Goal: Complete application form: Complete application form

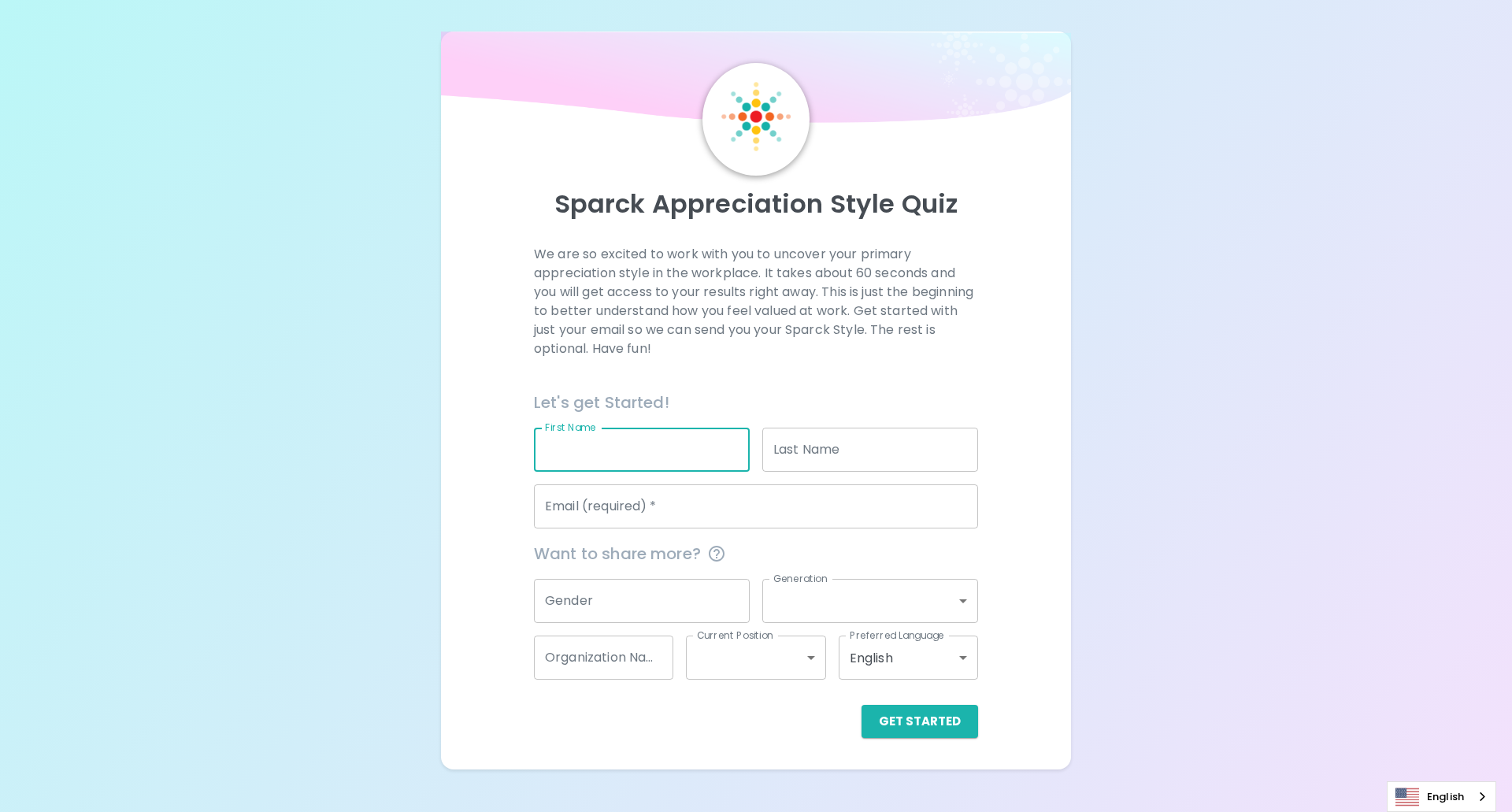
click at [681, 455] on input "First Name" at bounding box center [642, 449] width 216 height 44
type input "Pakyada"
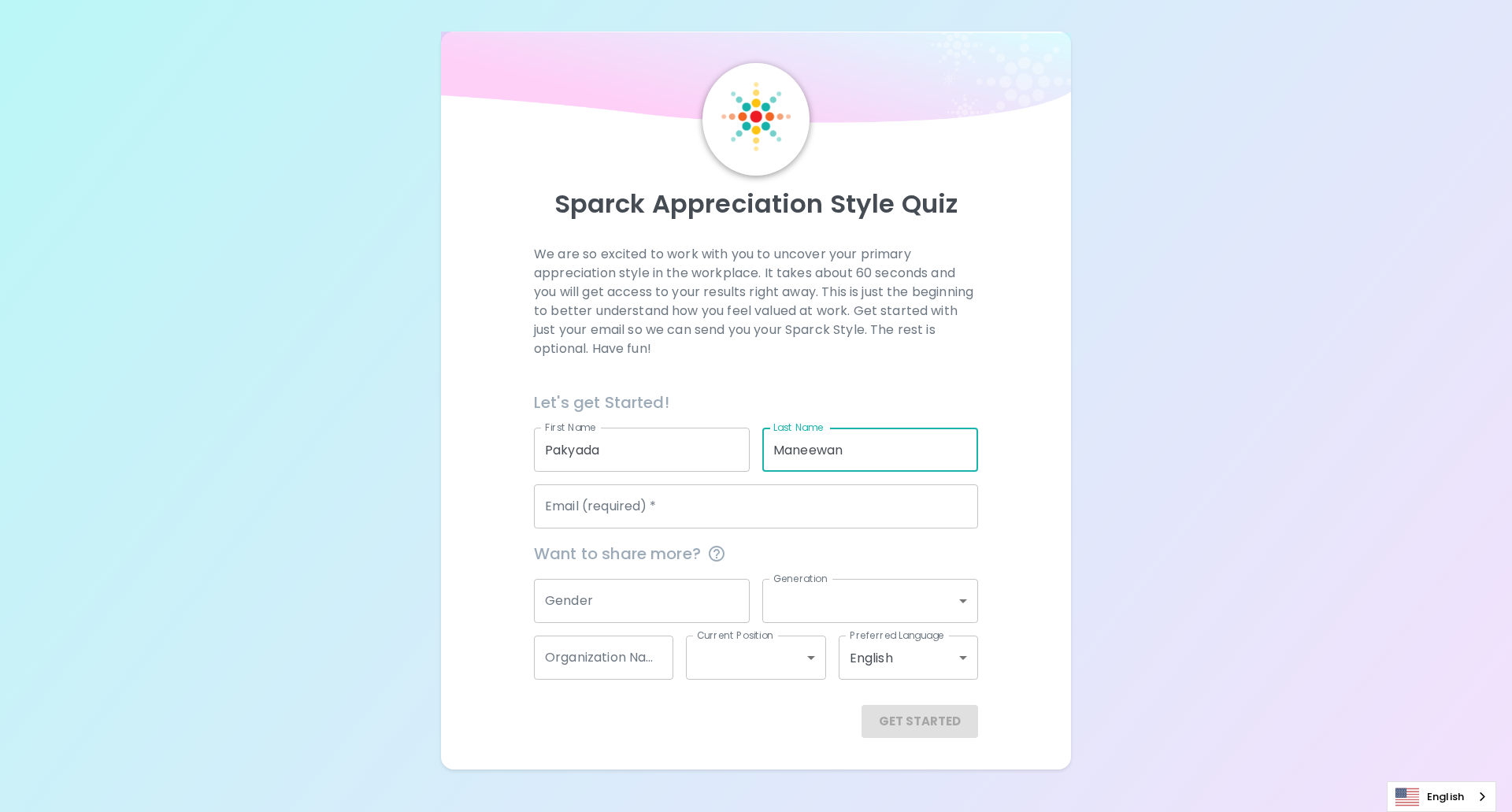
type input "Maneewan"
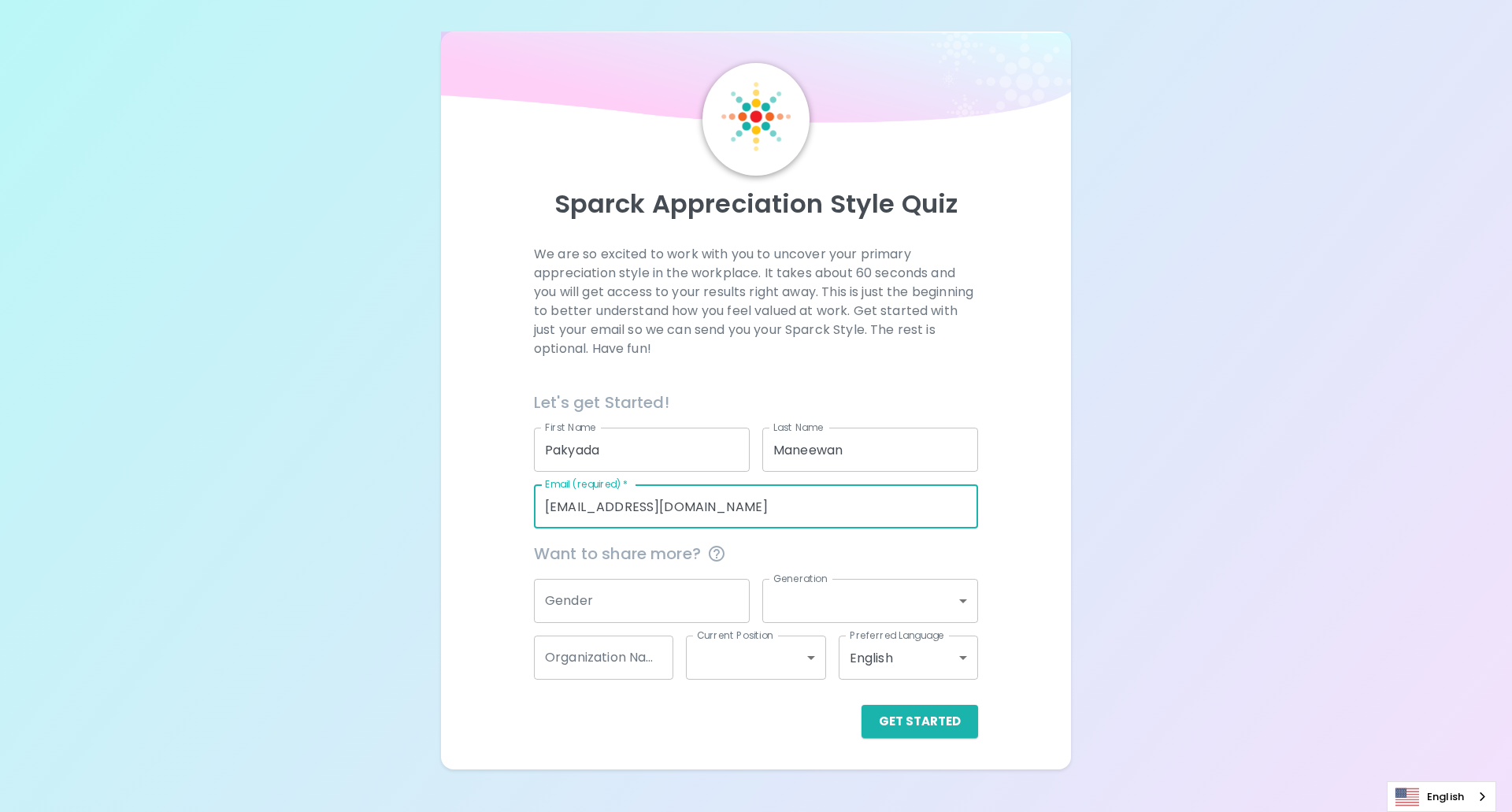
type input "[EMAIL_ADDRESS][DOMAIN_NAME]"
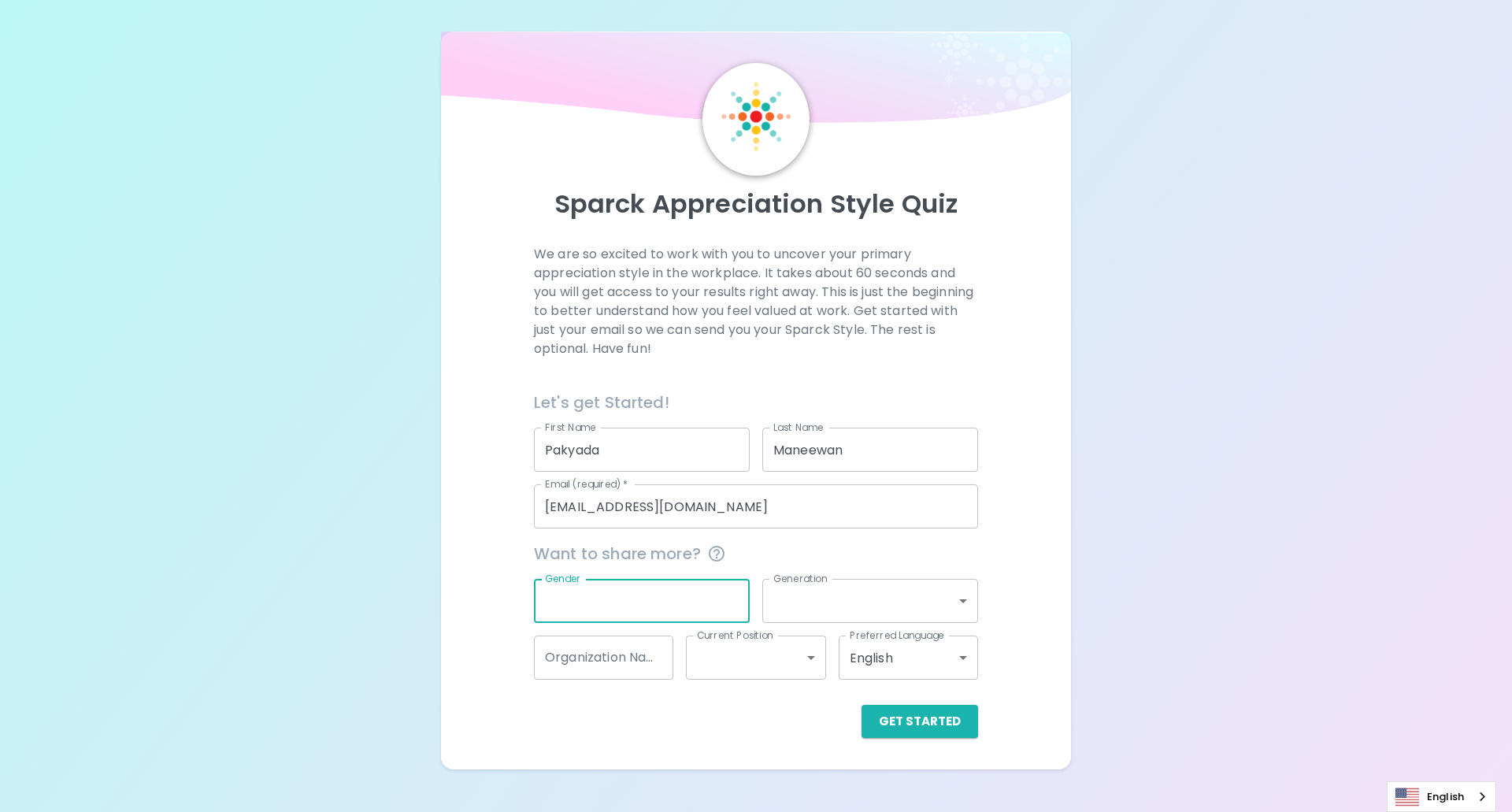
click at [699, 599] on input "Gender" at bounding box center [642, 600] width 216 height 44
type input "[DEMOGRAPHIC_DATA]"
click at [899, 614] on body "Sparck Appreciation Style Quiz We are so excited to work with you to uncover yo…" at bounding box center [756, 406] width 1512 height 812
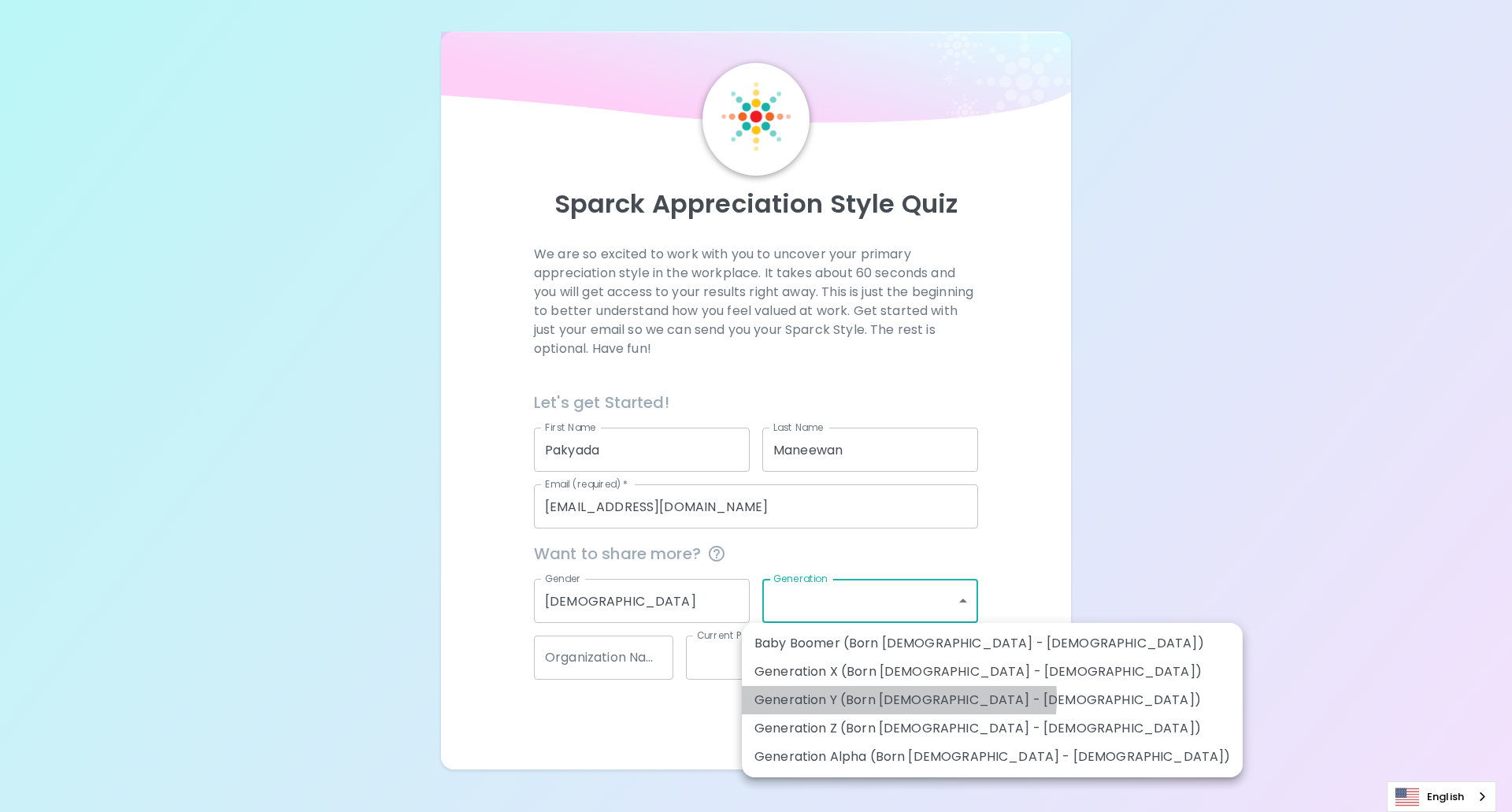
click at [899, 698] on li "Generation Y (Born [DEMOGRAPHIC_DATA] - [DEMOGRAPHIC_DATA])" at bounding box center [992, 700] width 501 height 28
type input "generation_y"
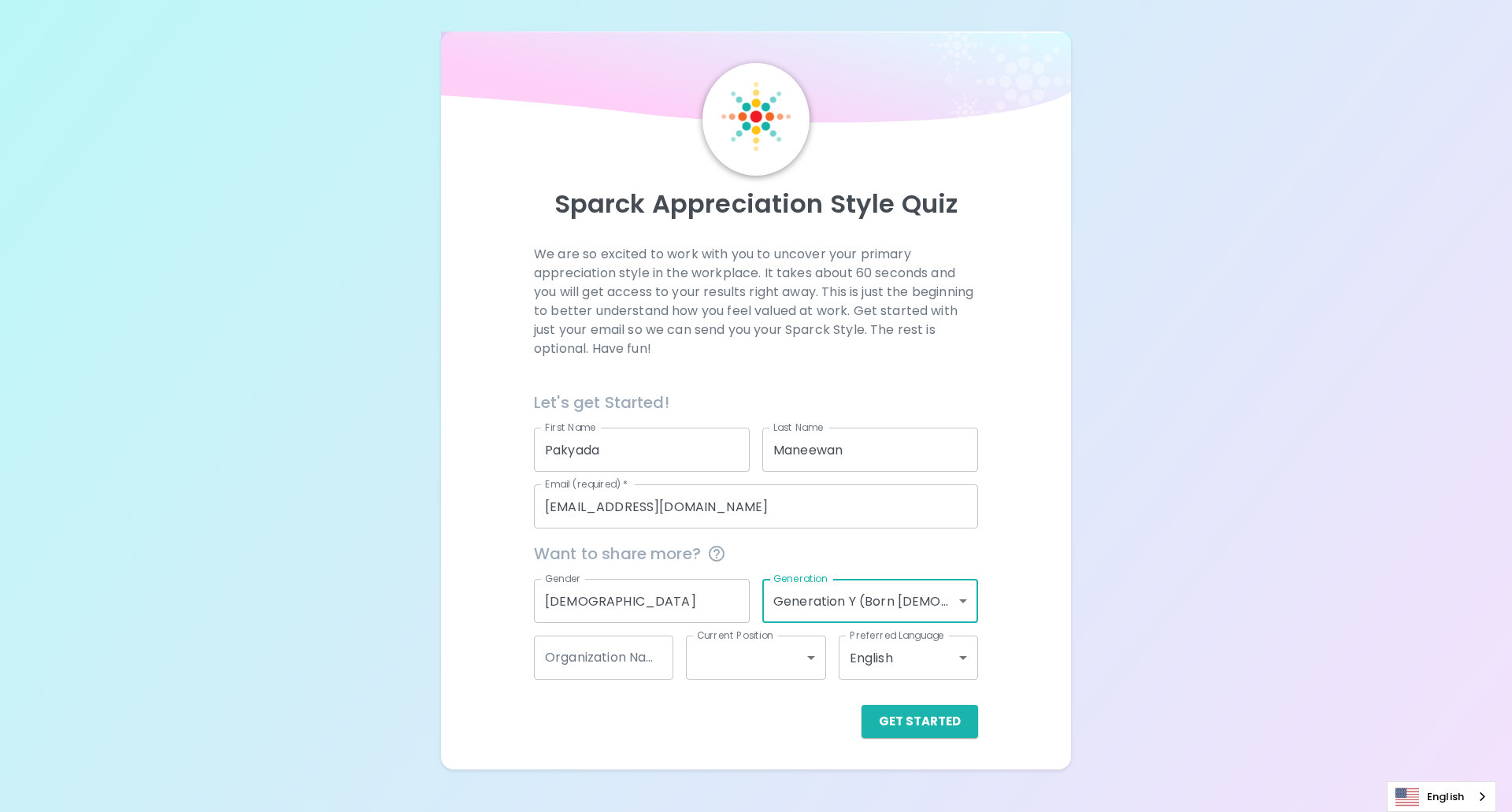
click at [619, 673] on input "Organization Name" at bounding box center [603, 657] width 140 height 44
click at [665, 707] on div "Get Started" at bounding box center [756, 722] width 444 height 33
click at [892, 715] on button "Get Started" at bounding box center [919, 722] width 117 height 33
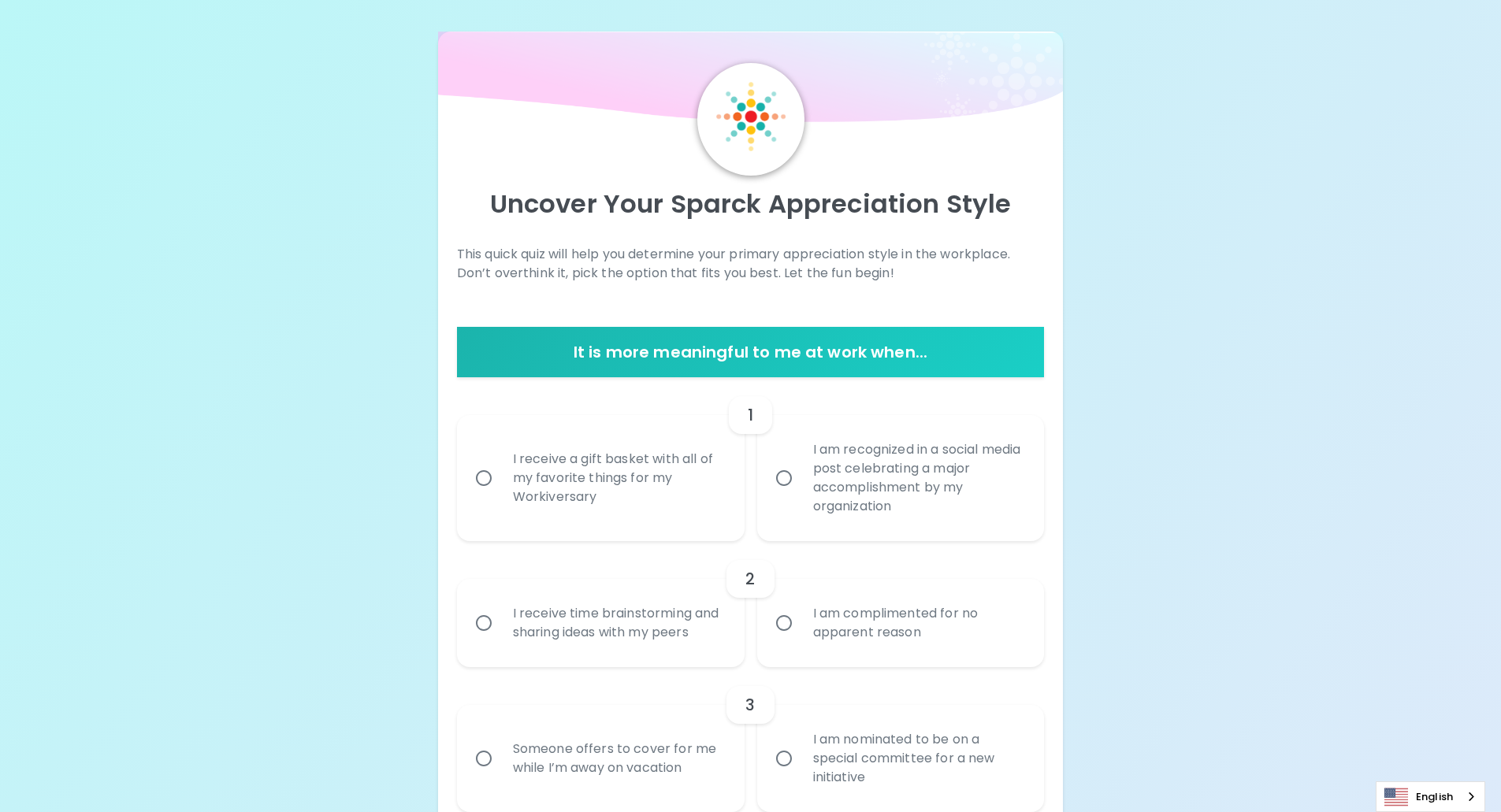
click at [557, 466] on div "I receive a gift basket with all of my favorite things for my Workiversary" at bounding box center [618, 478] width 236 height 94
click at [500, 466] on input "I receive a gift basket with all of my favorite things for my Workiversary" at bounding box center [484, 478] width 33 height 33
radio input "true"
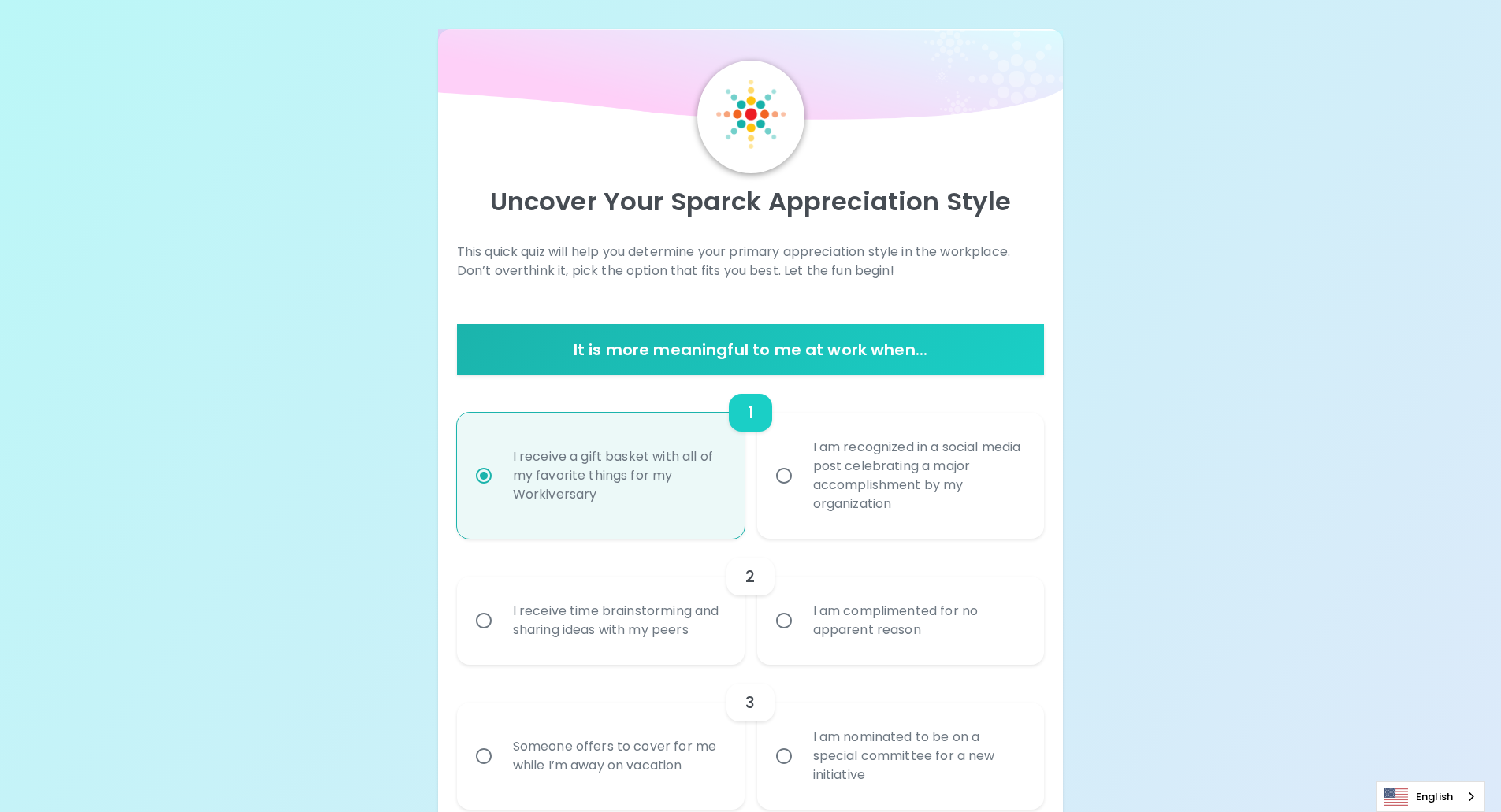
scroll to position [126, 0]
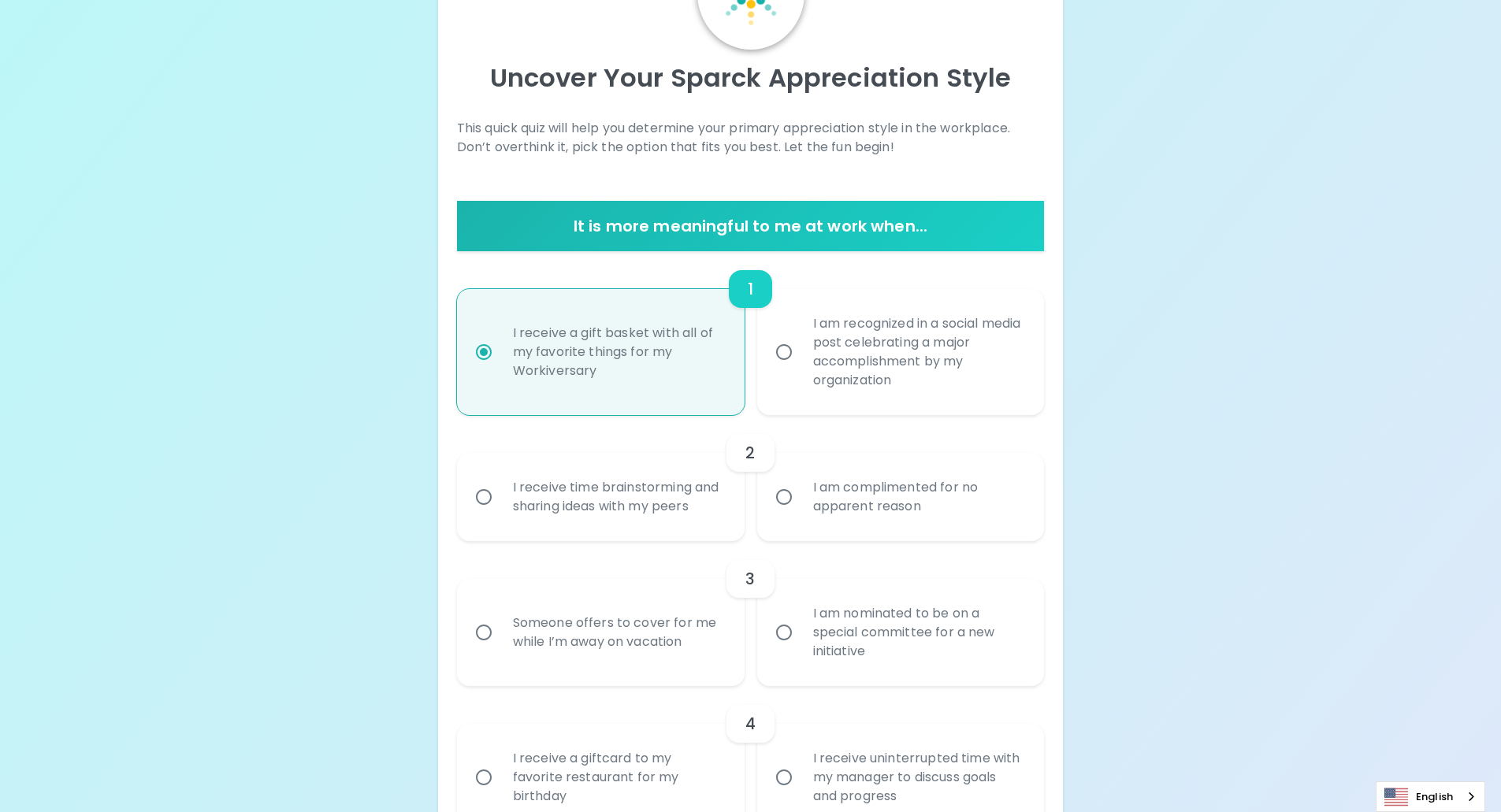
click at [573, 503] on div "I receive time brainstorming and sharing ideas with my peers" at bounding box center [618, 496] width 236 height 75
click at [500, 503] on input "I receive time brainstorming and sharing ideas with my peers" at bounding box center [484, 497] width 33 height 33
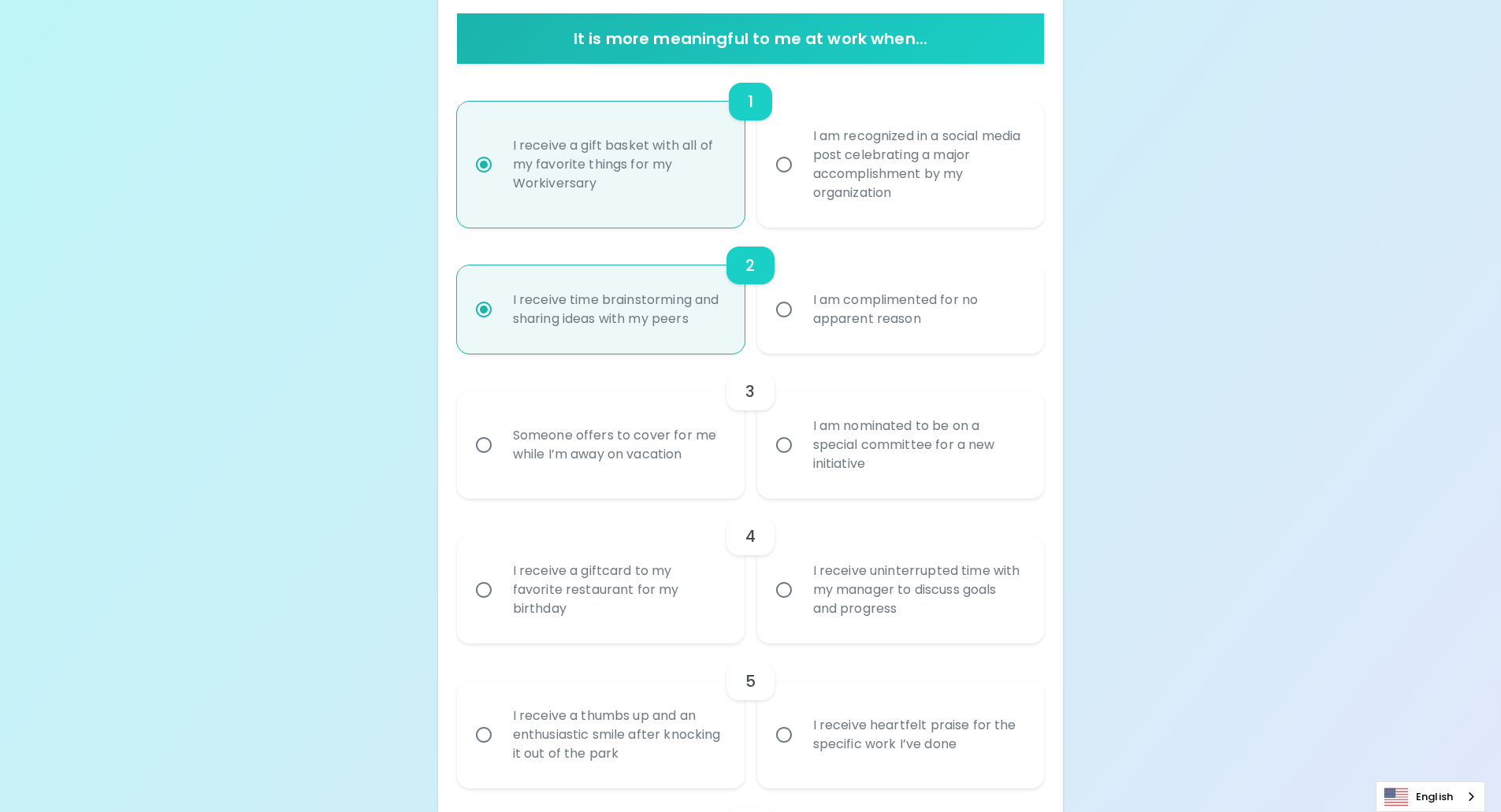
scroll to position [331, 0]
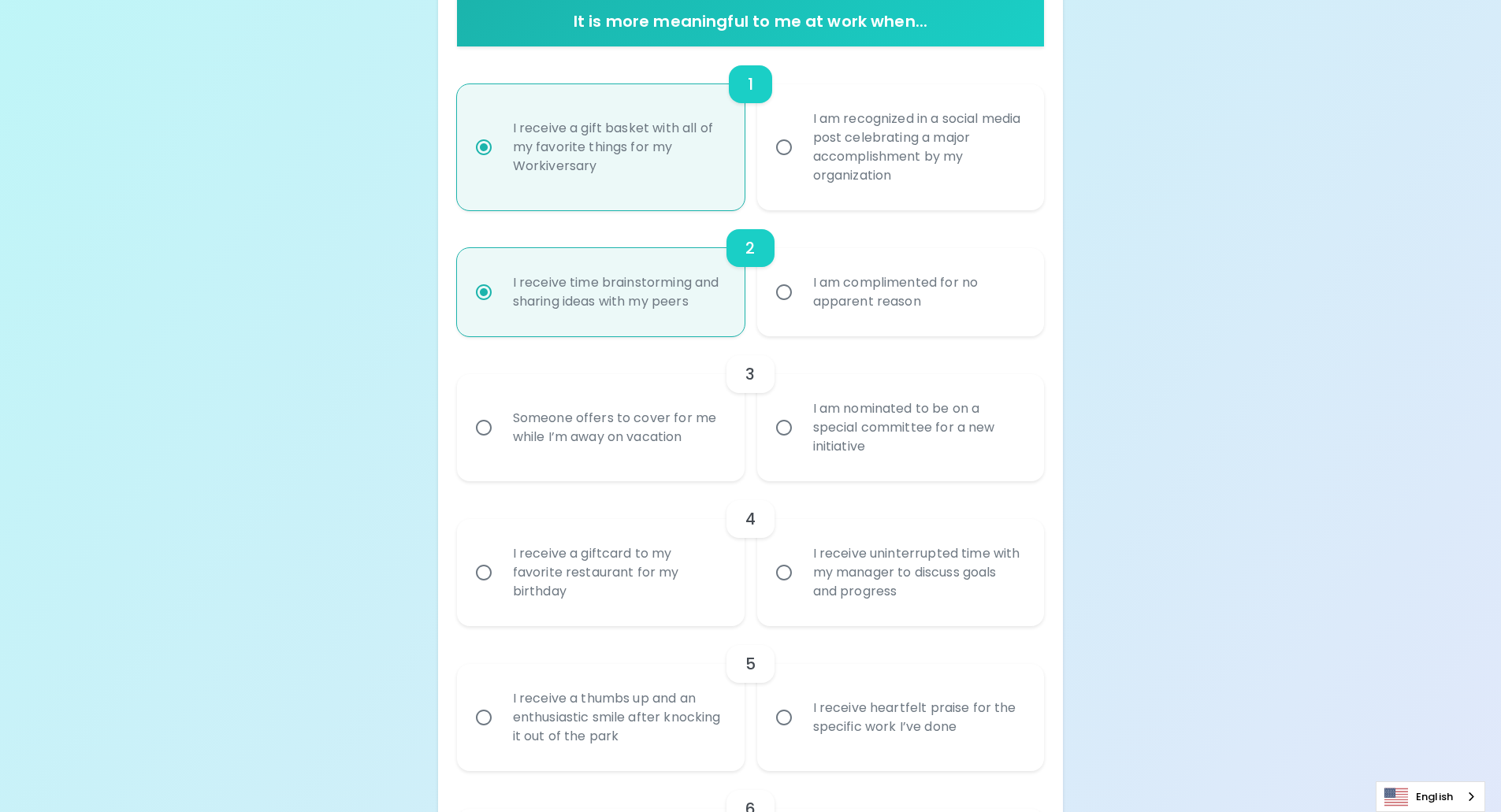
radio input "true"
click at [584, 420] on div "Someone offers to cover for me while I’m away on vacation" at bounding box center [618, 427] width 236 height 75
click at [500, 420] on input "Someone offers to cover for me while I’m away on vacation" at bounding box center [484, 427] width 33 height 33
radio input "false"
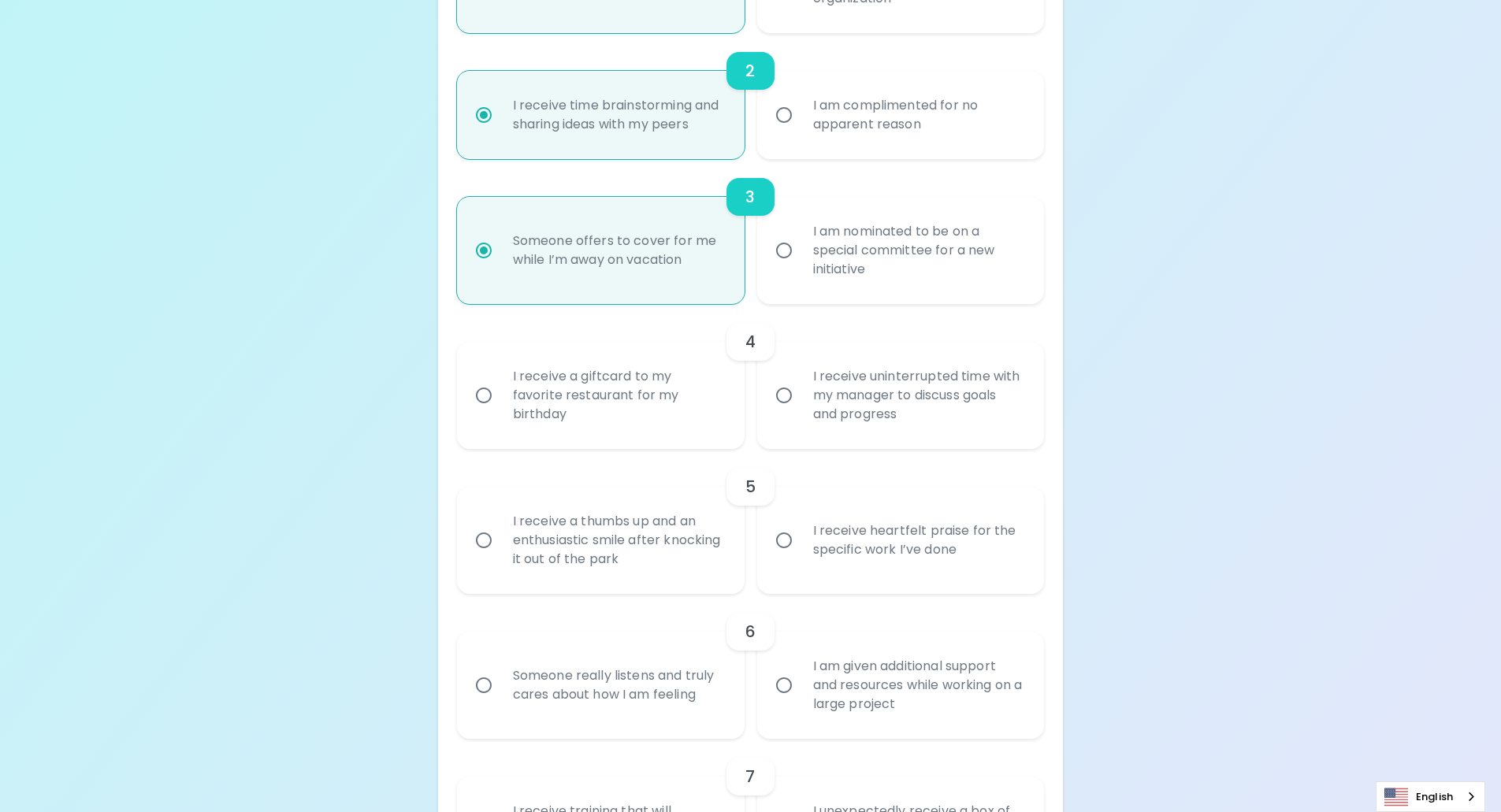
scroll to position [536, 0]
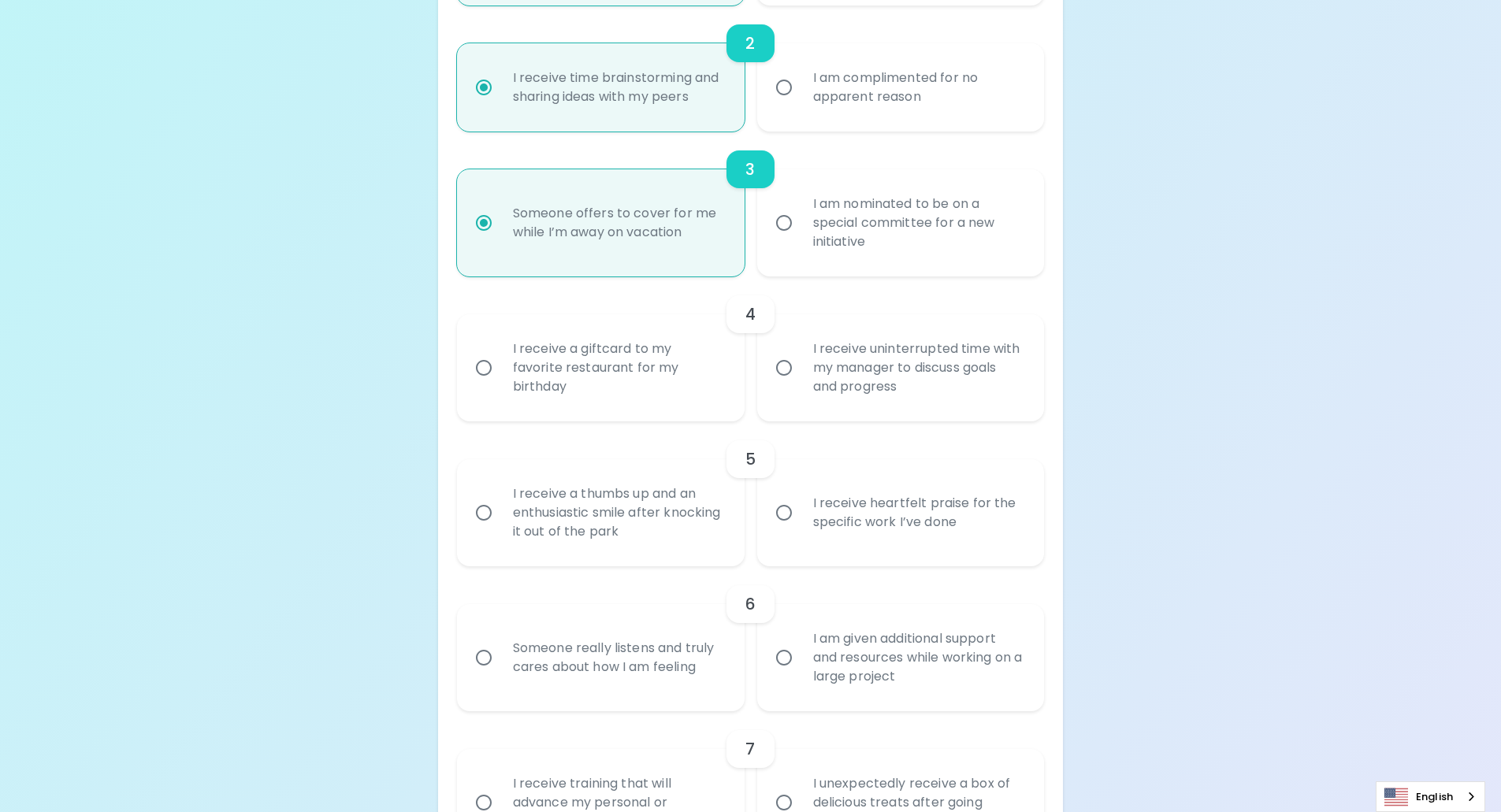
radio input "true"
click at [595, 368] on div "I receive a giftcard to my favorite restaurant for my birthday" at bounding box center [618, 368] width 236 height 94
click at [500, 368] on input "I receive a giftcard to my favorite restaurant for my birthday" at bounding box center [484, 368] width 33 height 33
radio input "false"
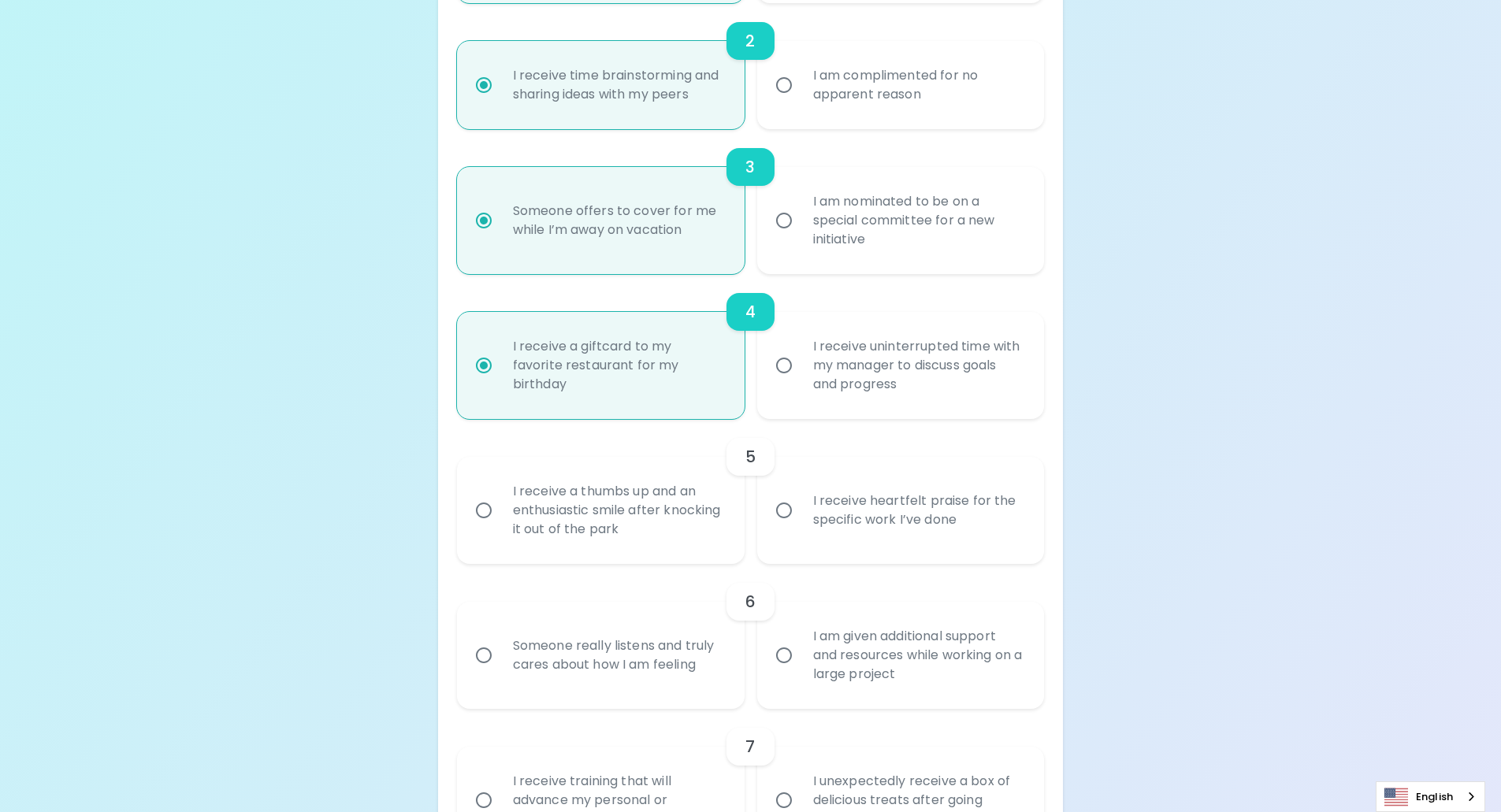
scroll to position [662, 0]
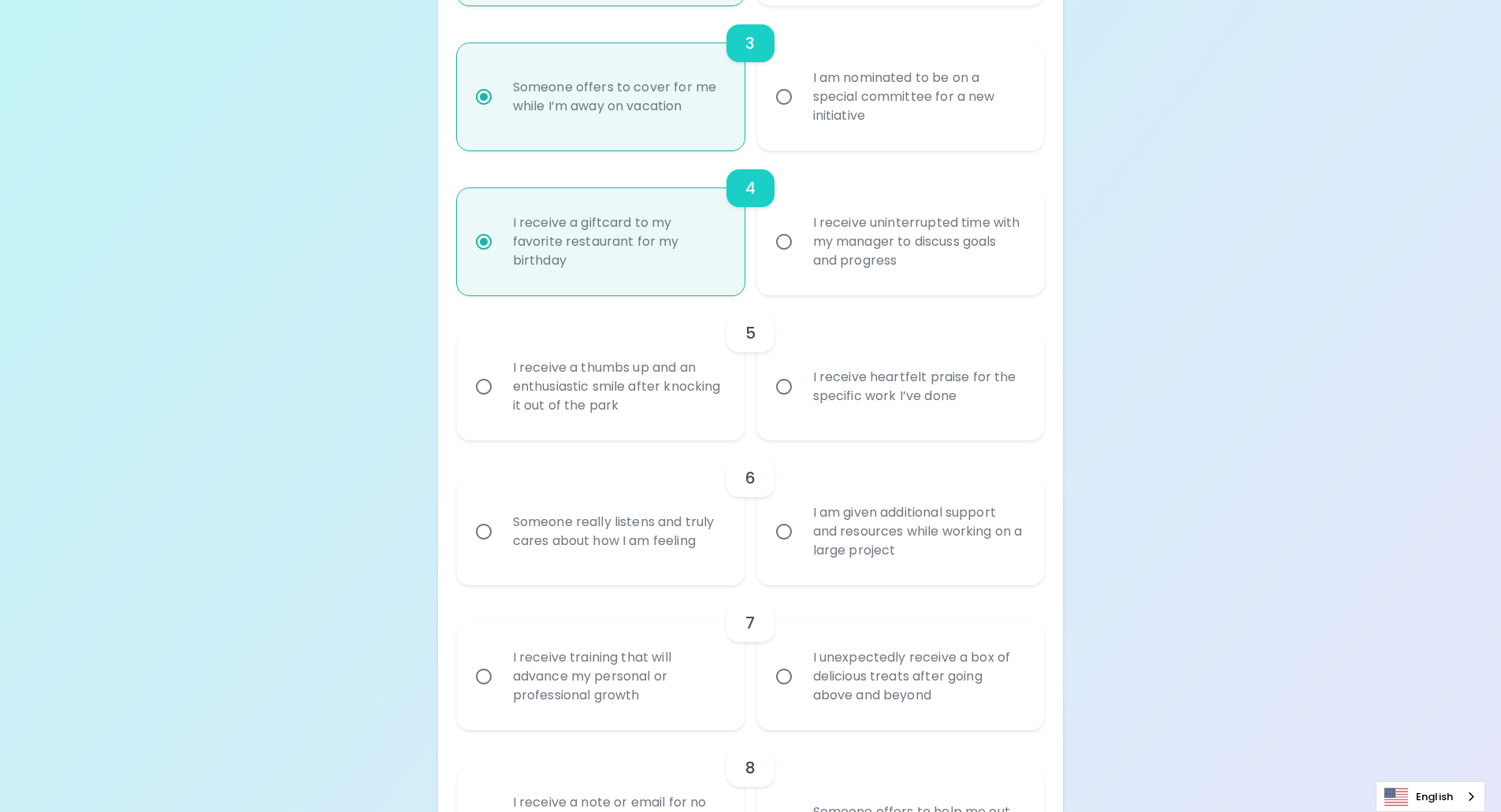
radio input "true"
click at [895, 401] on div "I receive heartfelt praise for the specific work I’ve done" at bounding box center [918, 386] width 236 height 75
click at [801, 401] on input "I receive heartfelt praise for the specific work I’ve done" at bounding box center [784, 387] width 33 height 33
radio input "false"
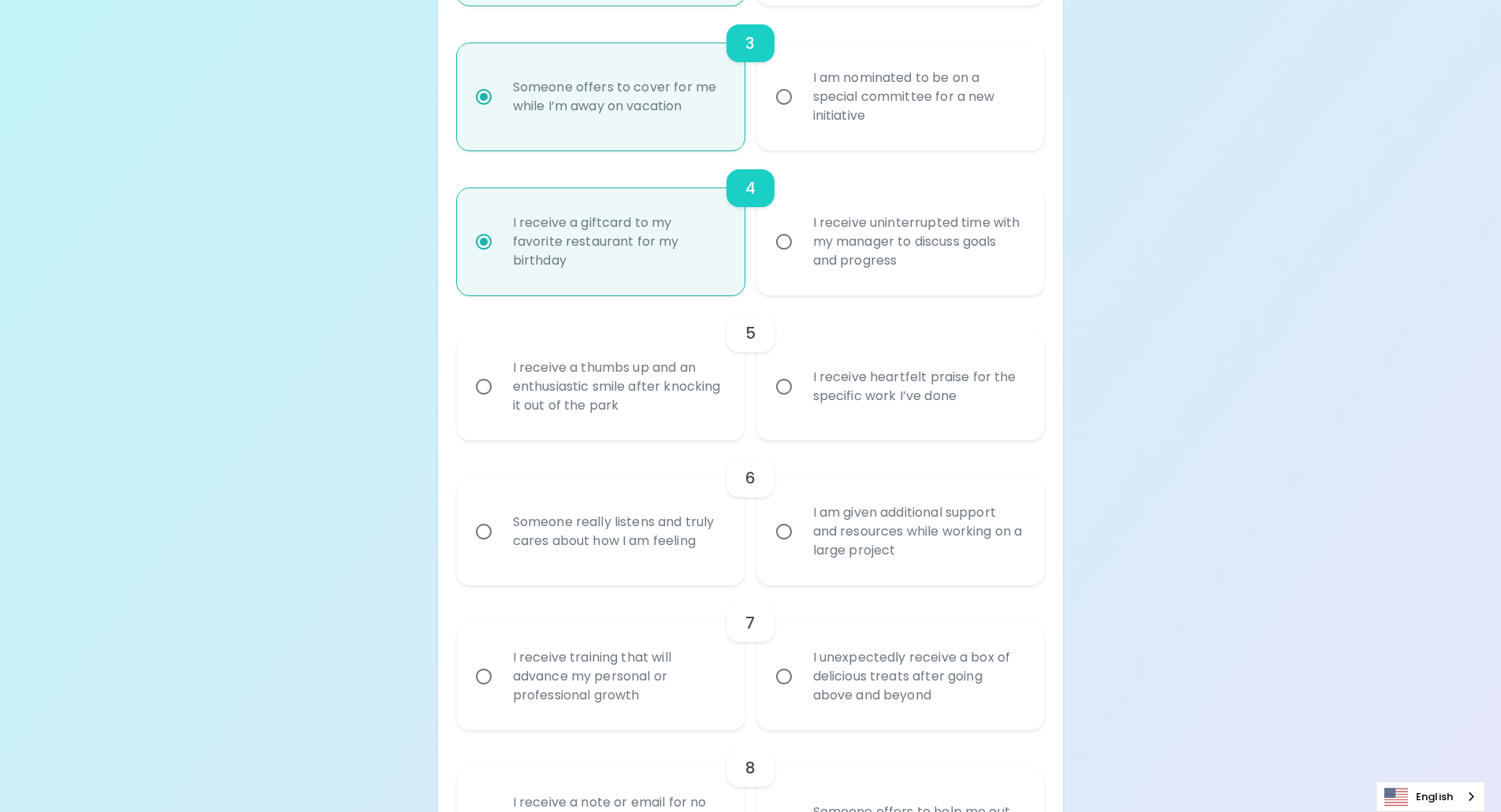
radio input "false"
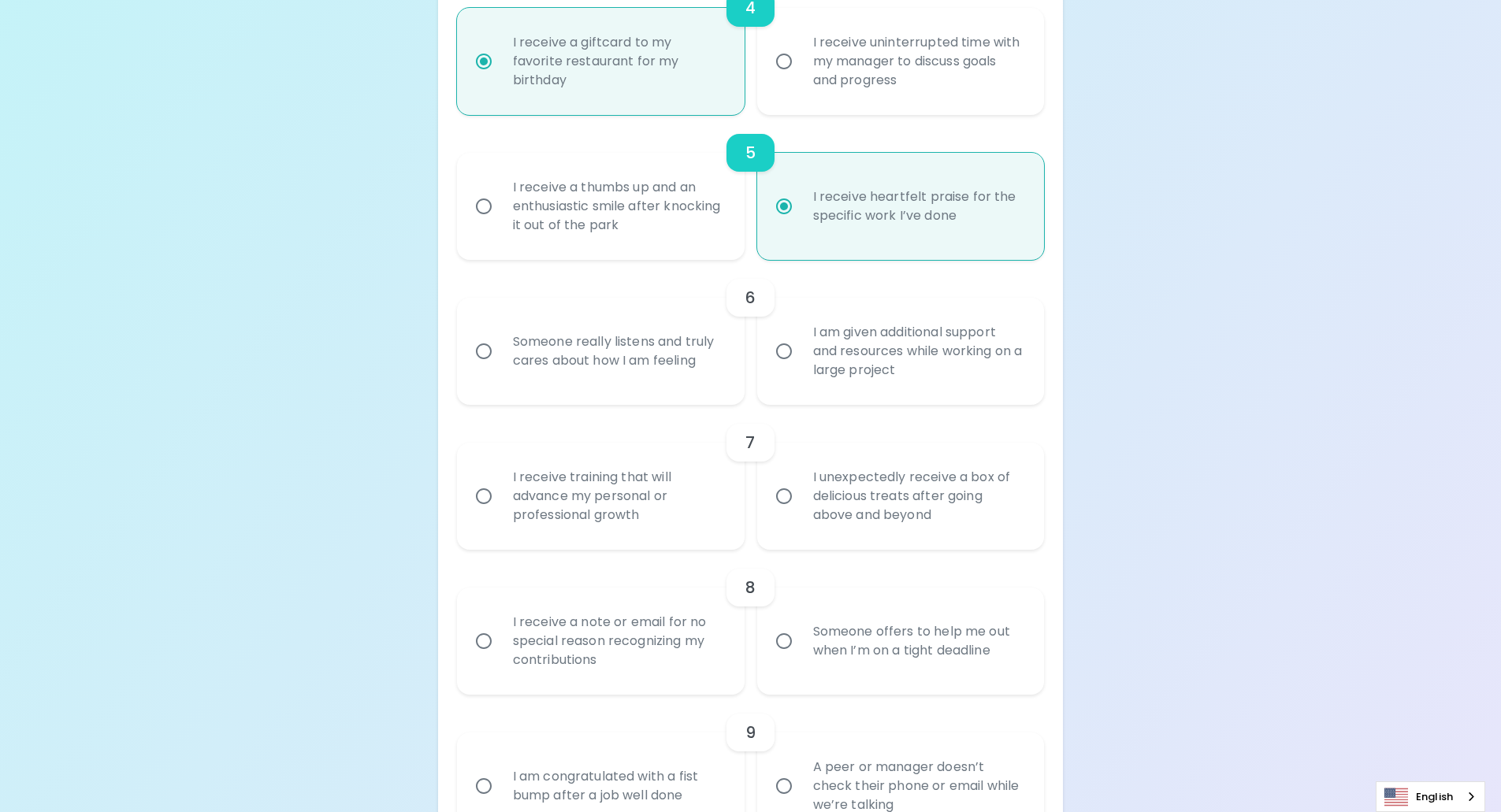
scroll to position [867, 0]
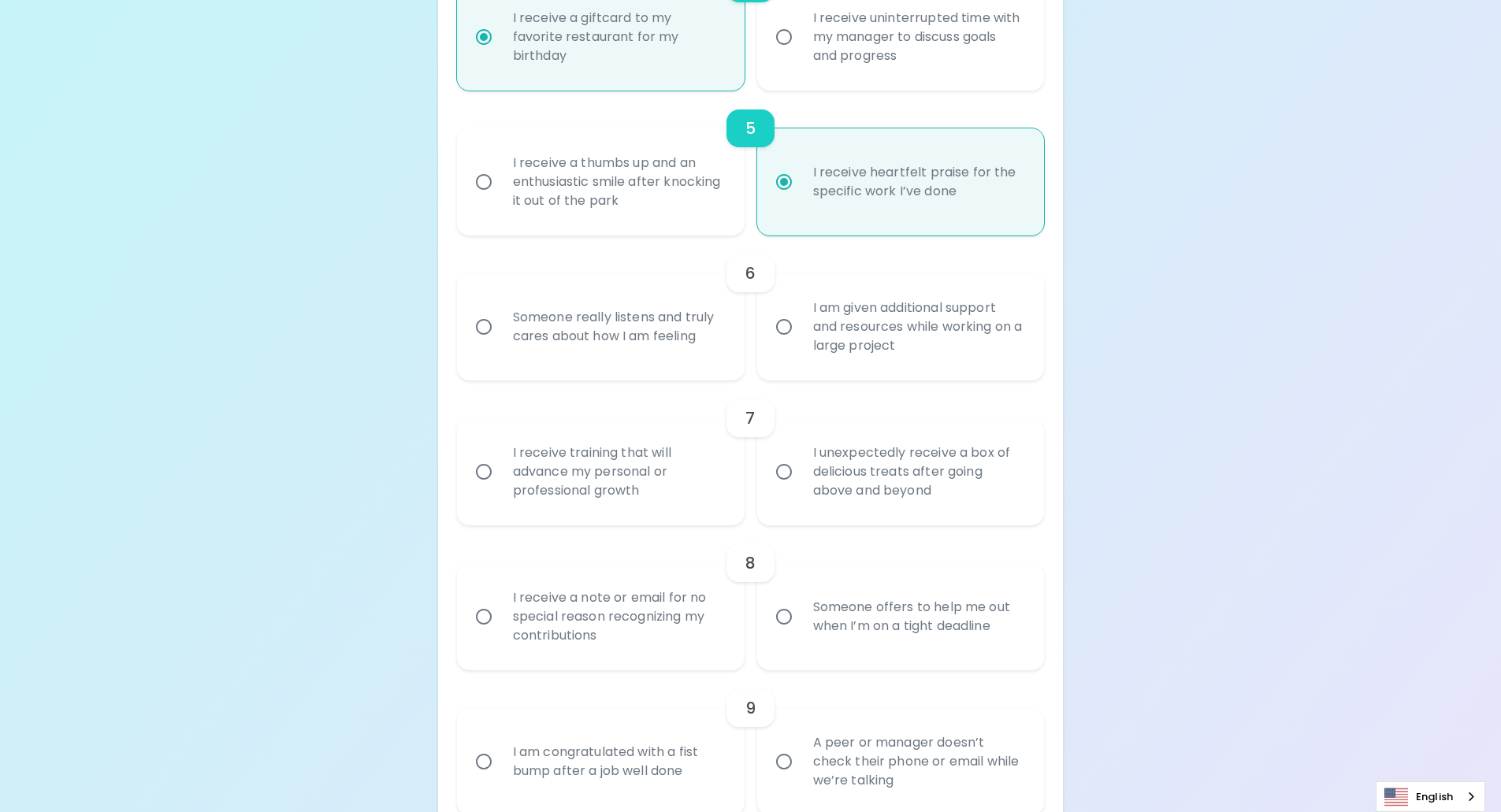
radio input "true"
click at [875, 342] on div "I am given additional support and resources while working on a large project" at bounding box center [918, 327] width 236 height 94
click at [801, 342] on input "I am given additional support and resources while working on a large project" at bounding box center [784, 327] width 33 height 33
radio input "false"
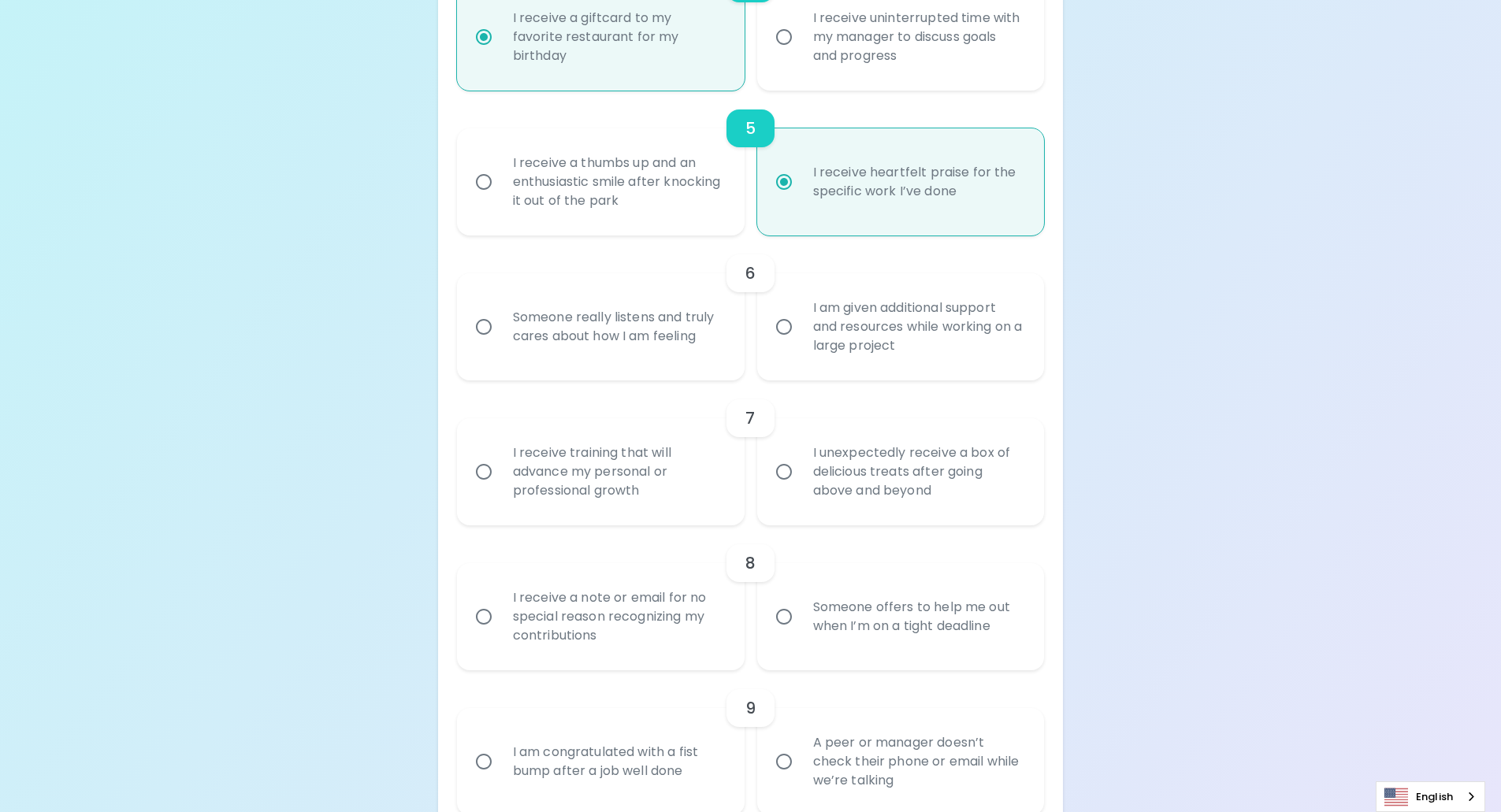
radio input "false"
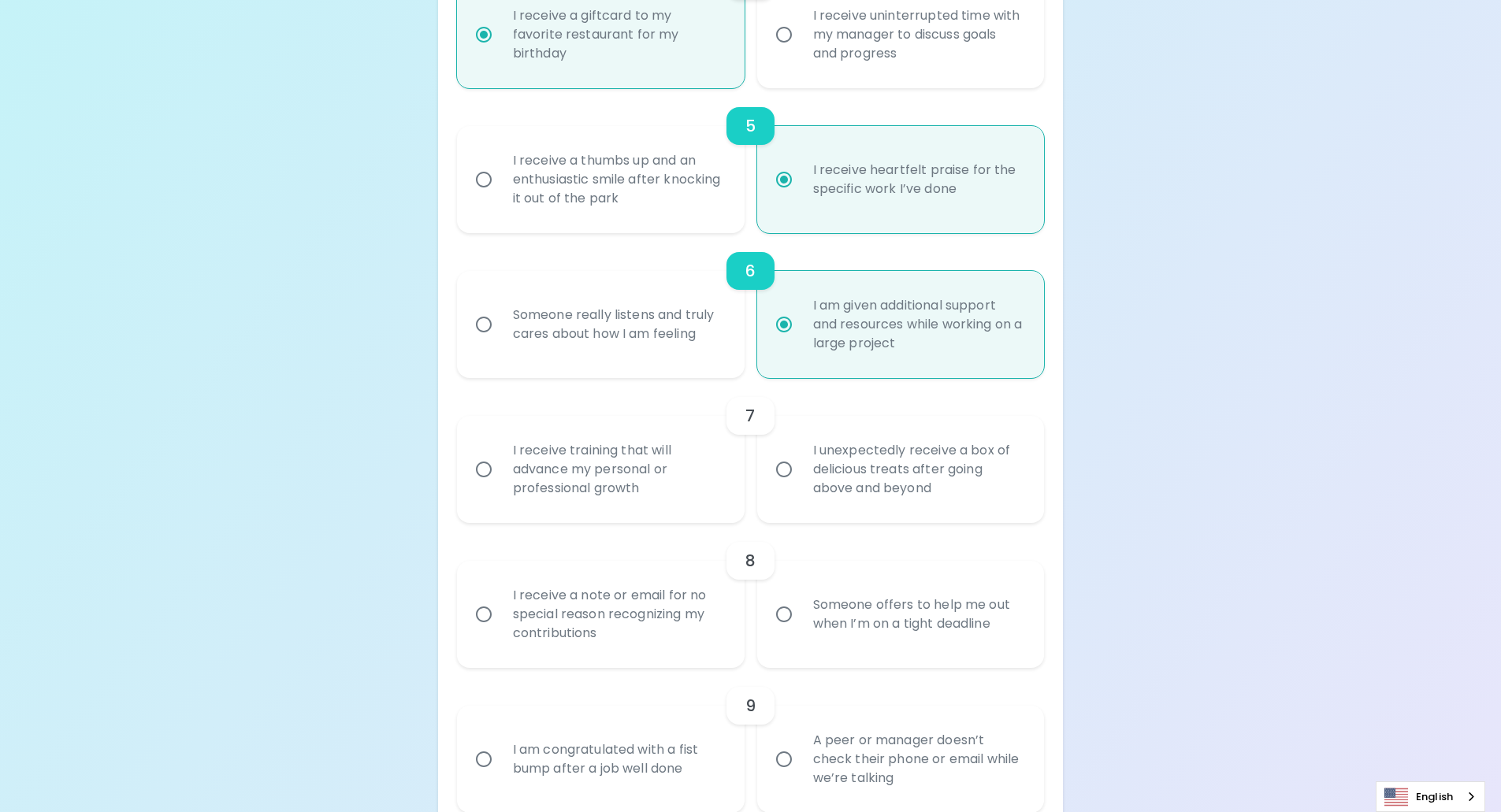
scroll to position [992, 0]
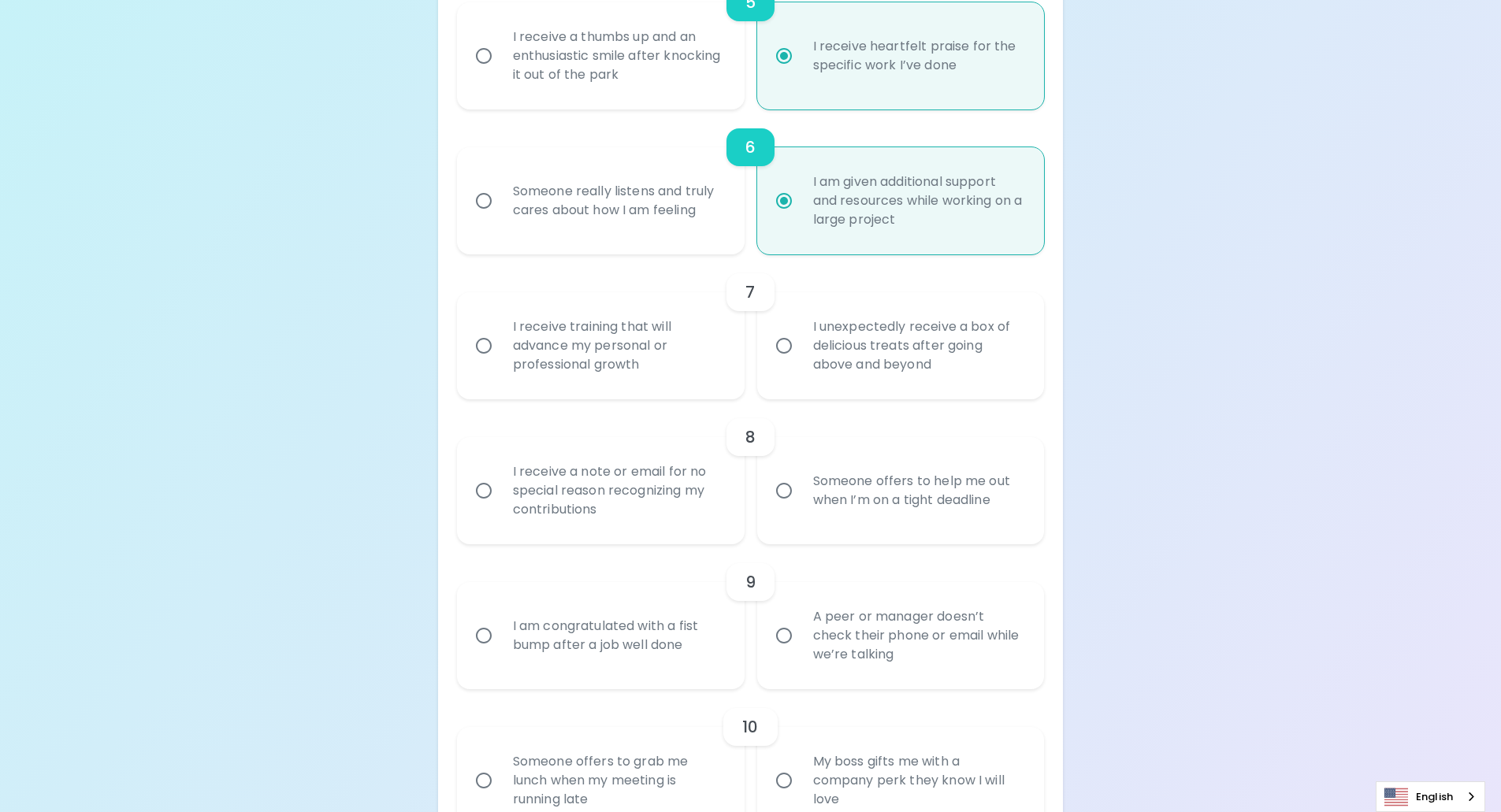
radio input "true"
click at [512, 350] on div "I receive training that will advance my personal or professional growth" at bounding box center [618, 346] width 236 height 94
click at [500, 350] on input "I receive training that will advance my personal or professional growth" at bounding box center [484, 346] width 33 height 33
radio input "false"
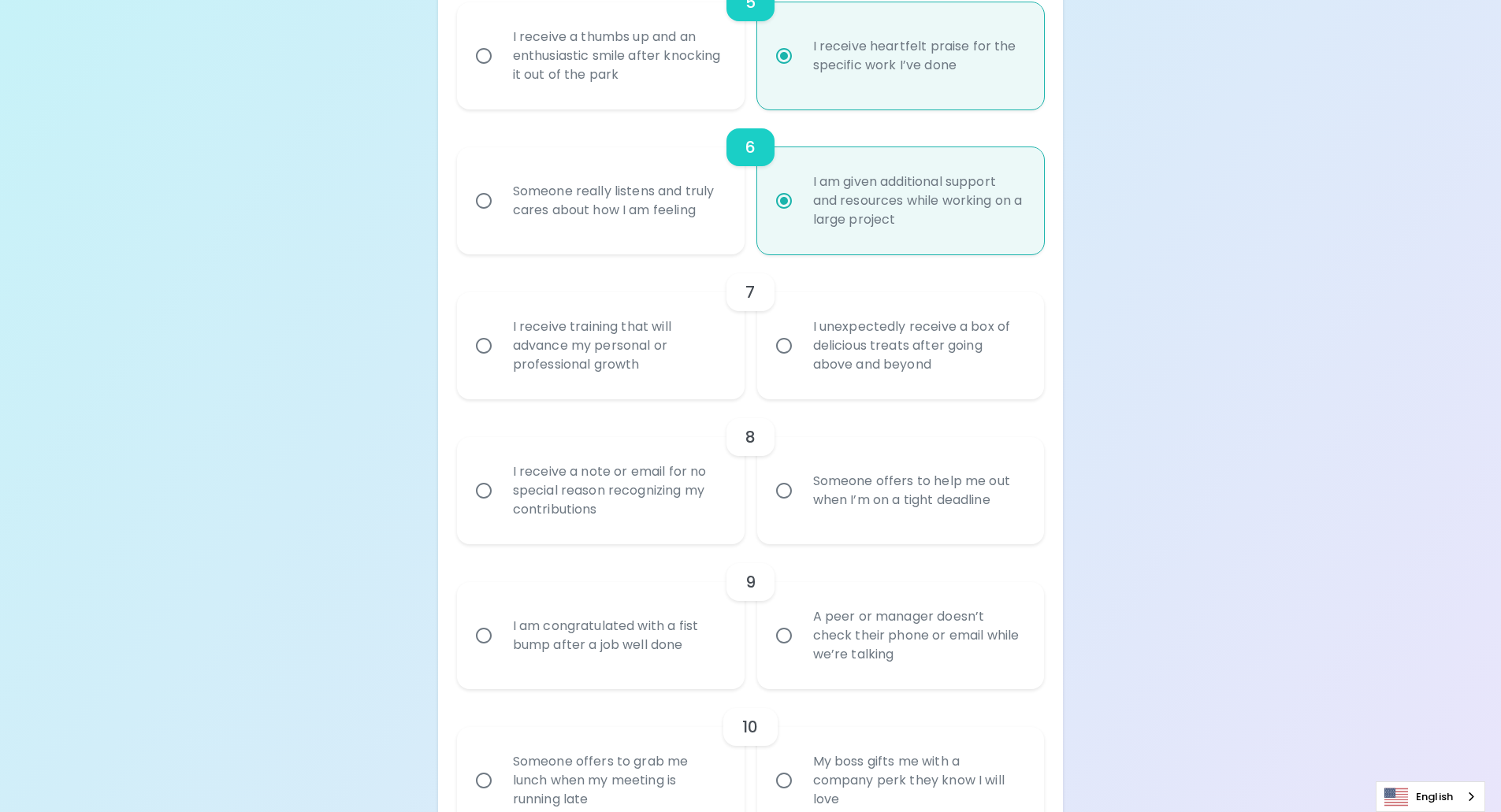
radio input "false"
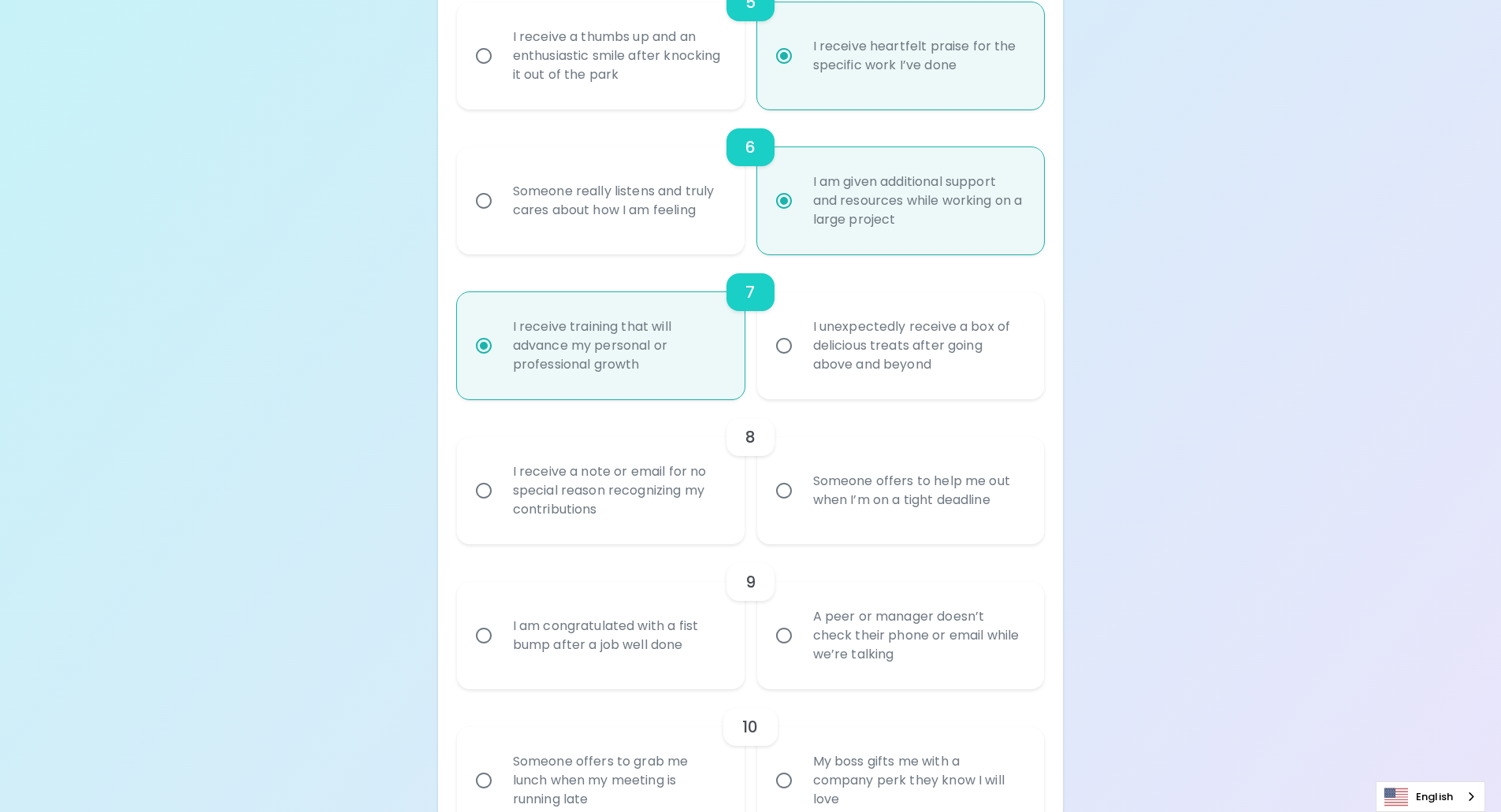
scroll to position [1119, 0]
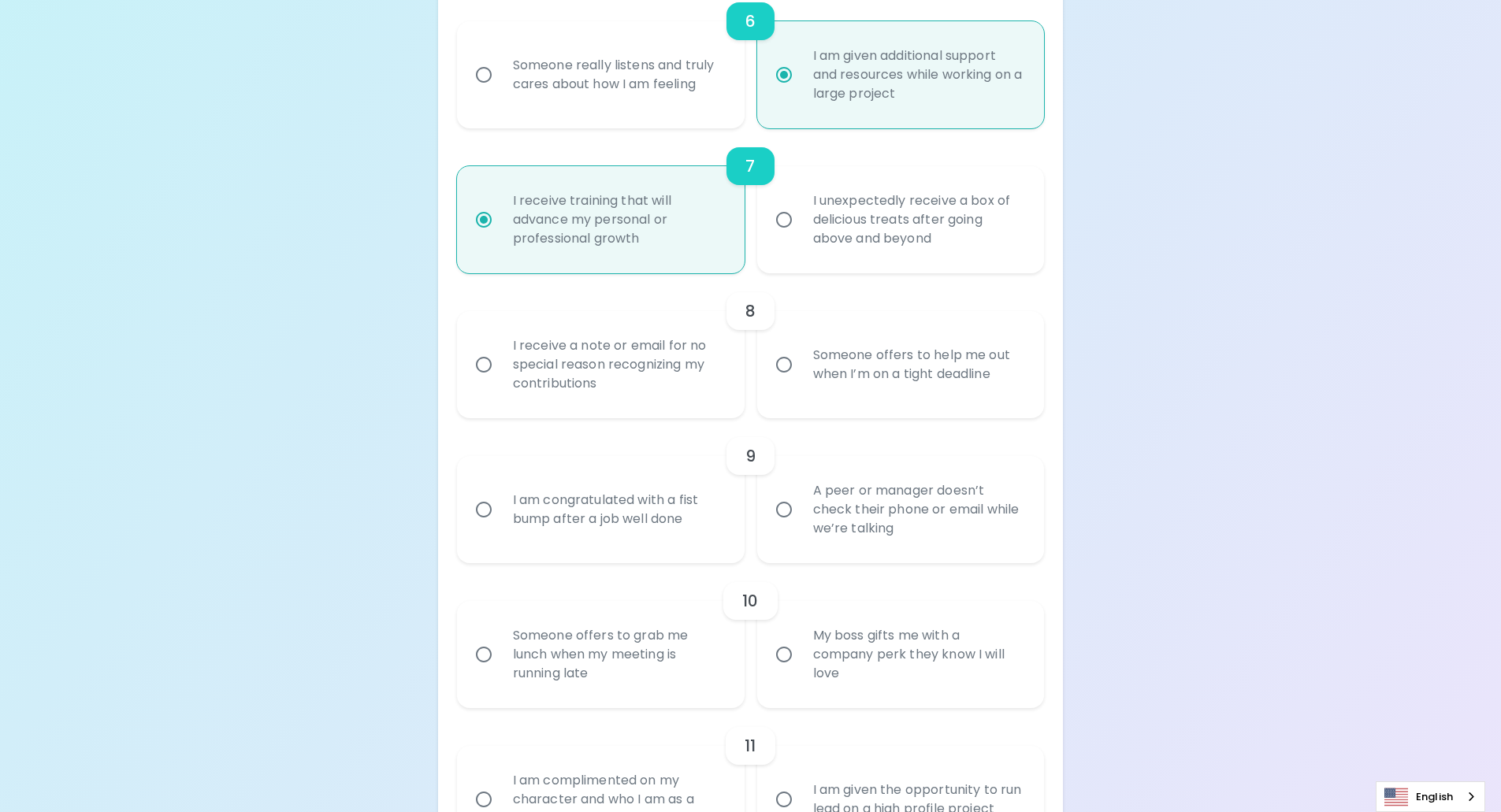
radio input "true"
click at [895, 368] on div "Someone offers to help me out when I’m on a tight deadline" at bounding box center [918, 364] width 236 height 75
click at [801, 368] on input "Someone offers to help me out when I’m on a tight deadline" at bounding box center [784, 365] width 33 height 33
radio input "false"
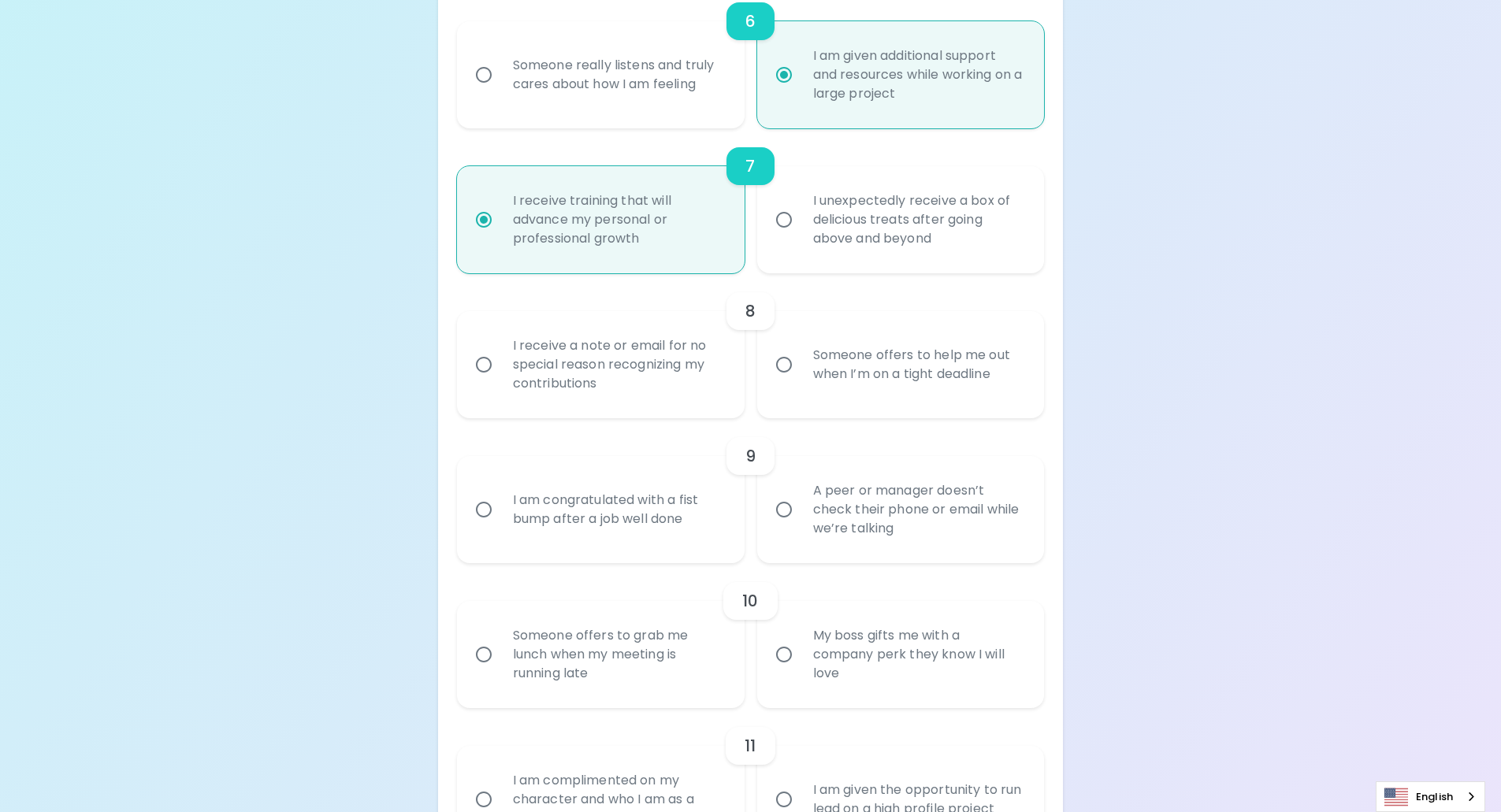
radio input "false"
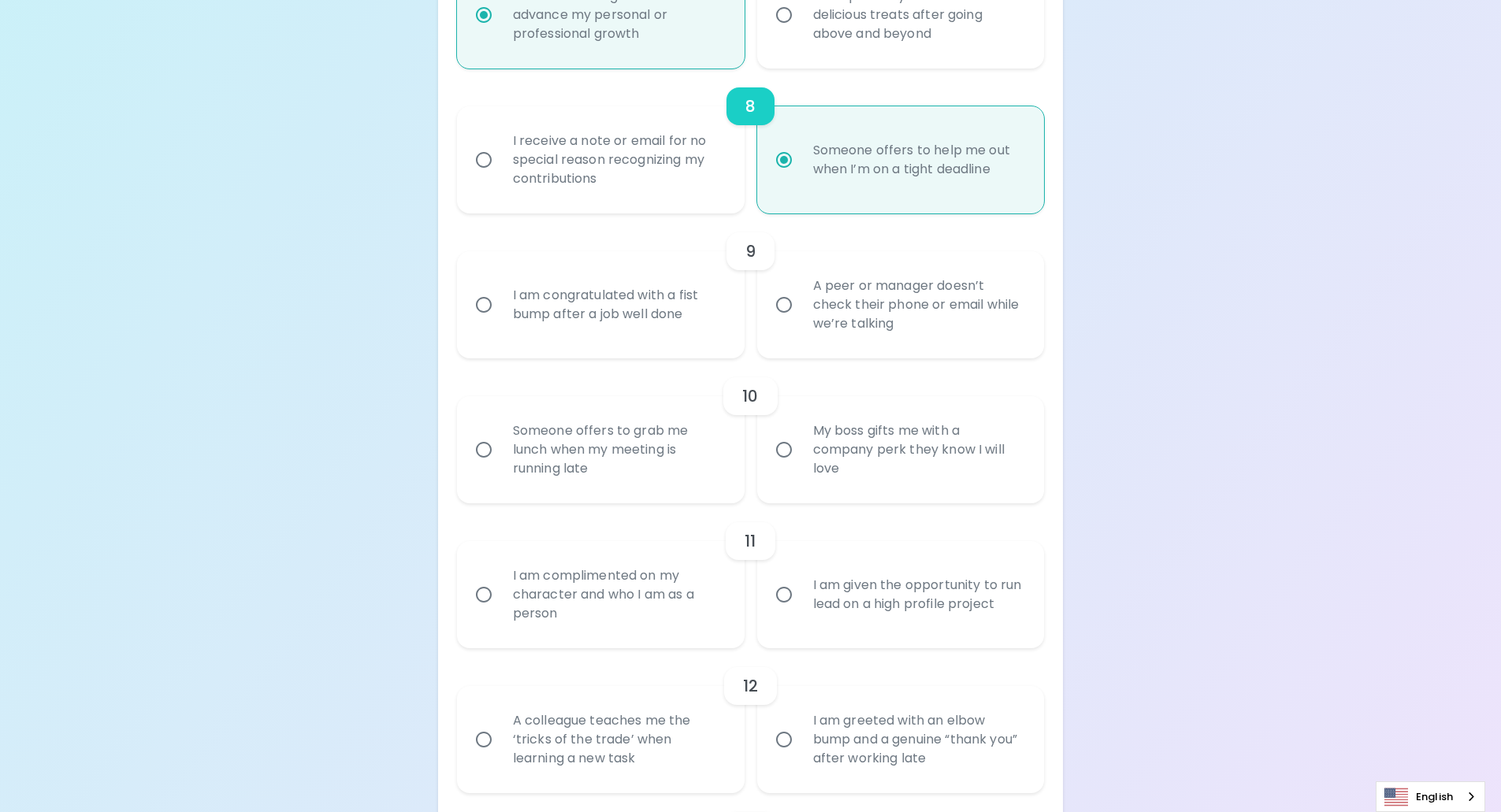
scroll to position [1244, 0]
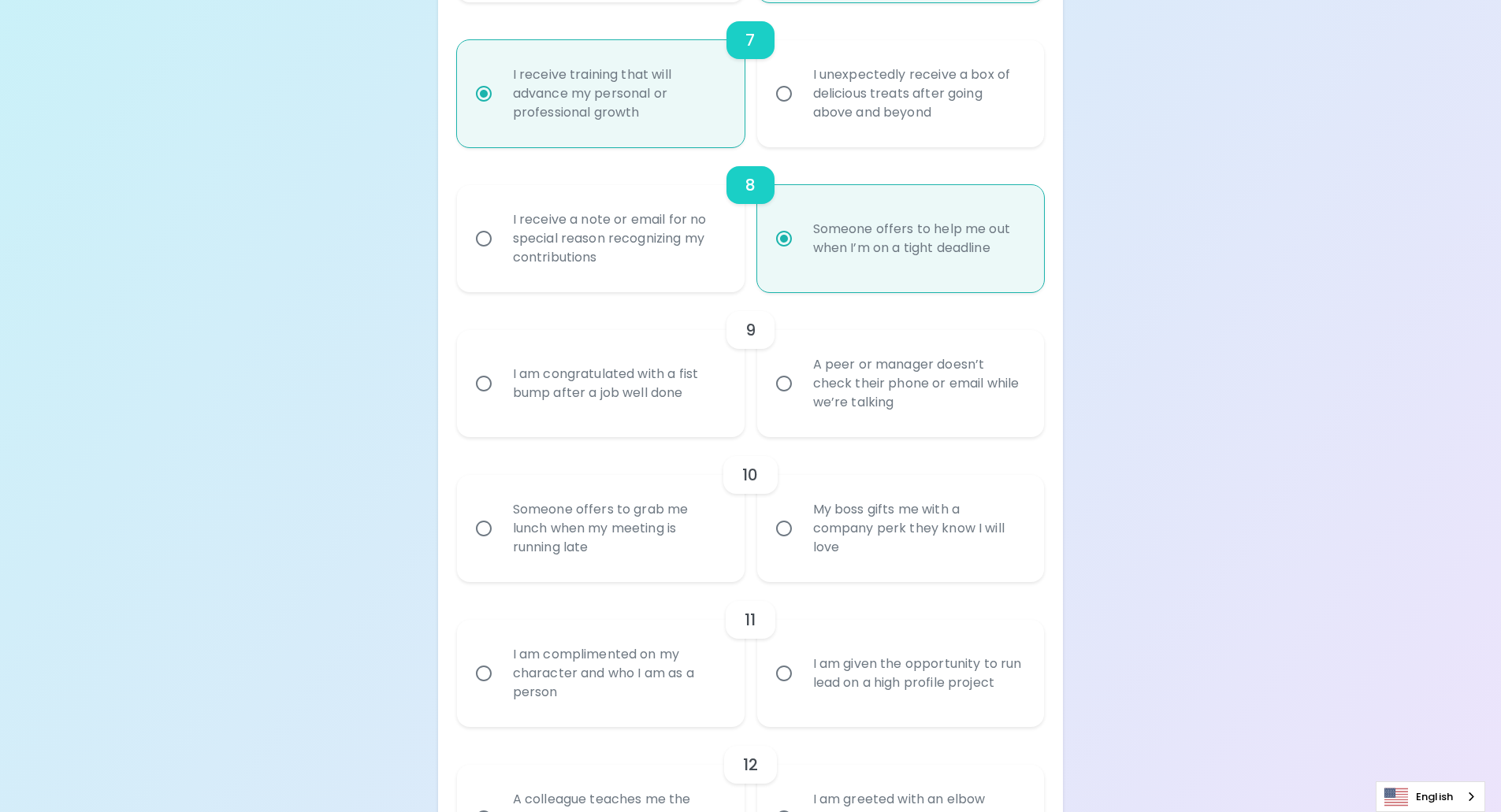
radio input "true"
click at [782, 393] on input "A peer or manager doesn’t check their phone or email while we’re talking" at bounding box center [784, 384] width 33 height 33
radio input "false"
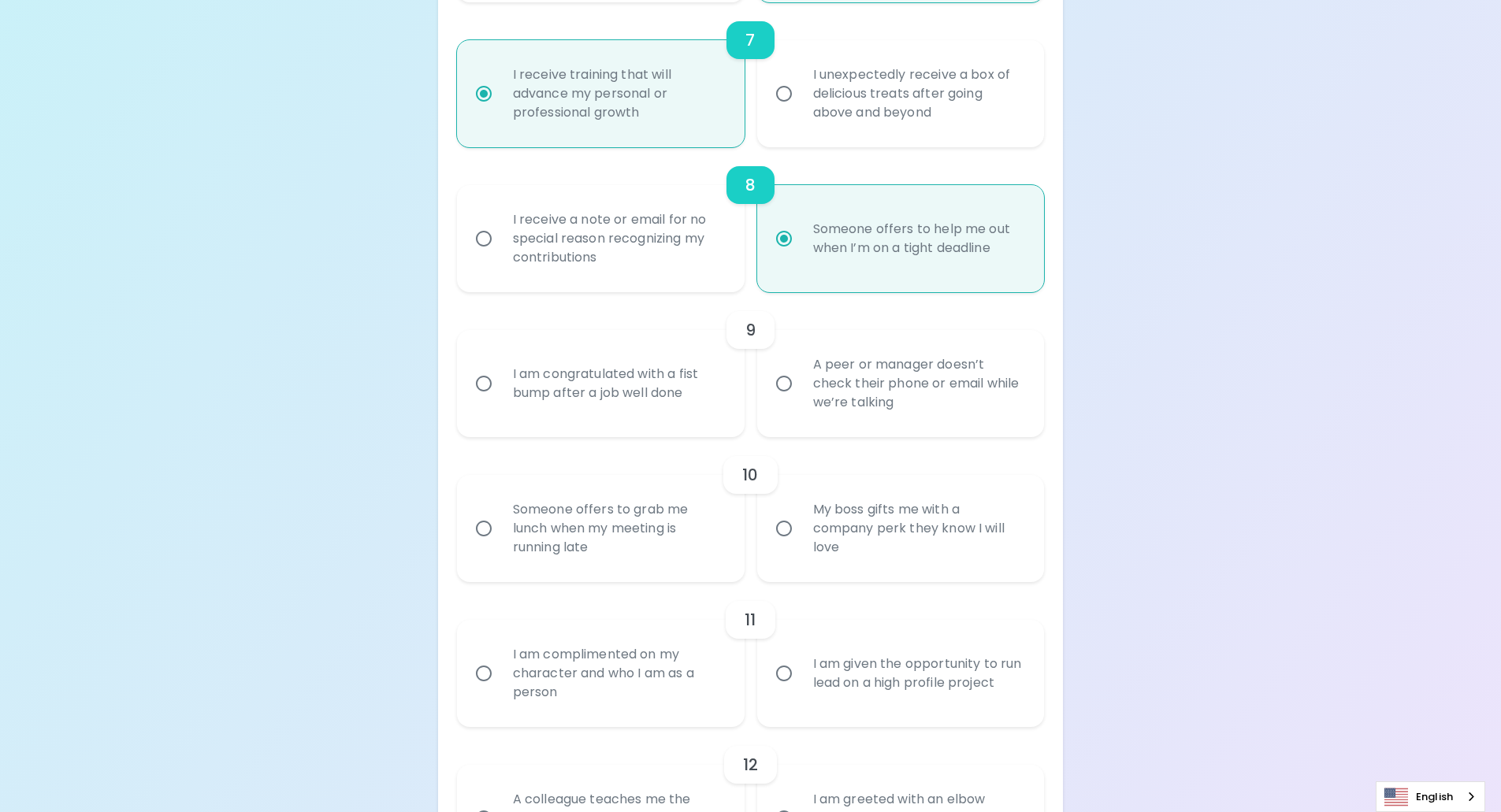
radio input "false"
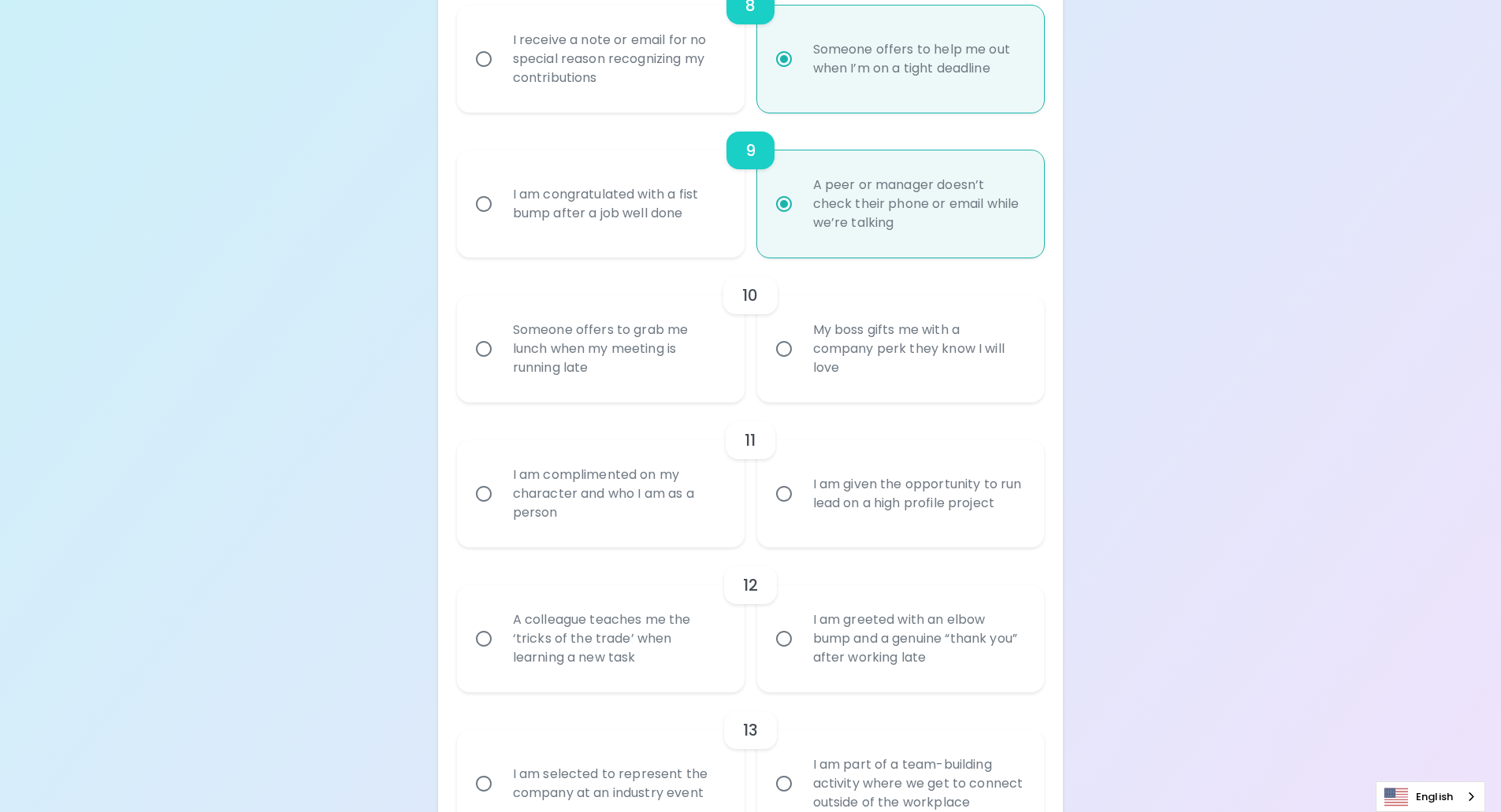
scroll to position [1450, 0]
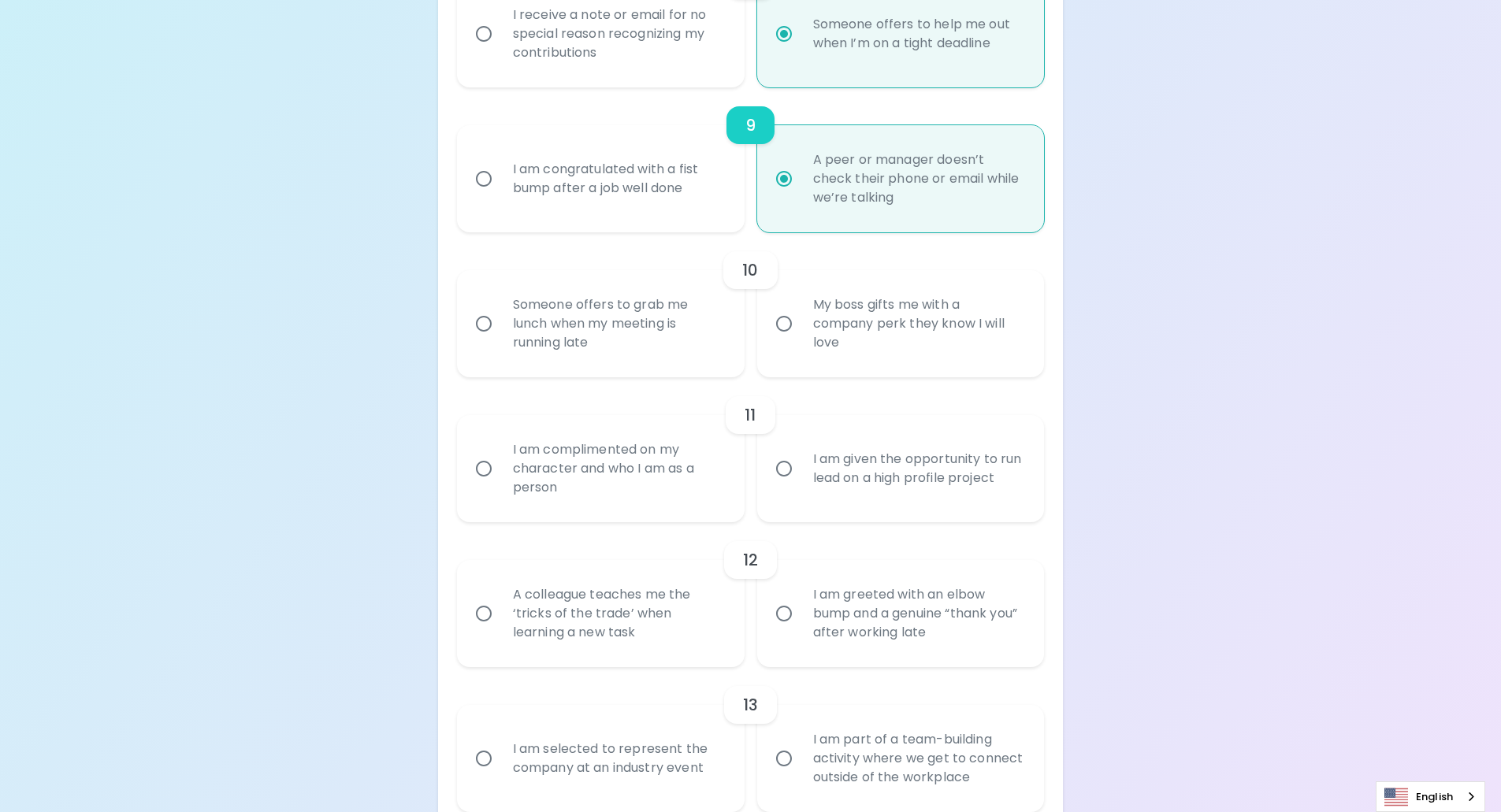
radio input "true"
click at [817, 326] on div "My boss gifts me with a company perk they know I will love" at bounding box center [918, 323] width 236 height 94
click at [801, 326] on input "My boss gifts me with a company perk they know I will love" at bounding box center [784, 324] width 33 height 33
radio input "false"
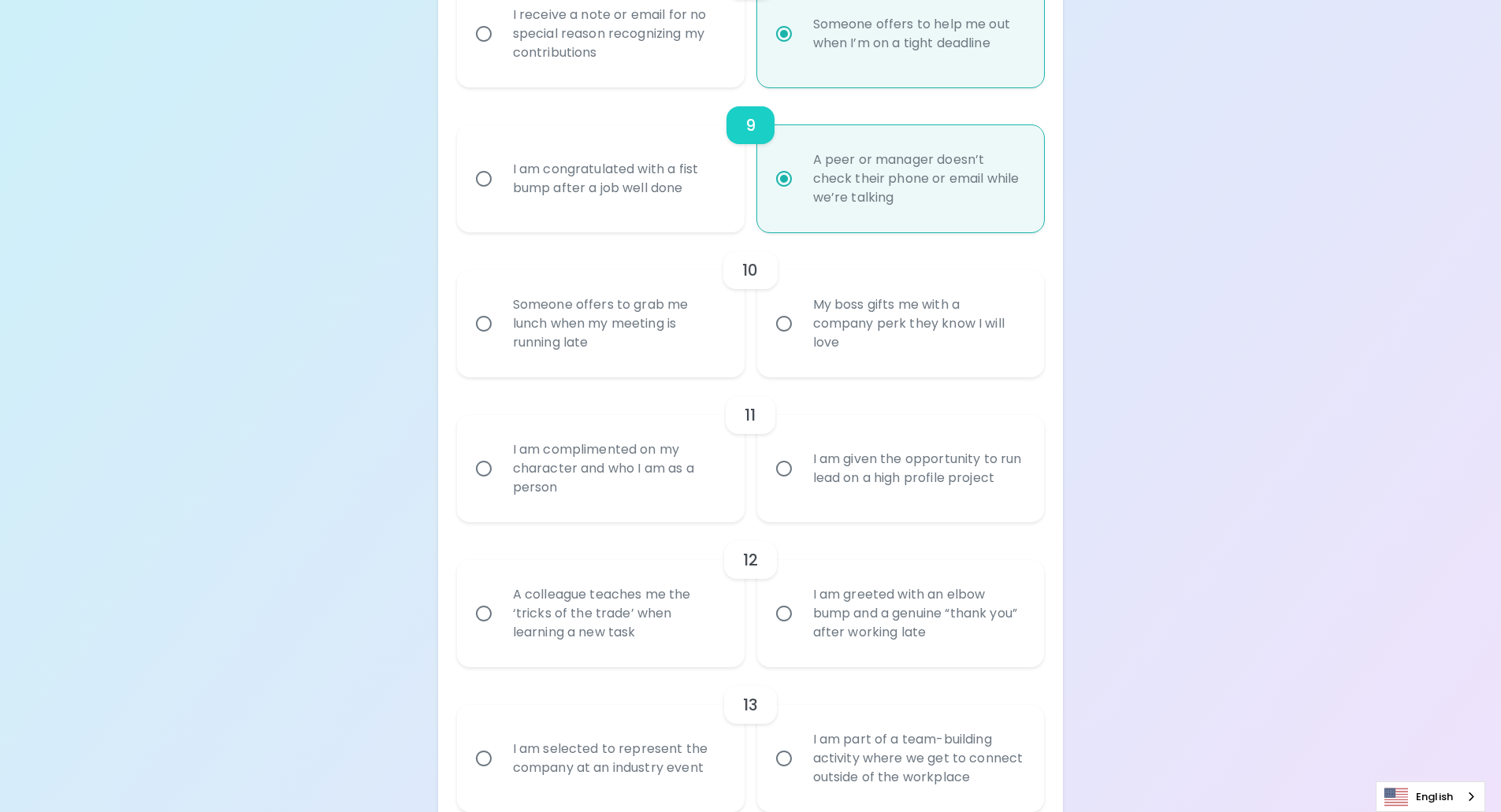
radio input "false"
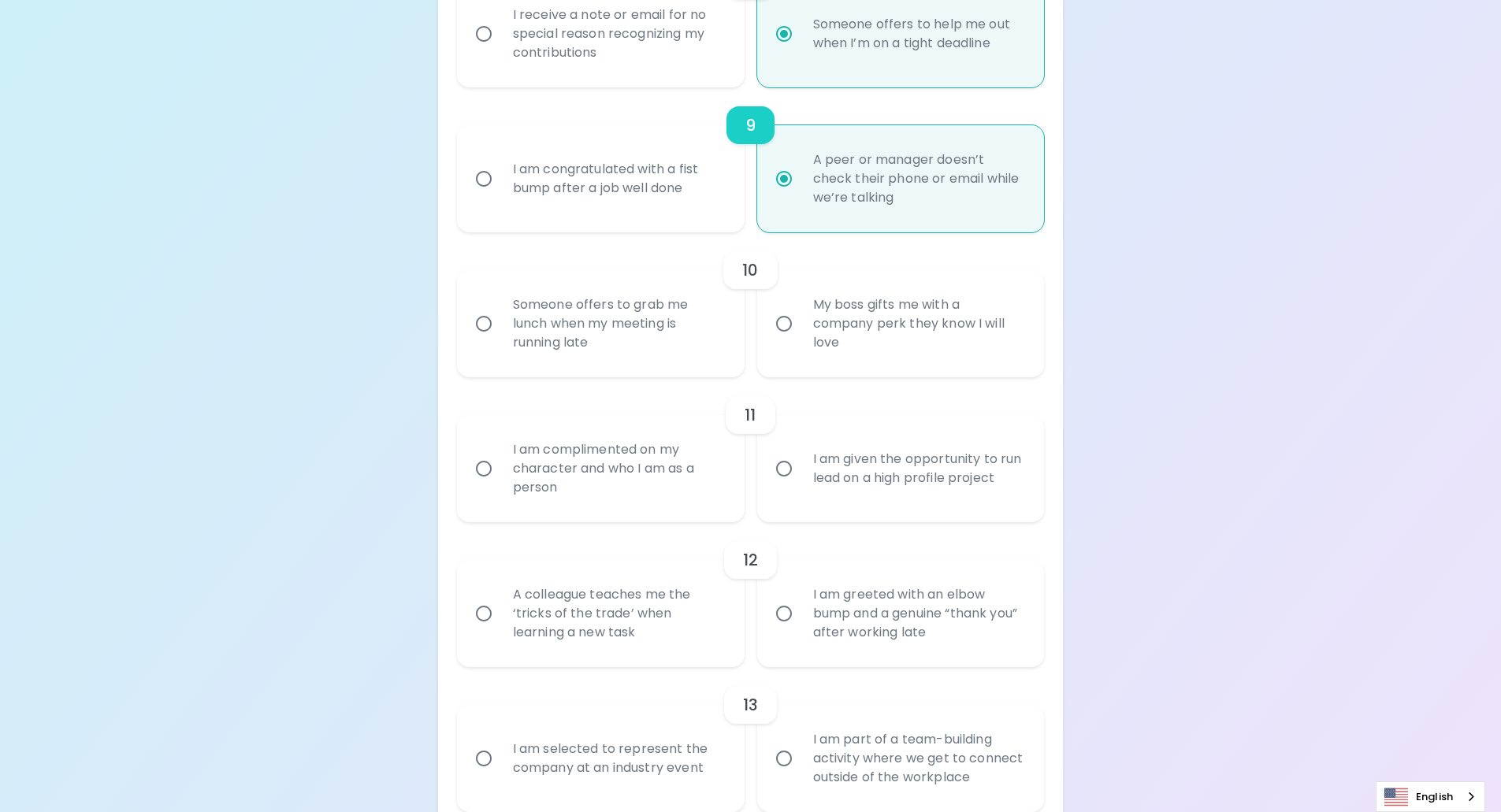
radio input "false"
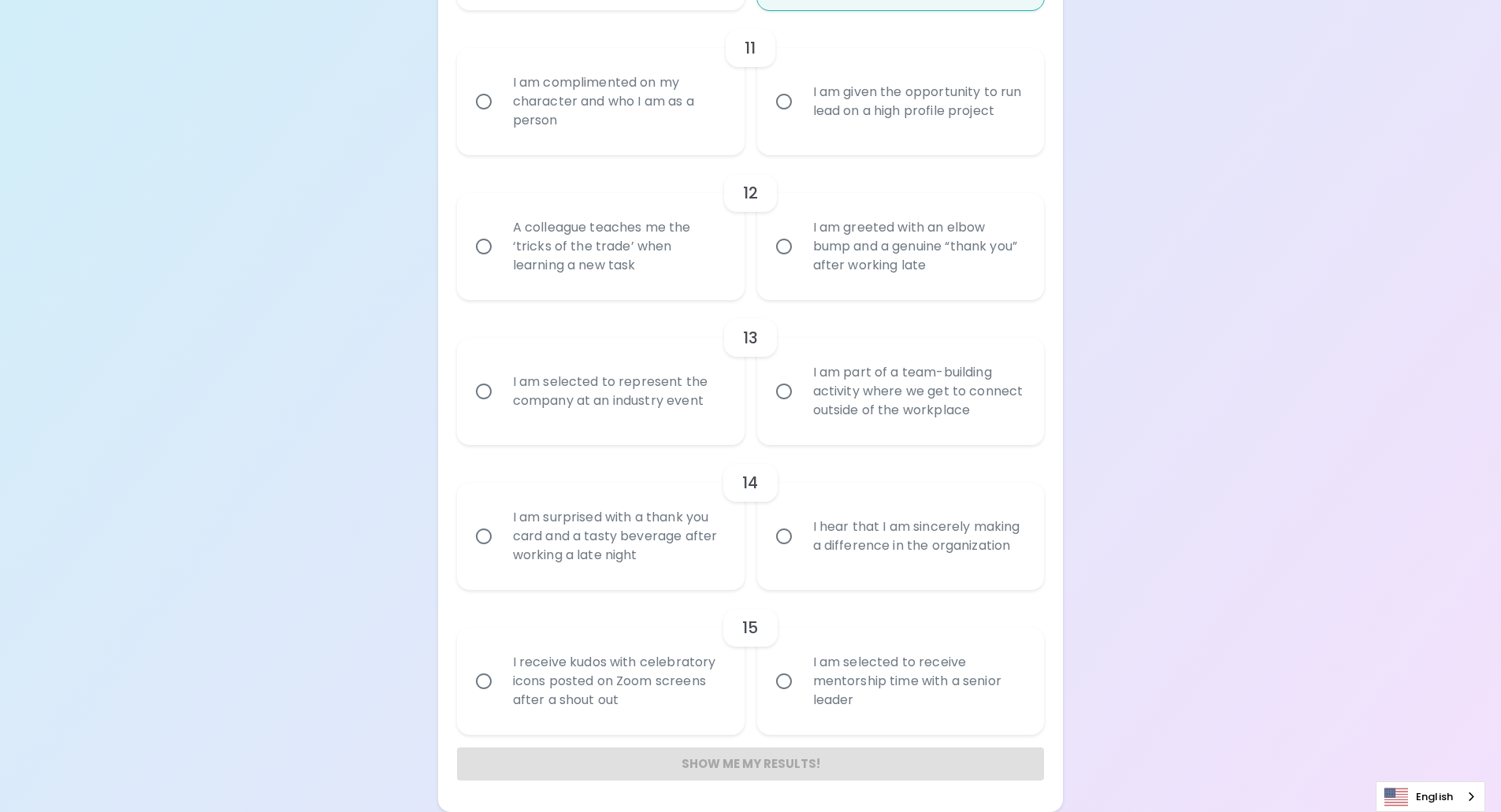
scroll to position [1659, 0]
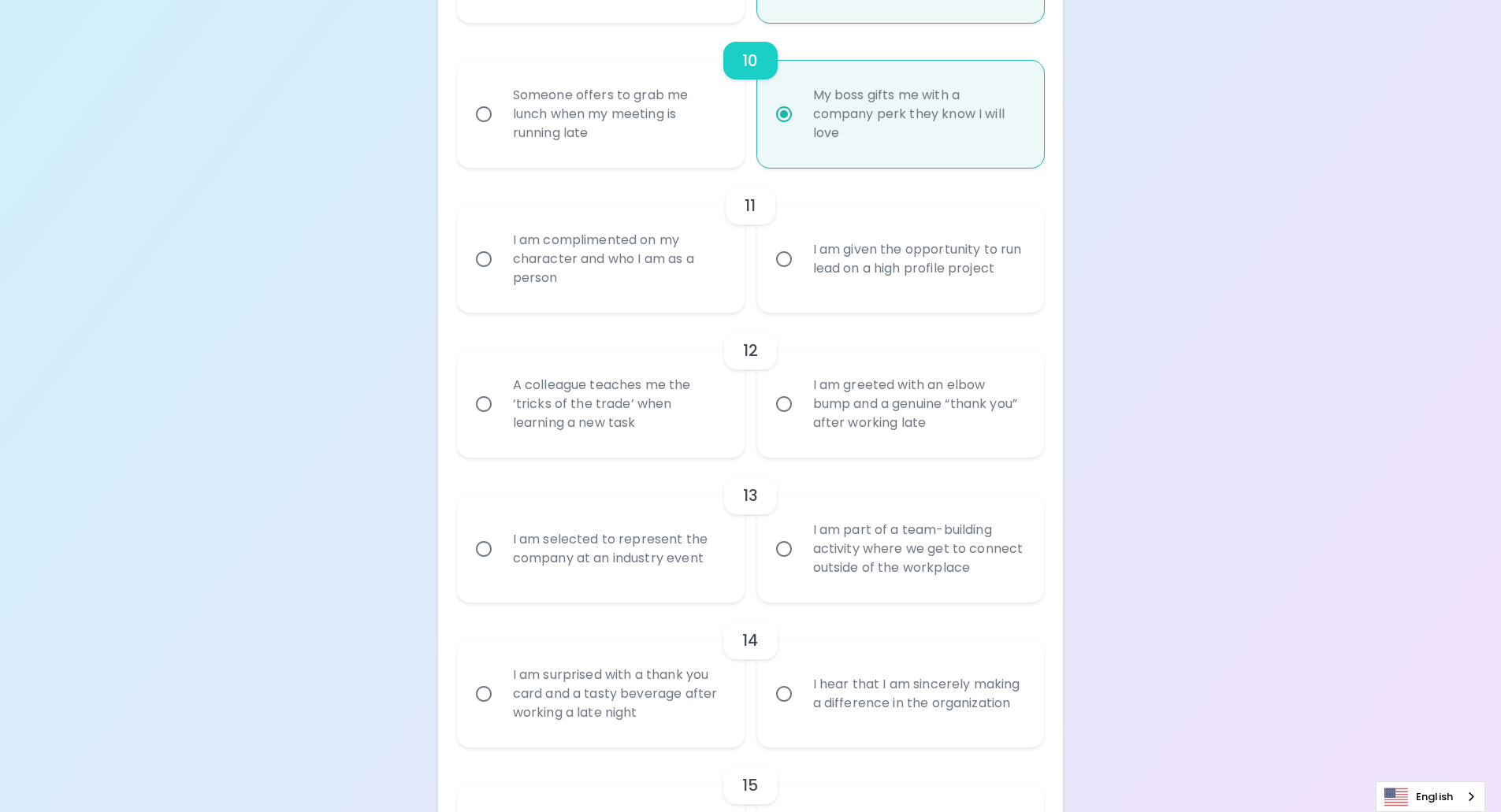
radio input "true"
click at [852, 266] on div "I am given the opportunity to run lead on a high profile project" at bounding box center [918, 259] width 236 height 75
click at [801, 266] on input "I am given the opportunity to run lead on a high profile project" at bounding box center [784, 259] width 33 height 33
radio input "false"
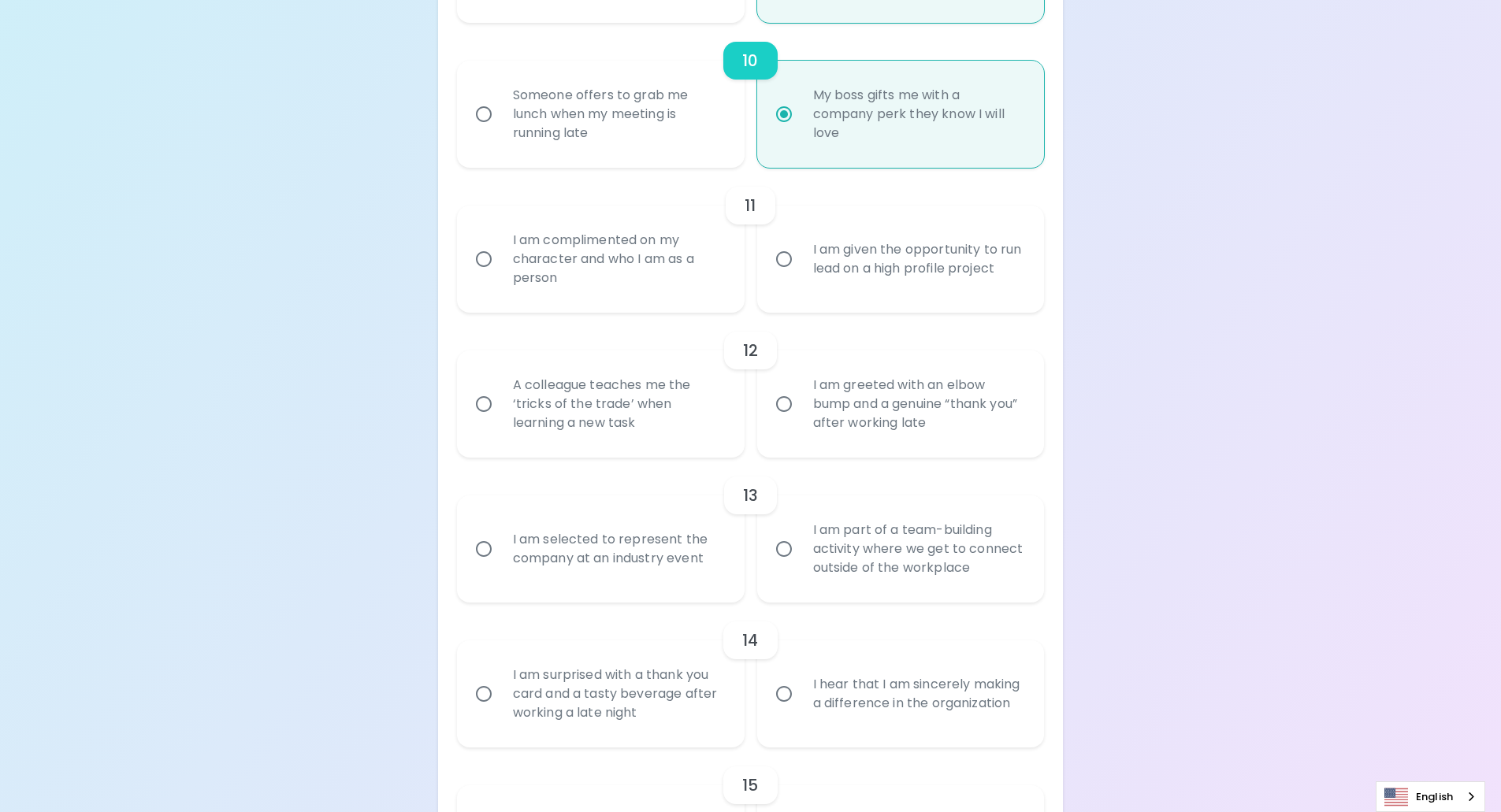
radio input "false"
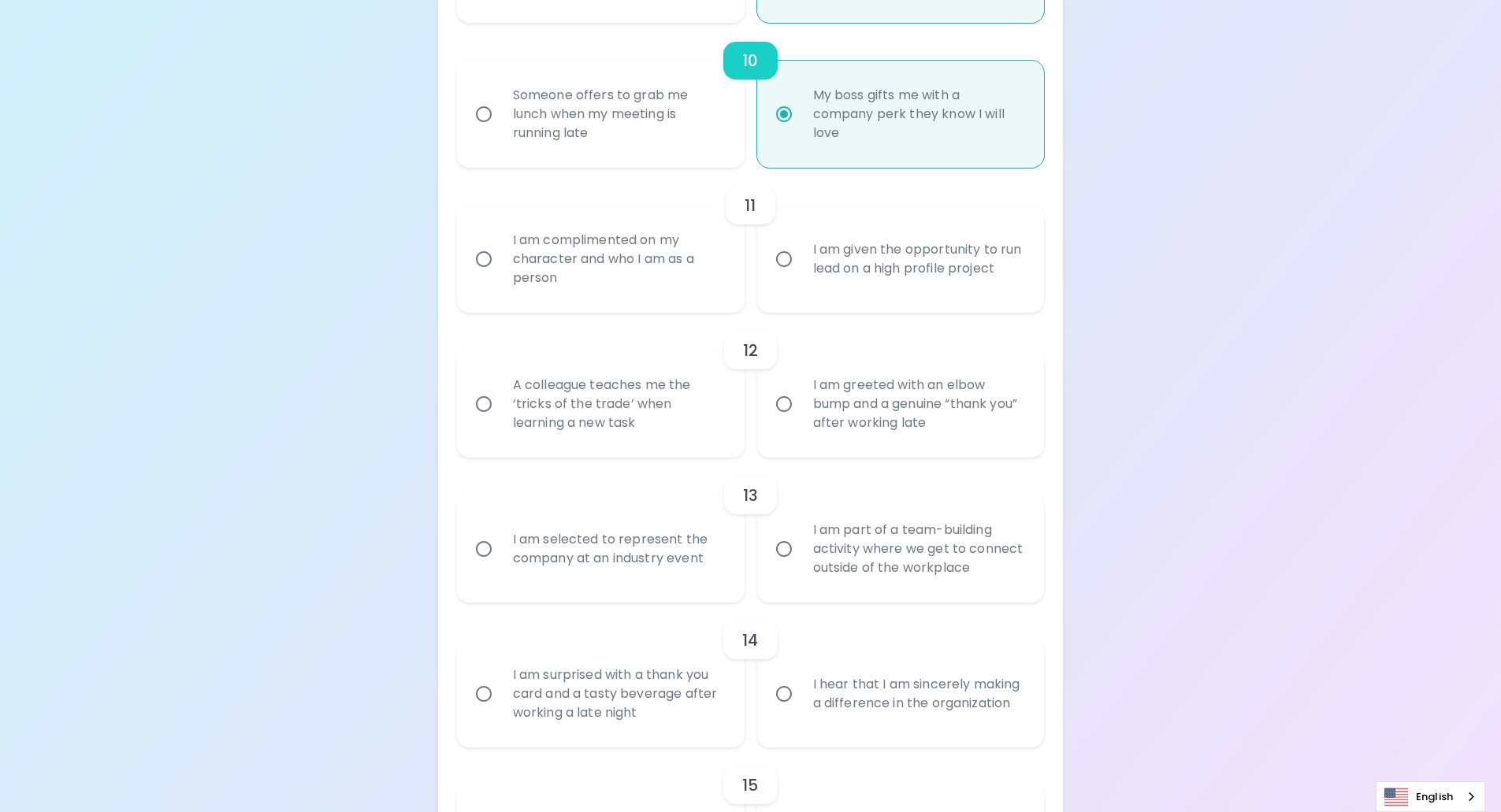
radio input "false"
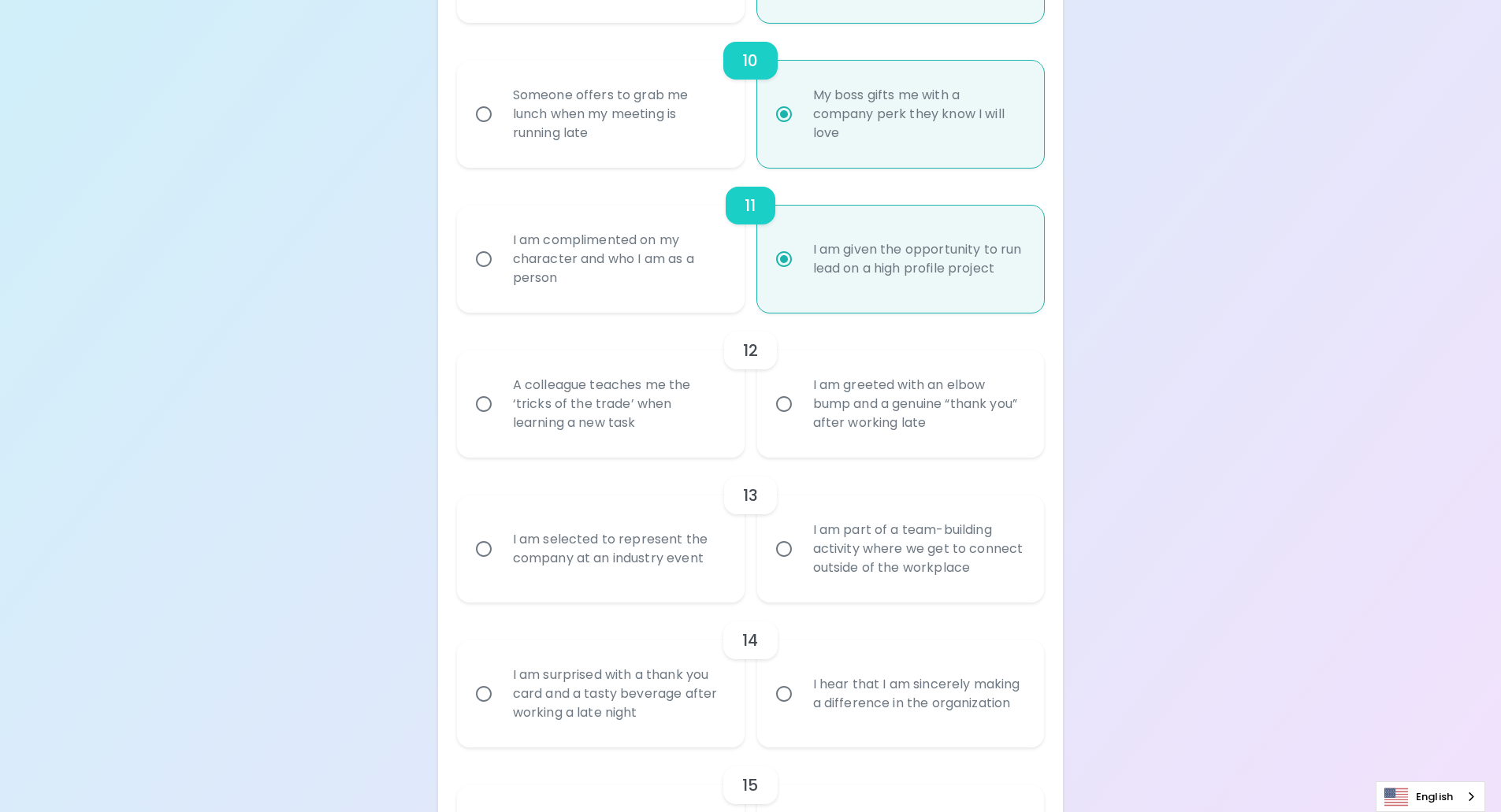
scroll to position [1785, 0]
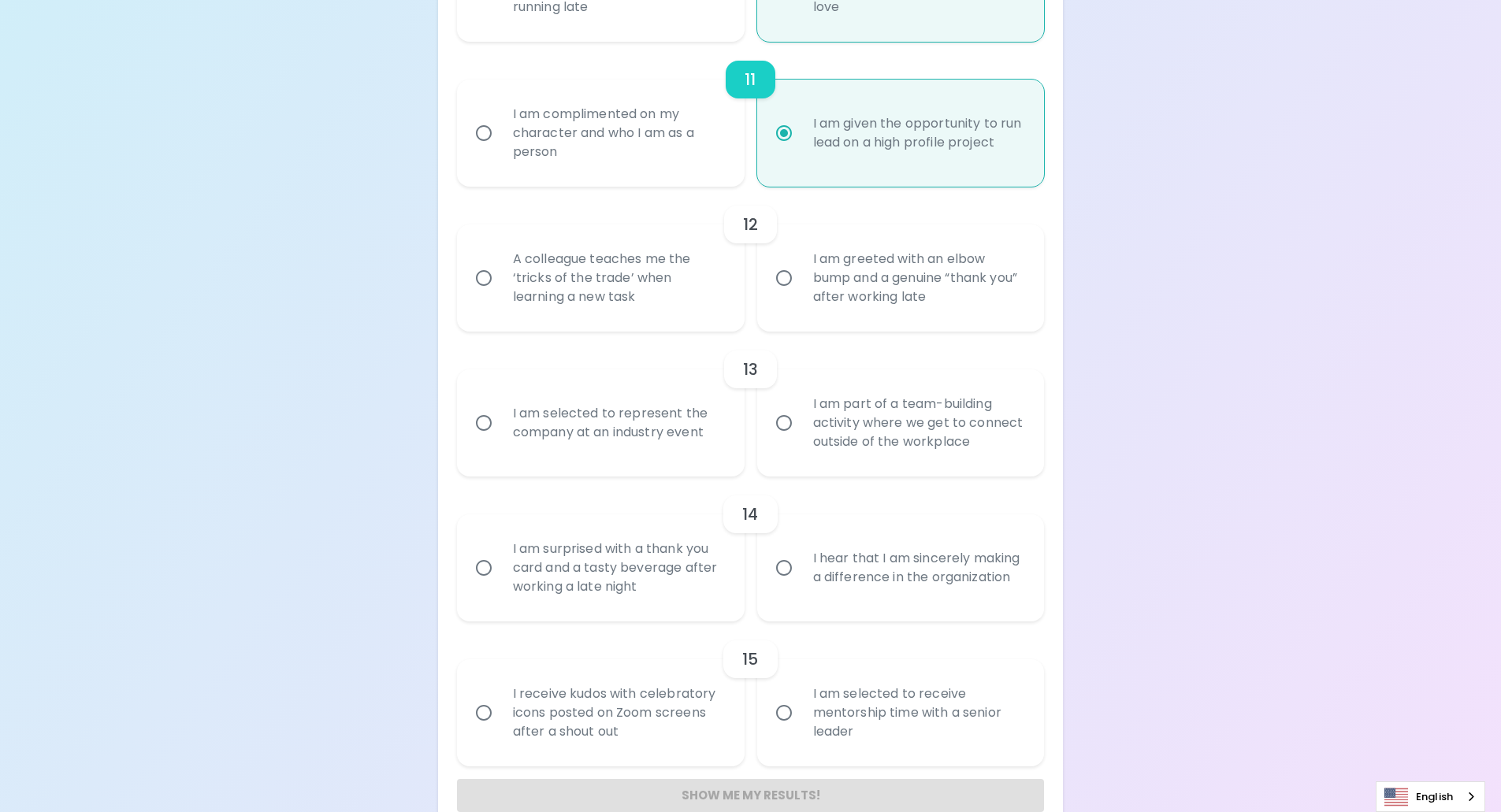
radio input "true"
click at [612, 273] on div "A colleague teaches me the ‘tricks of the trade’ when learning a new task" at bounding box center [618, 278] width 236 height 94
click at [500, 273] on input "A colleague teaches me the ‘tricks of the trade’ when learning a new task" at bounding box center [484, 278] width 33 height 33
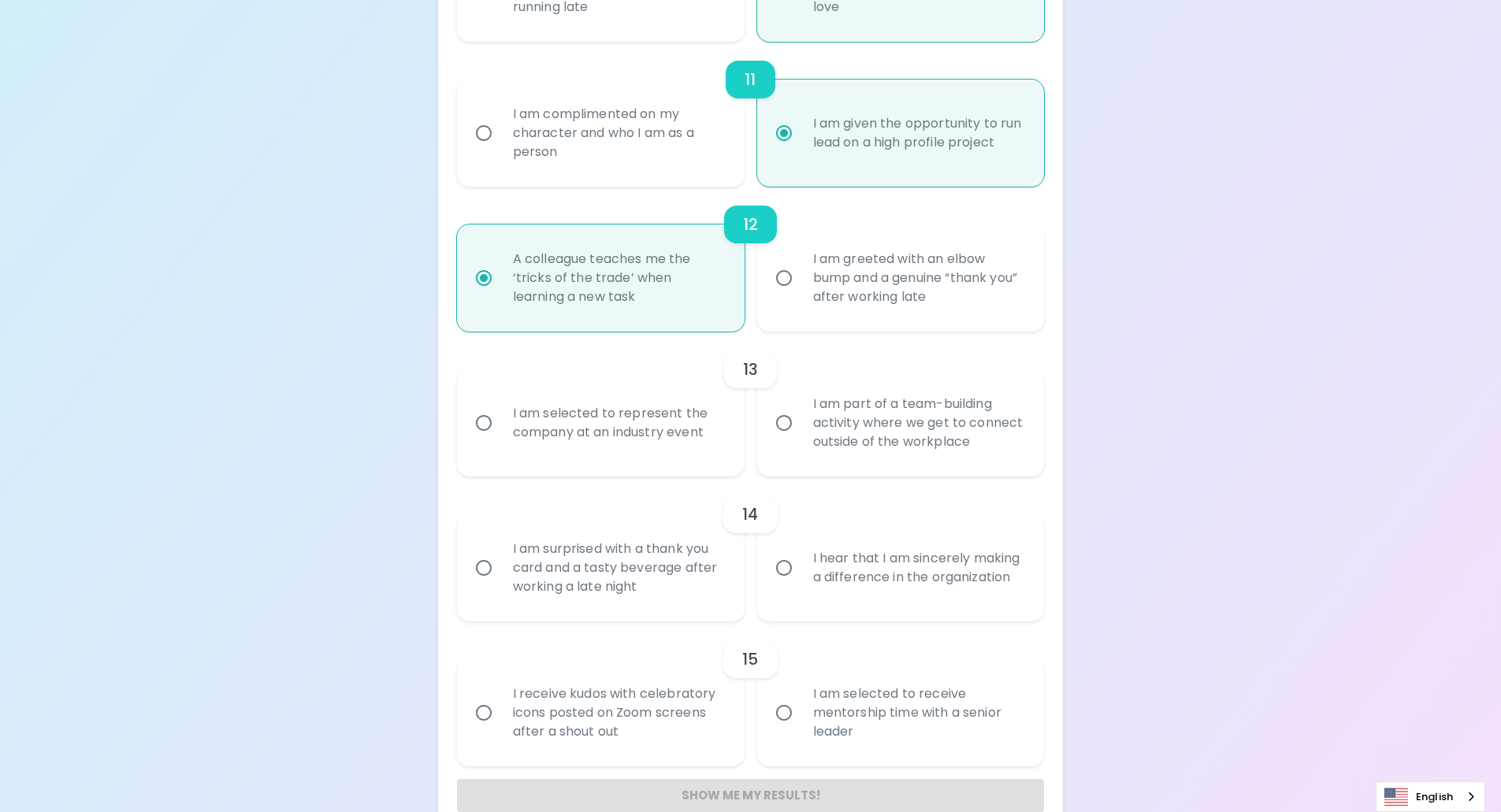
radio input "false"
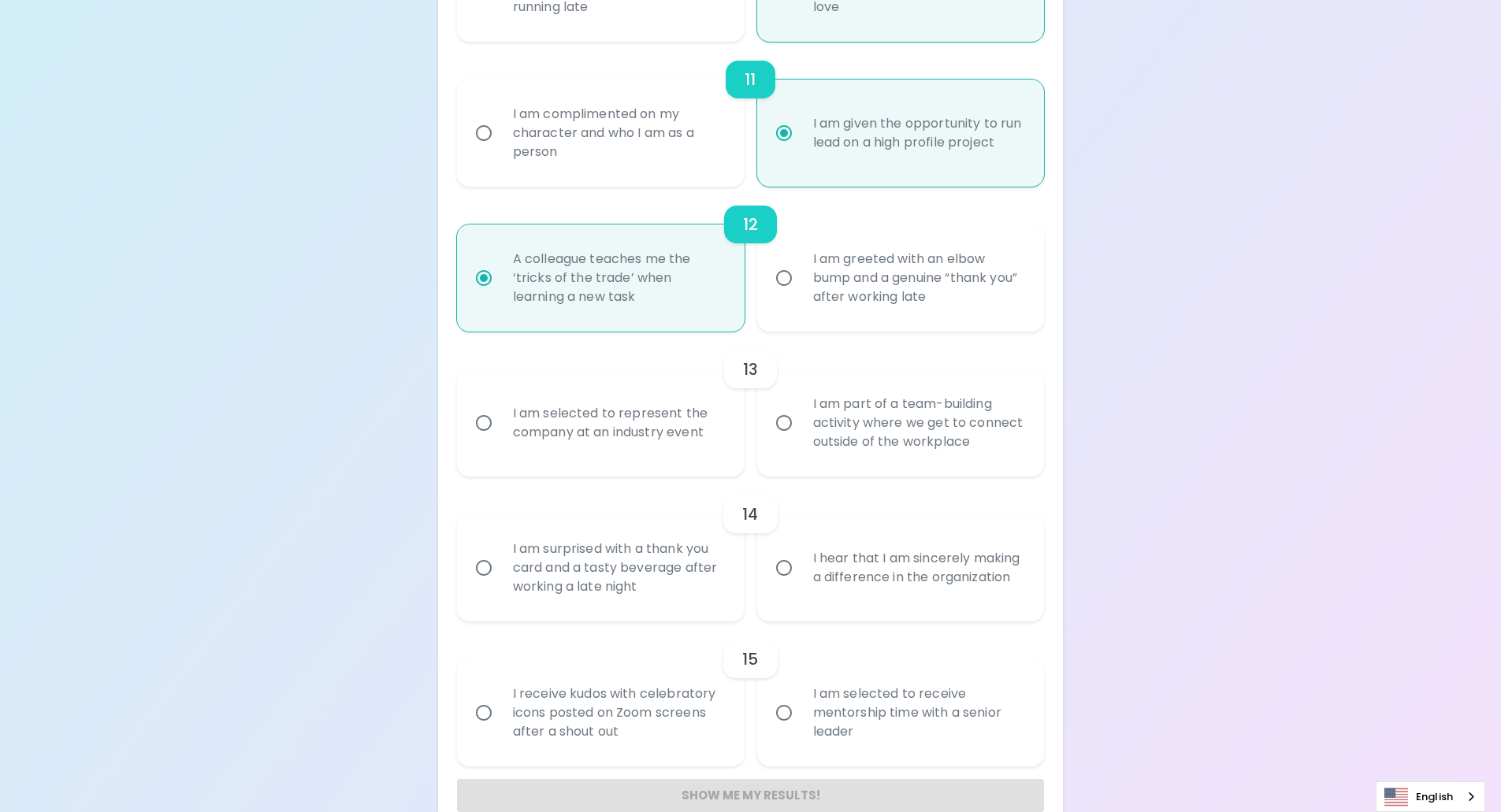
radio input "false"
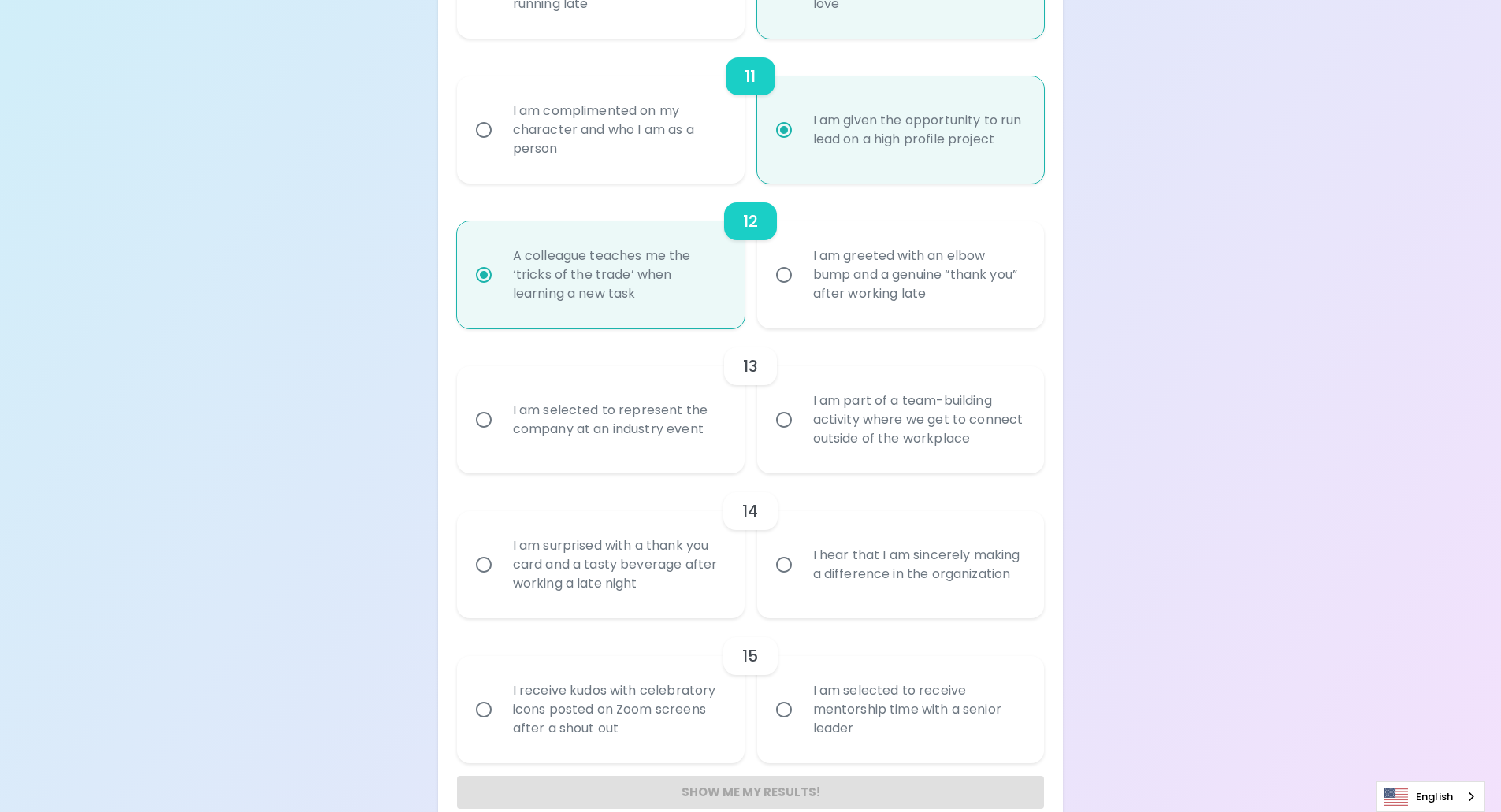
scroll to position [1817, 0]
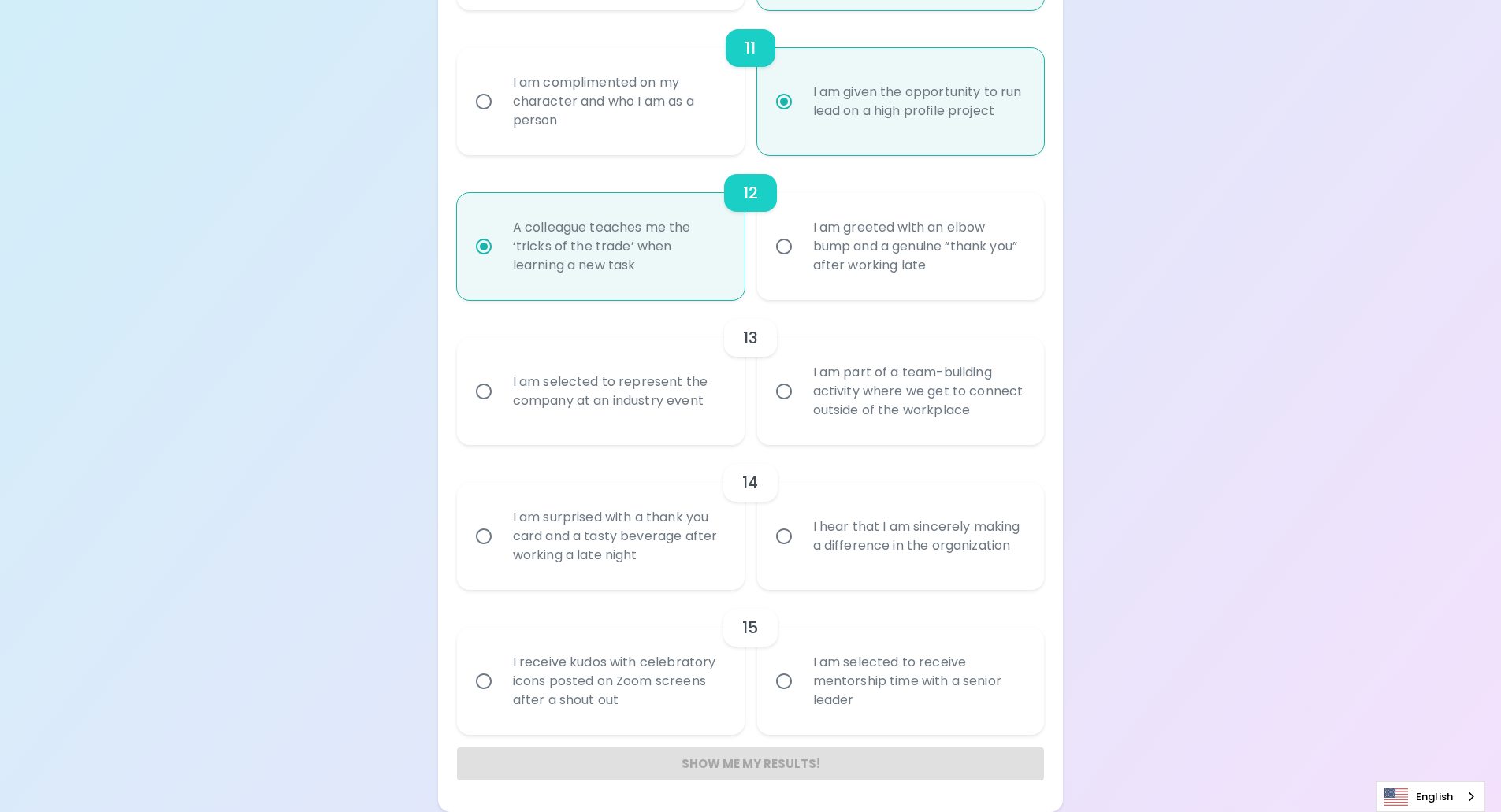
radio input "true"
click at [829, 250] on div "I am greeted with an elbow bump and a genuine “thank you” after working late" at bounding box center [918, 246] width 236 height 94
click at [801, 250] on input "I am greeted with an elbow bump and a genuine “thank you” after working late" at bounding box center [784, 246] width 33 height 33
radio input "false"
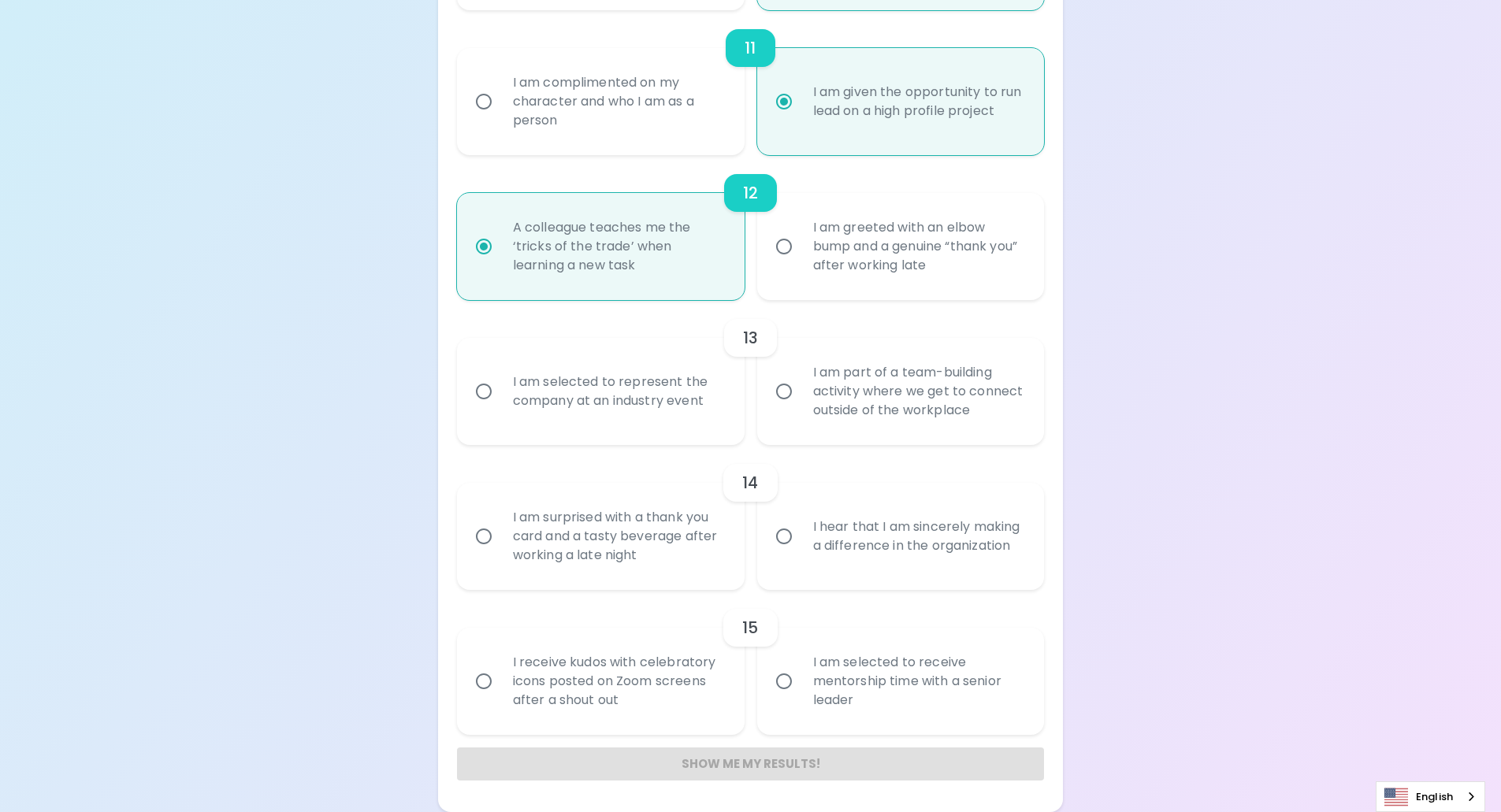
radio input "false"
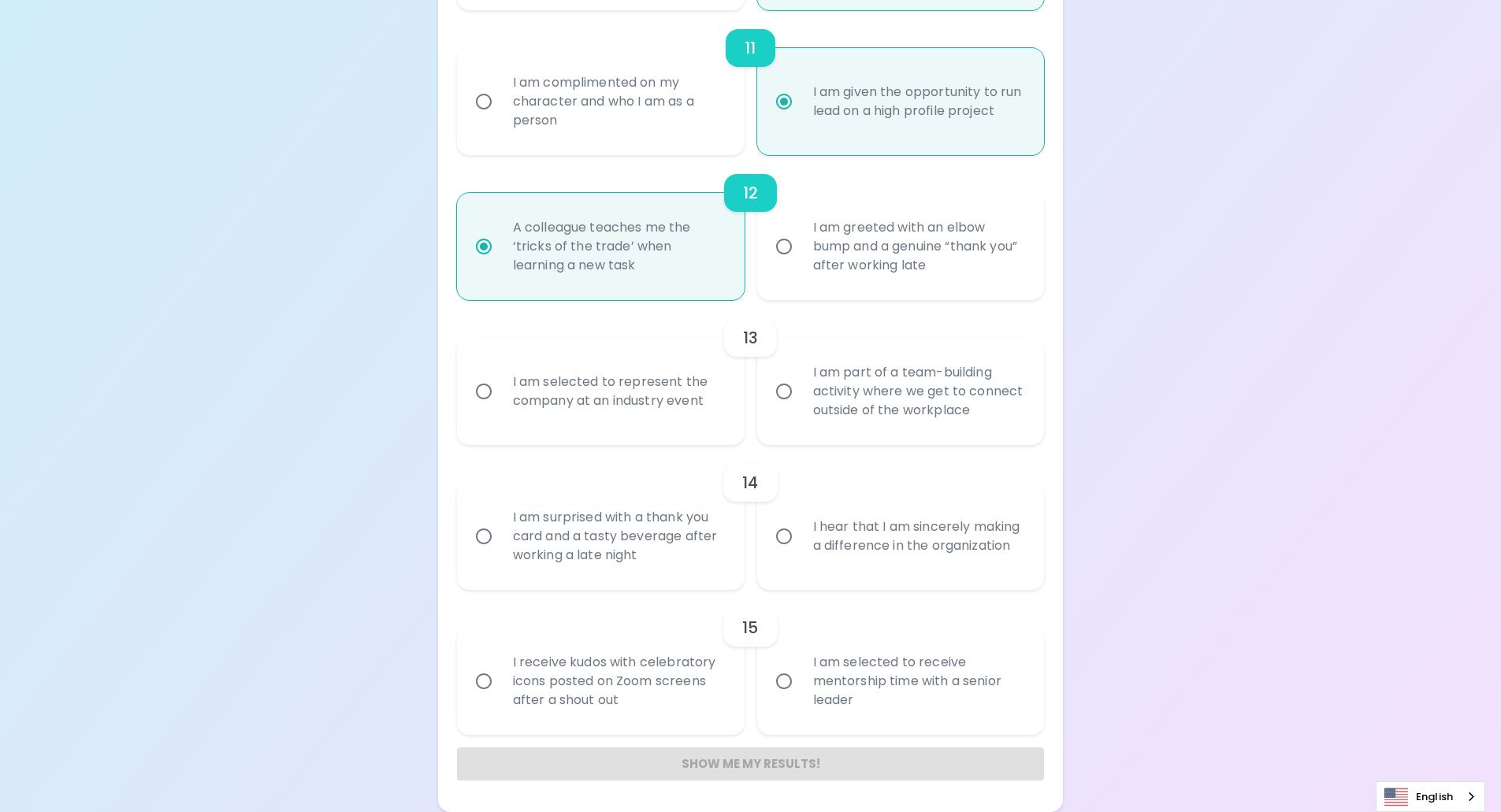
radio input "false"
radio input "true"
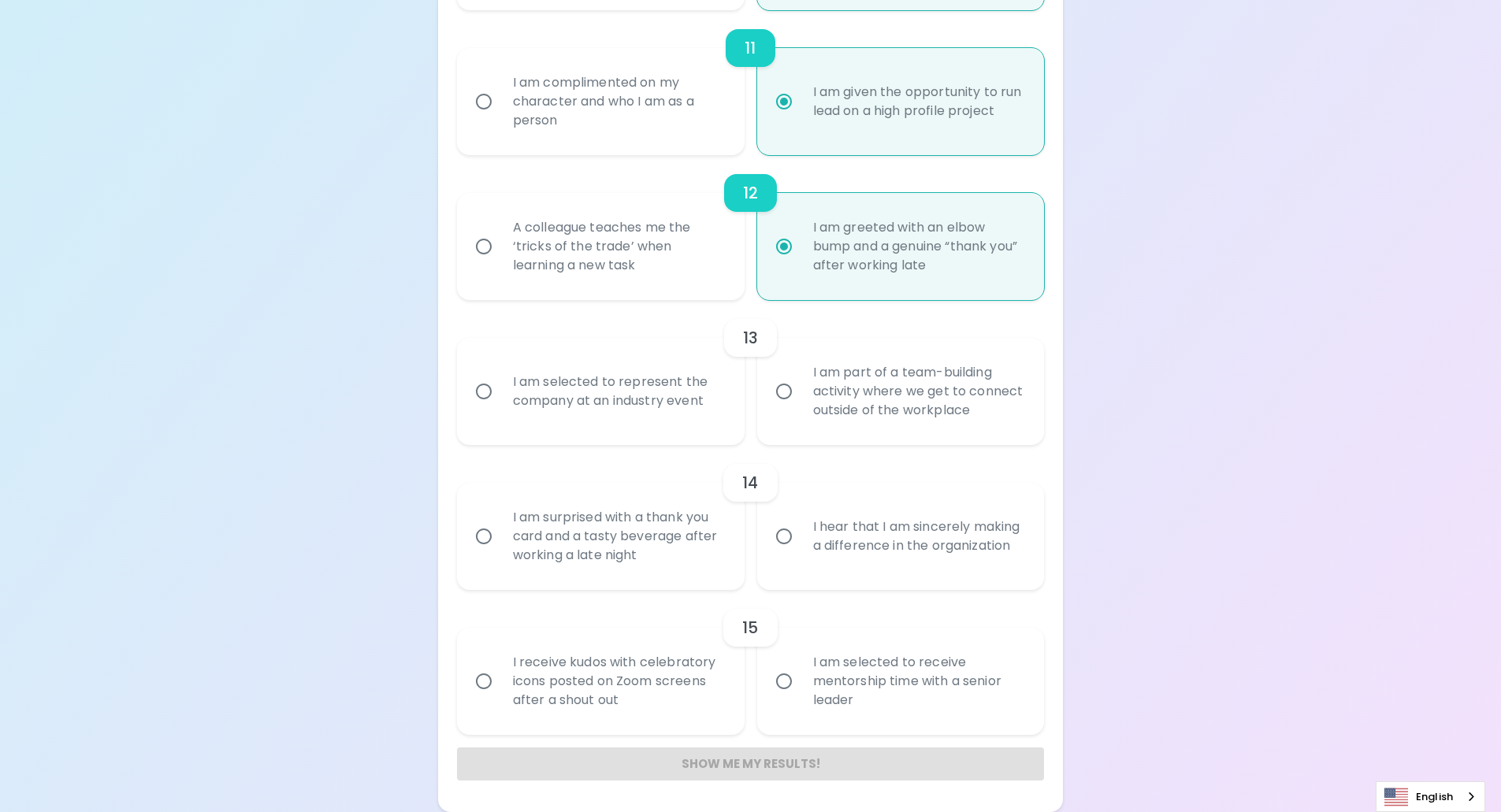
radio input "true"
click at [590, 397] on div "I am selected to represent the company at an industry event" at bounding box center [618, 391] width 236 height 75
click at [500, 397] on input "I am selected to represent the company at an industry event" at bounding box center [484, 392] width 33 height 33
radio input "false"
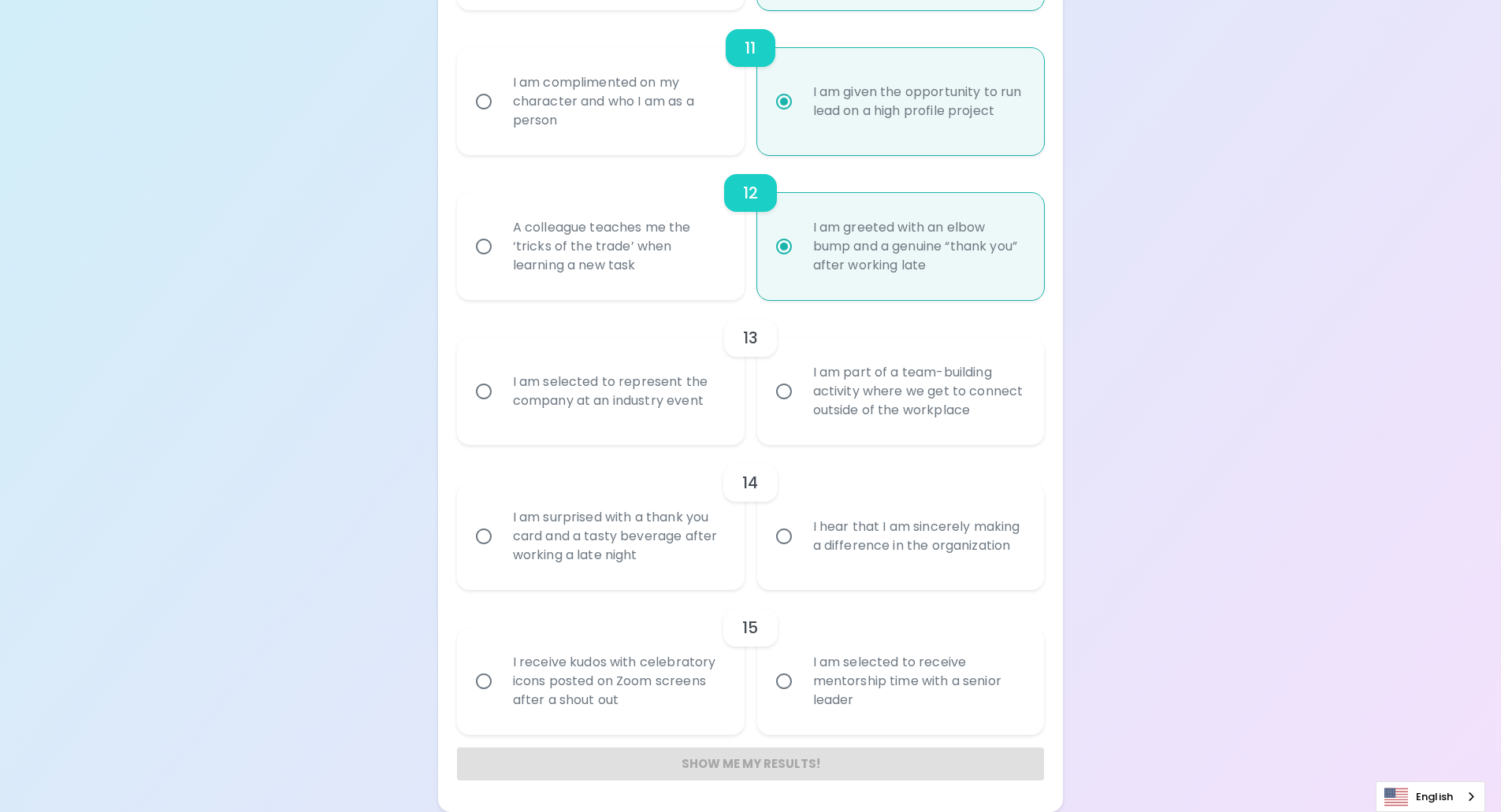
radio input "false"
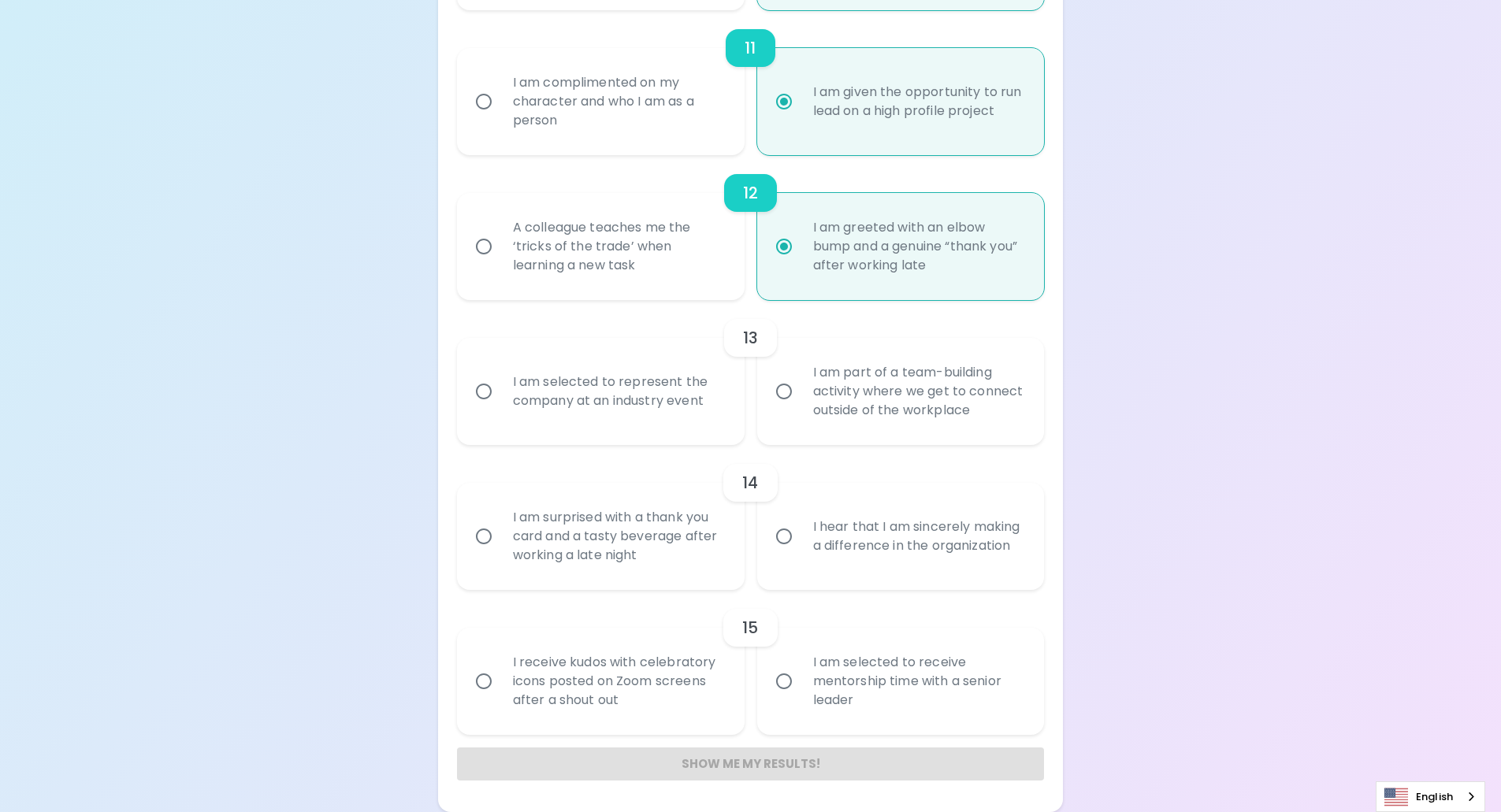
radio input "false"
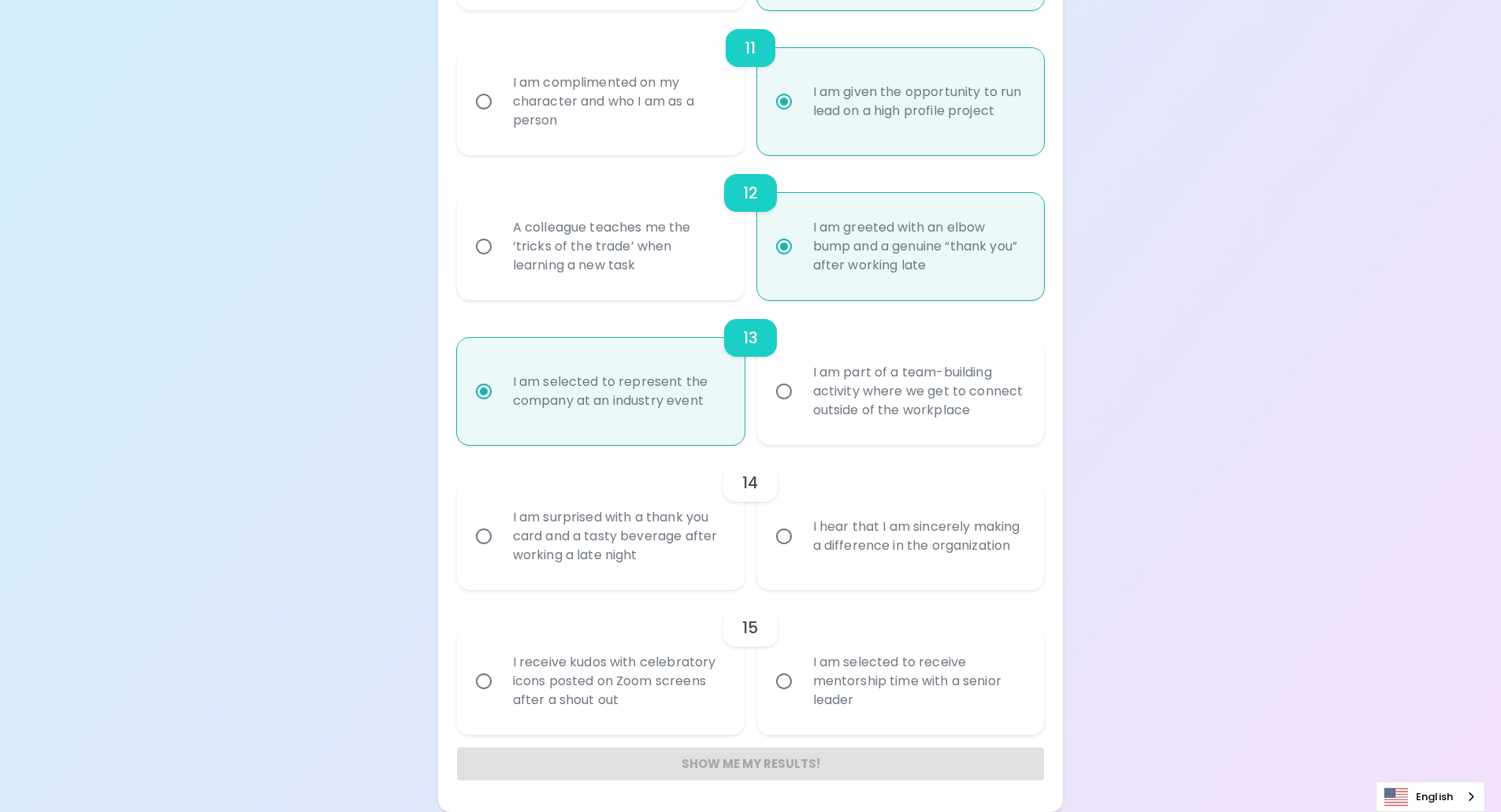
radio input "true"
click at [860, 549] on div "I hear that I am sincerely making a difference in the organization" at bounding box center [918, 536] width 236 height 75
click at [801, 549] on input "I hear that I am sincerely making a difference in the organization" at bounding box center [784, 537] width 33 height 33
radio input "false"
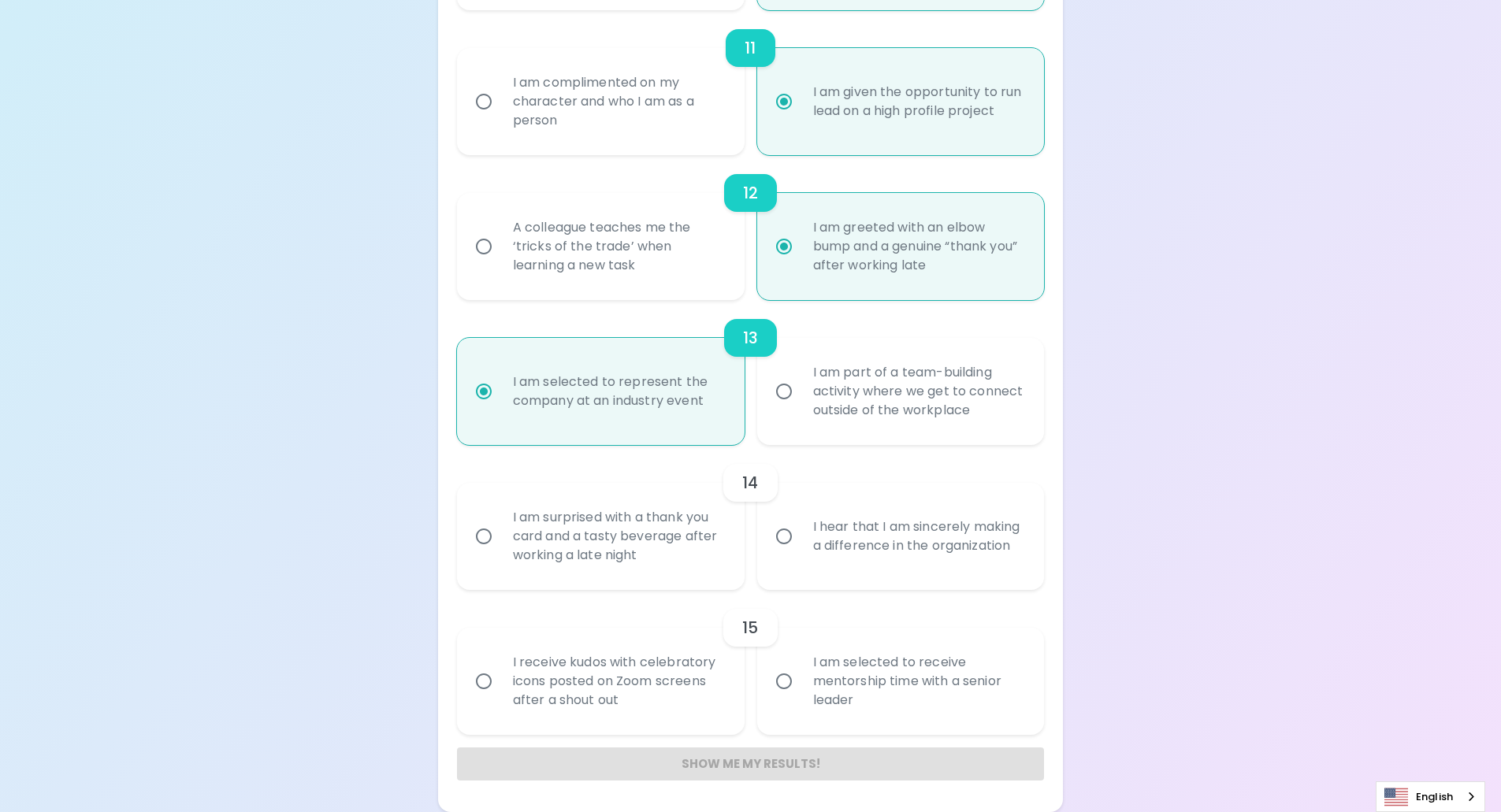
radio input "false"
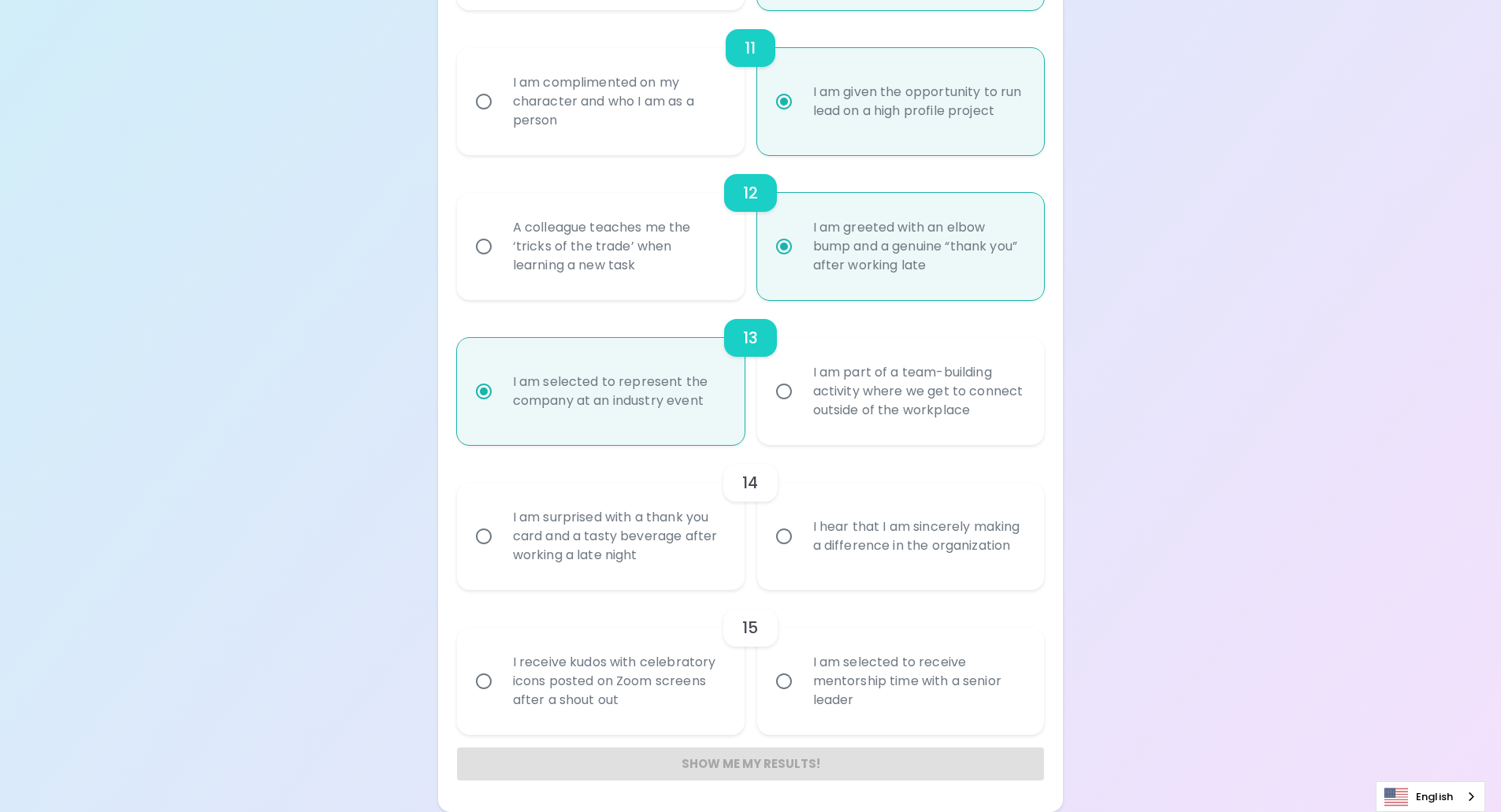
radio input "false"
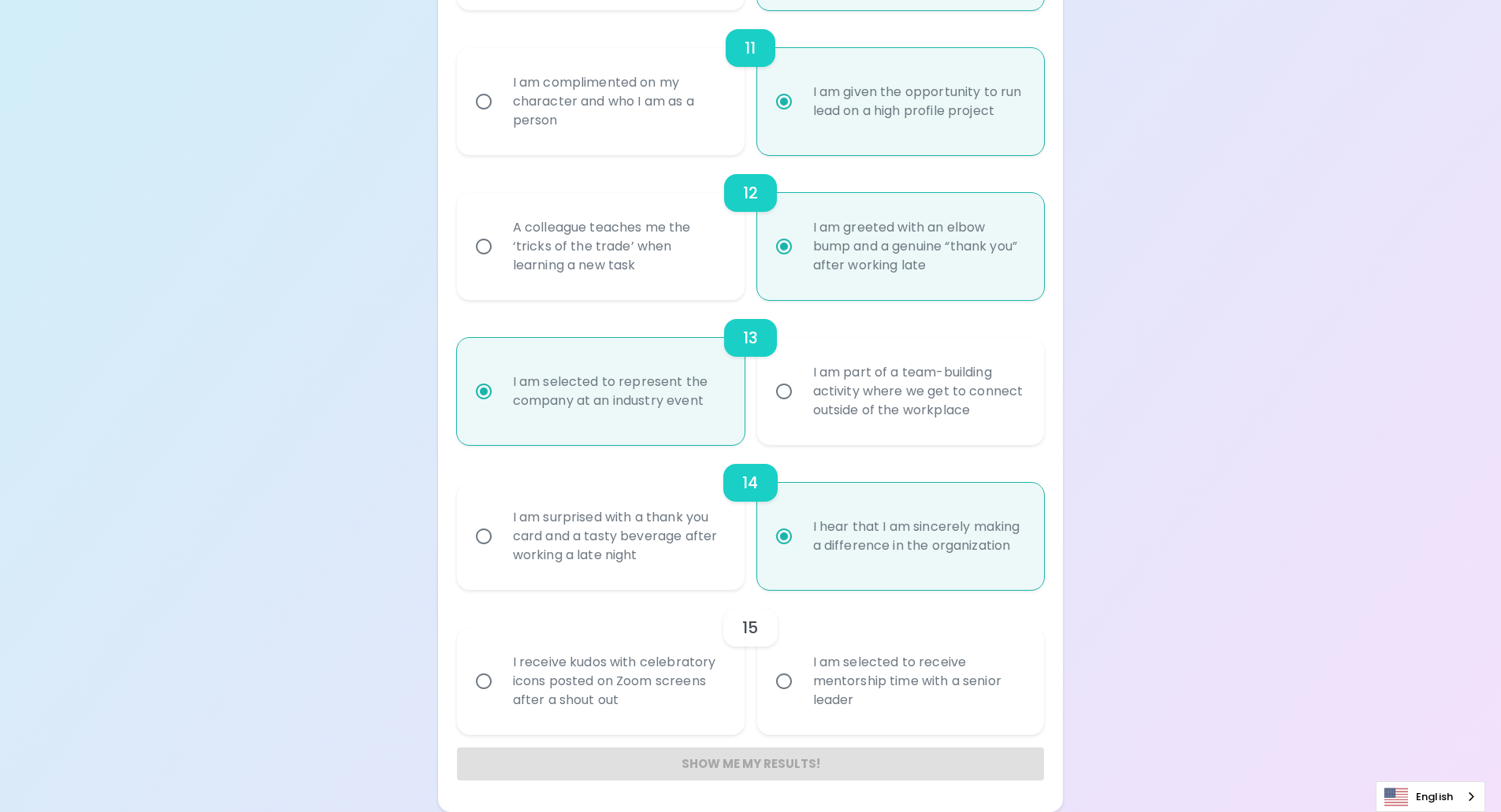
radio input "true"
click at [811, 690] on div "I am selected to receive mentorship time with a senior leader" at bounding box center [918, 681] width 236 height 94
click at [801, 690] on input "I am selected to receive mentorship time with a senior leader" at bounding box center [784, 681] width 33 height 33
radio input "false"
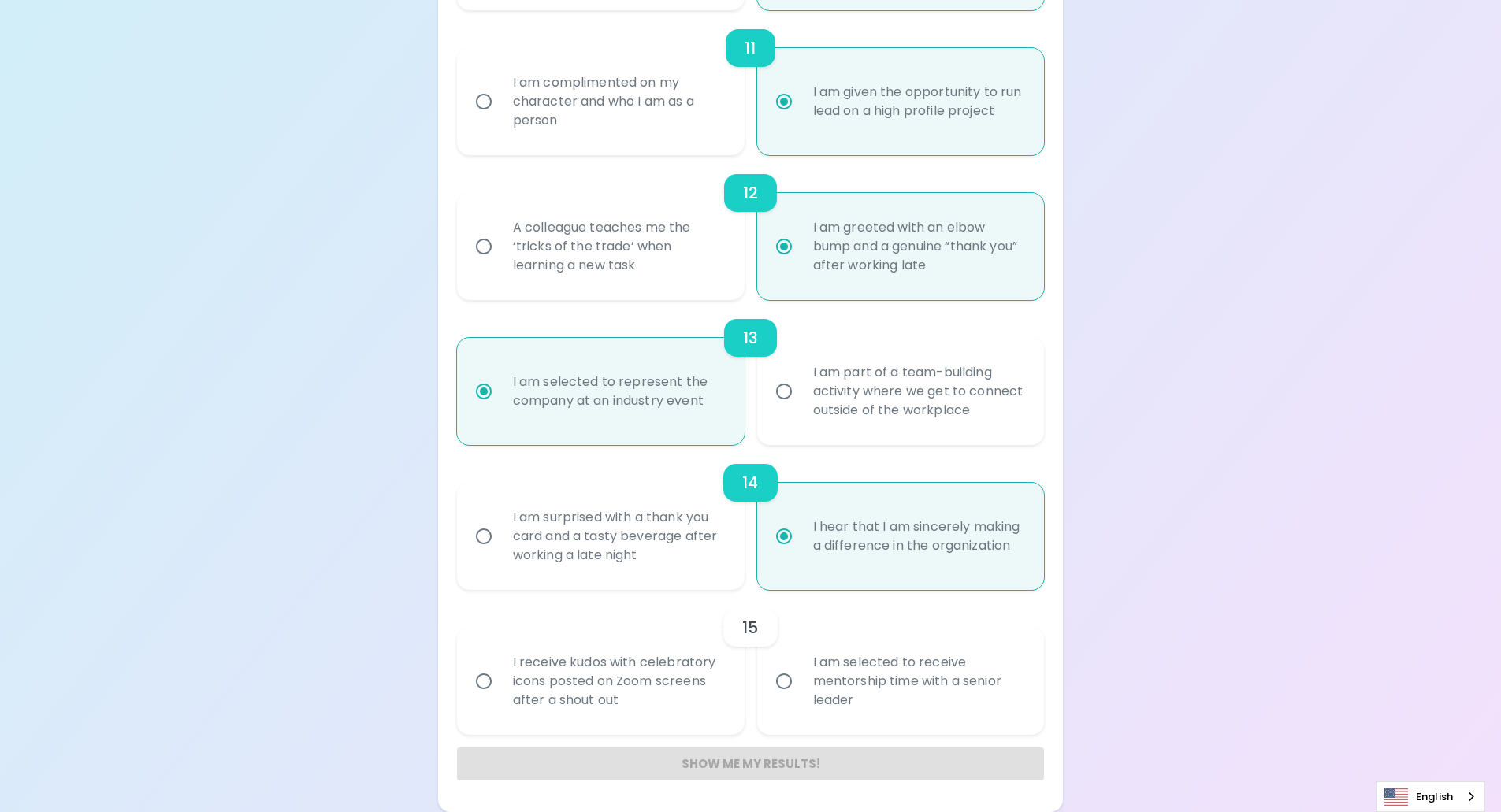
radio input "false"
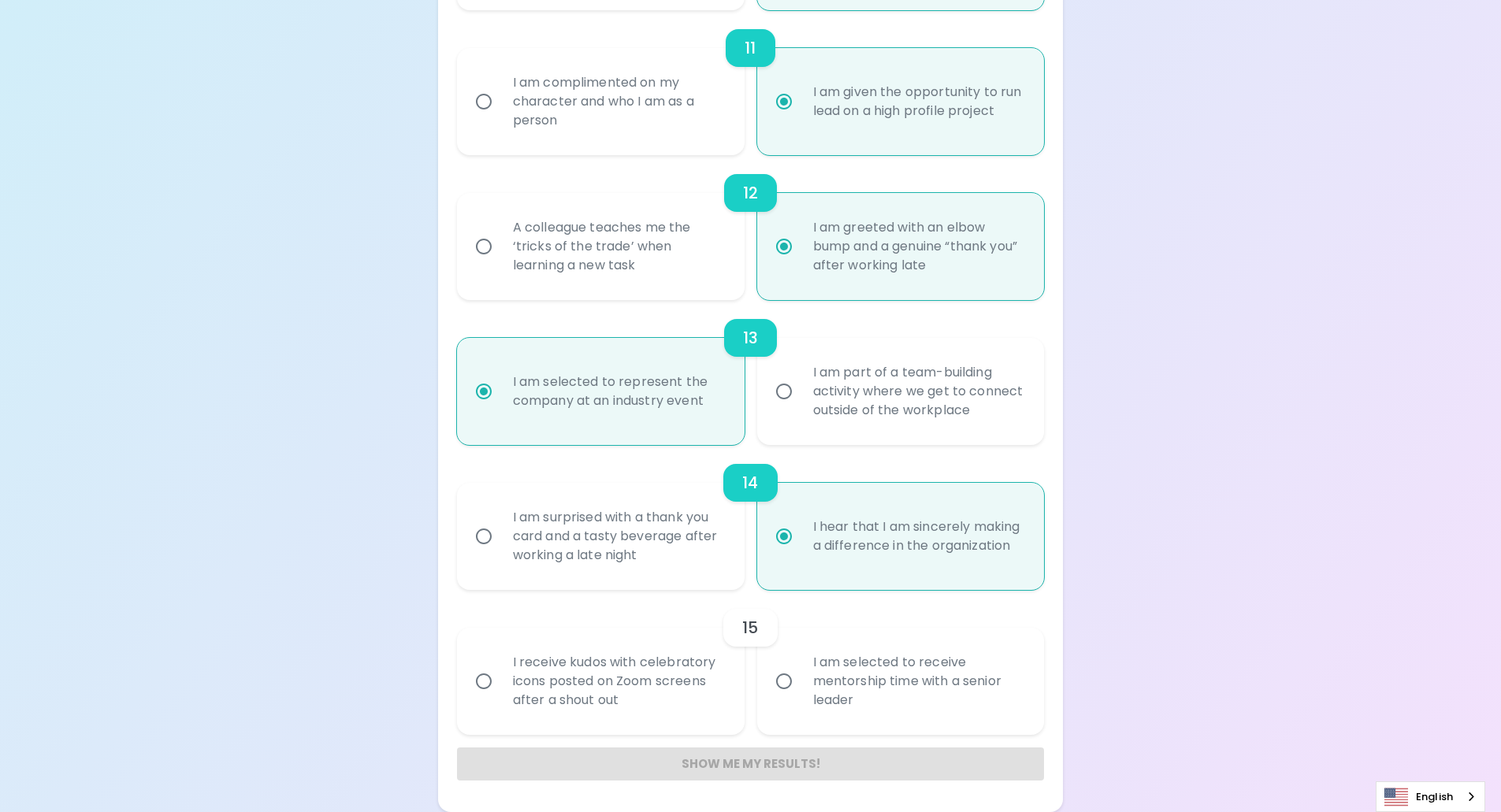
radio input "false"
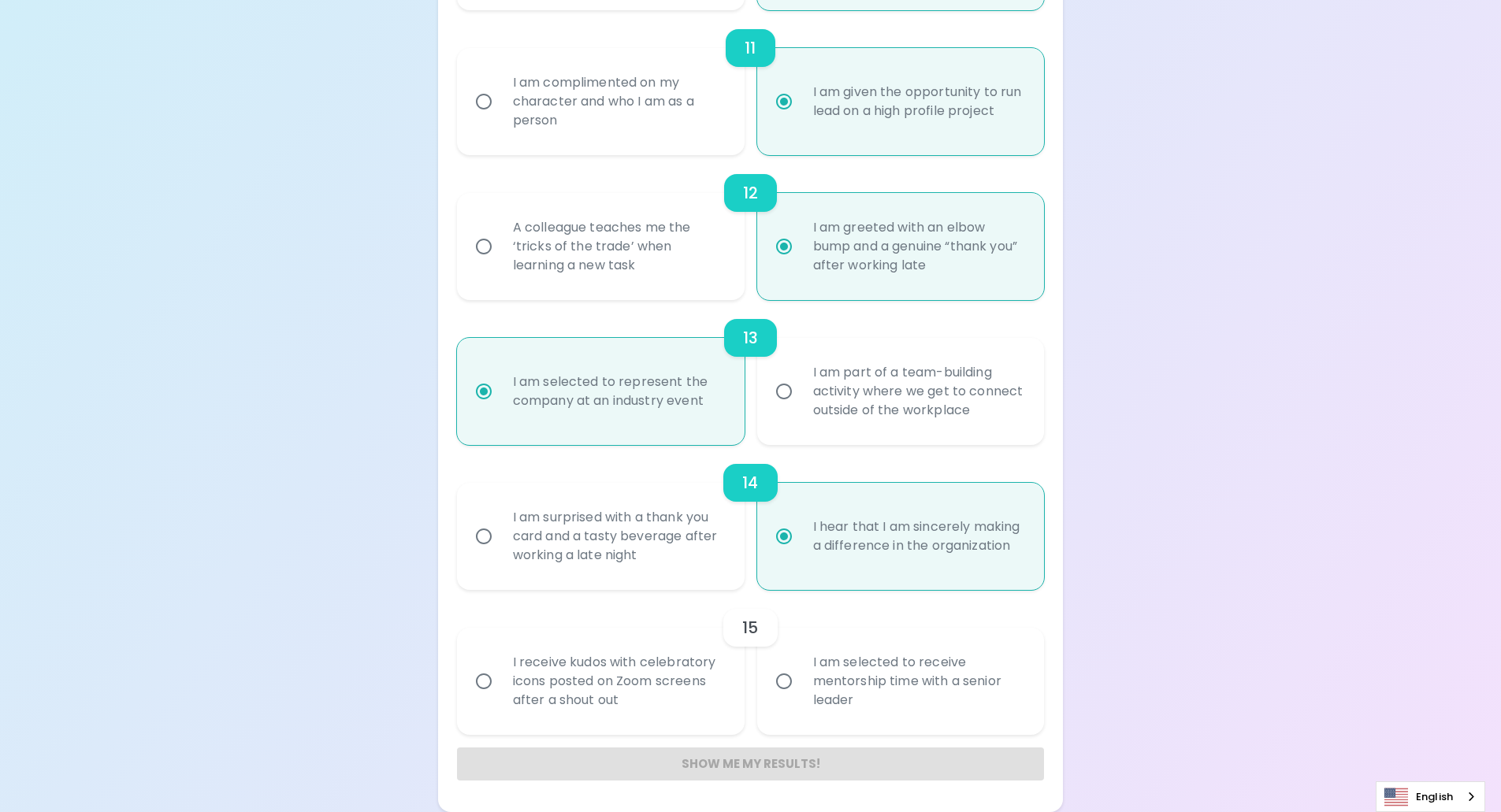
radio input "false"
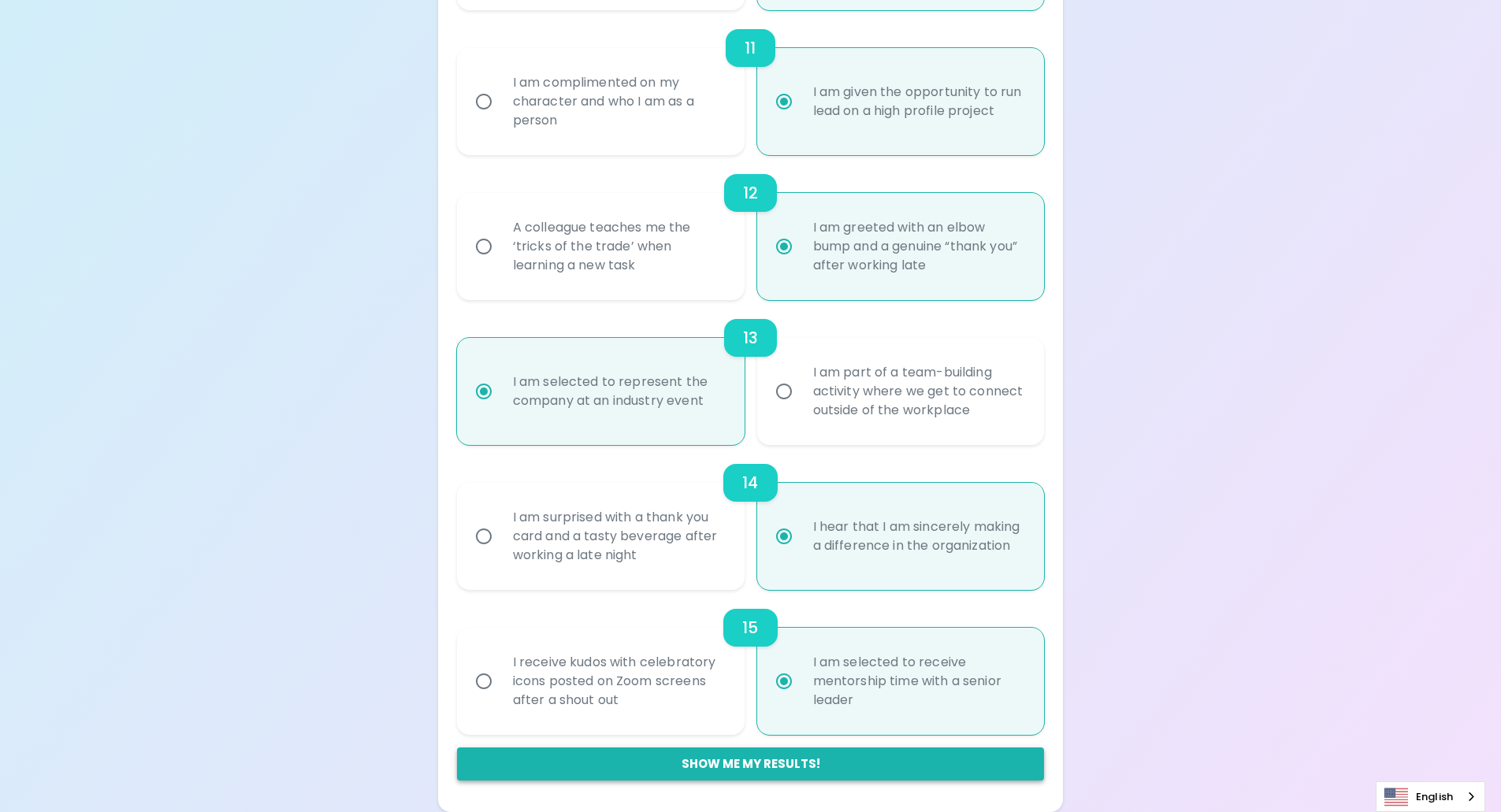
radio input "true"
click at [784, 768] on button "Show me my results!" at bounding box center [751, 764] width 588 height 33
radio input "false"
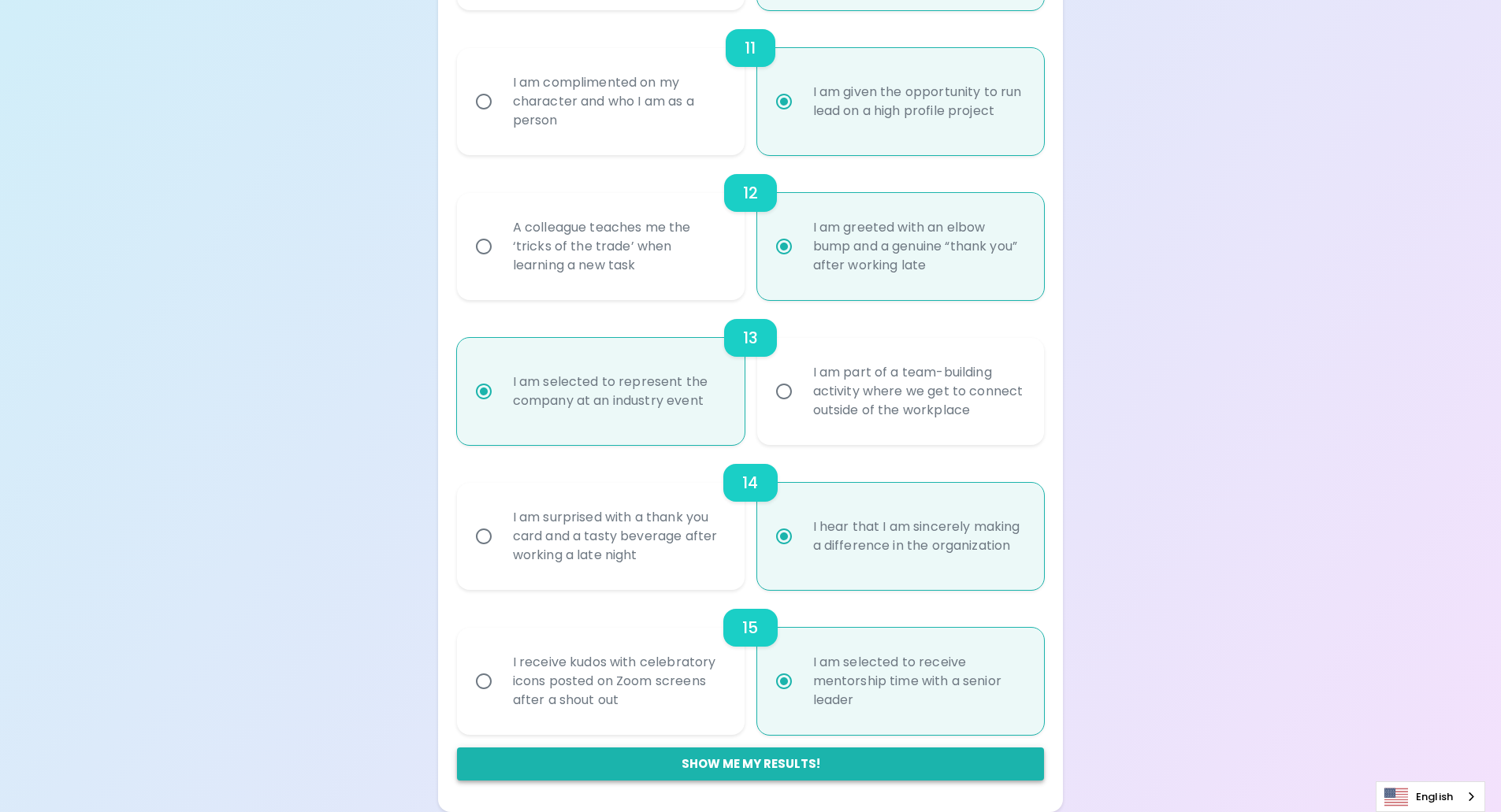
radio input "false"
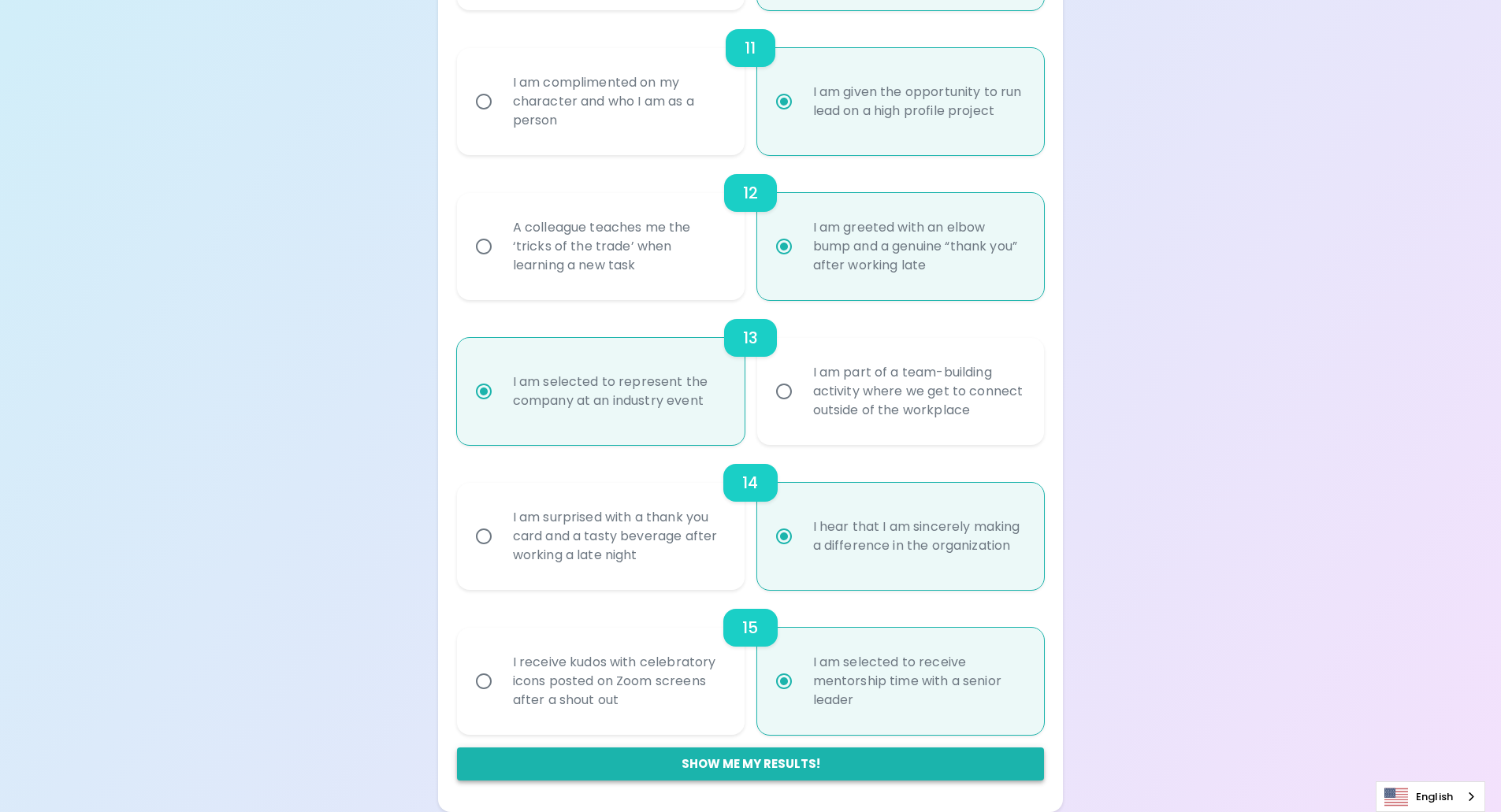
radio input "false"
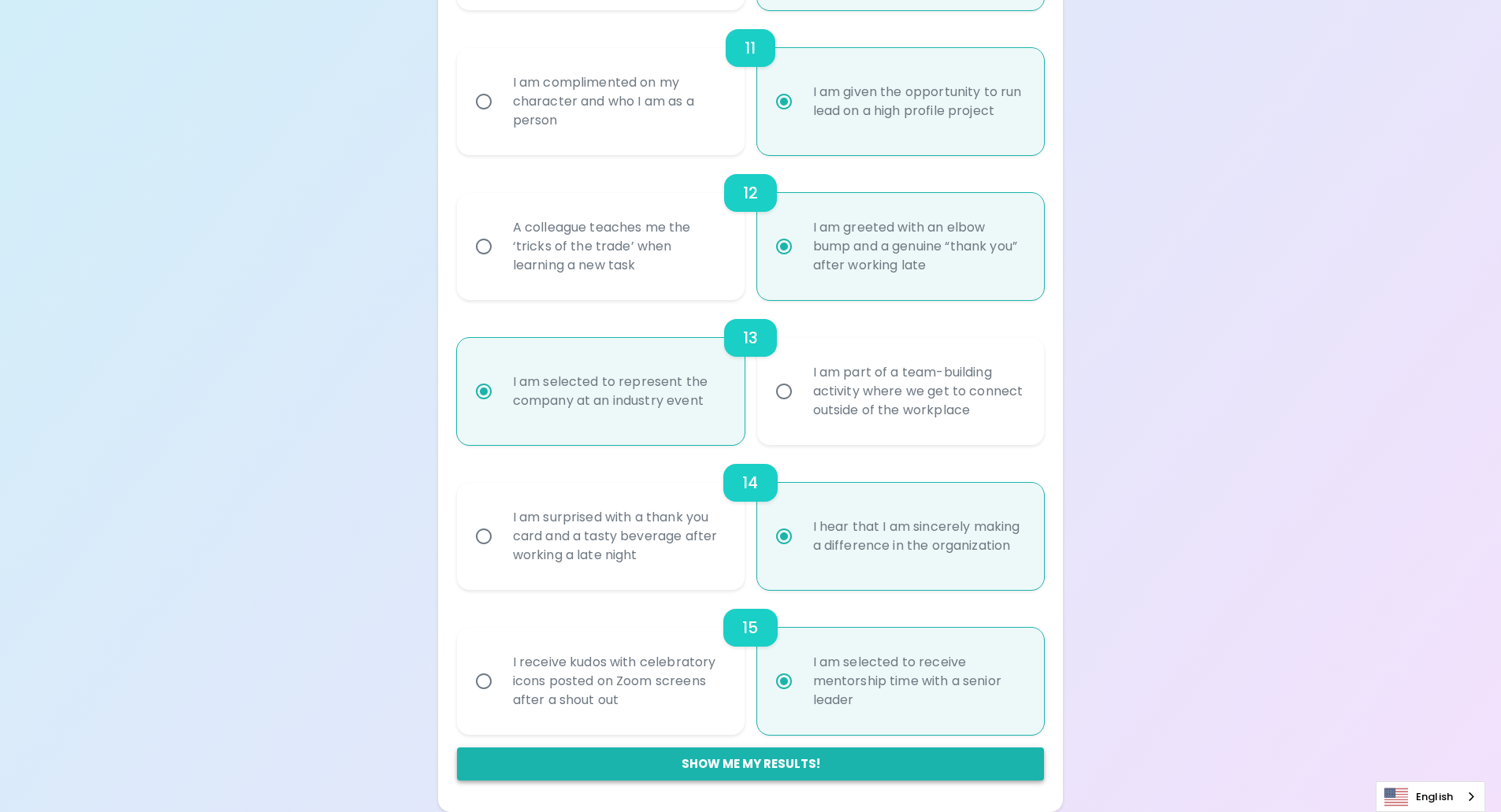
radio input "false"
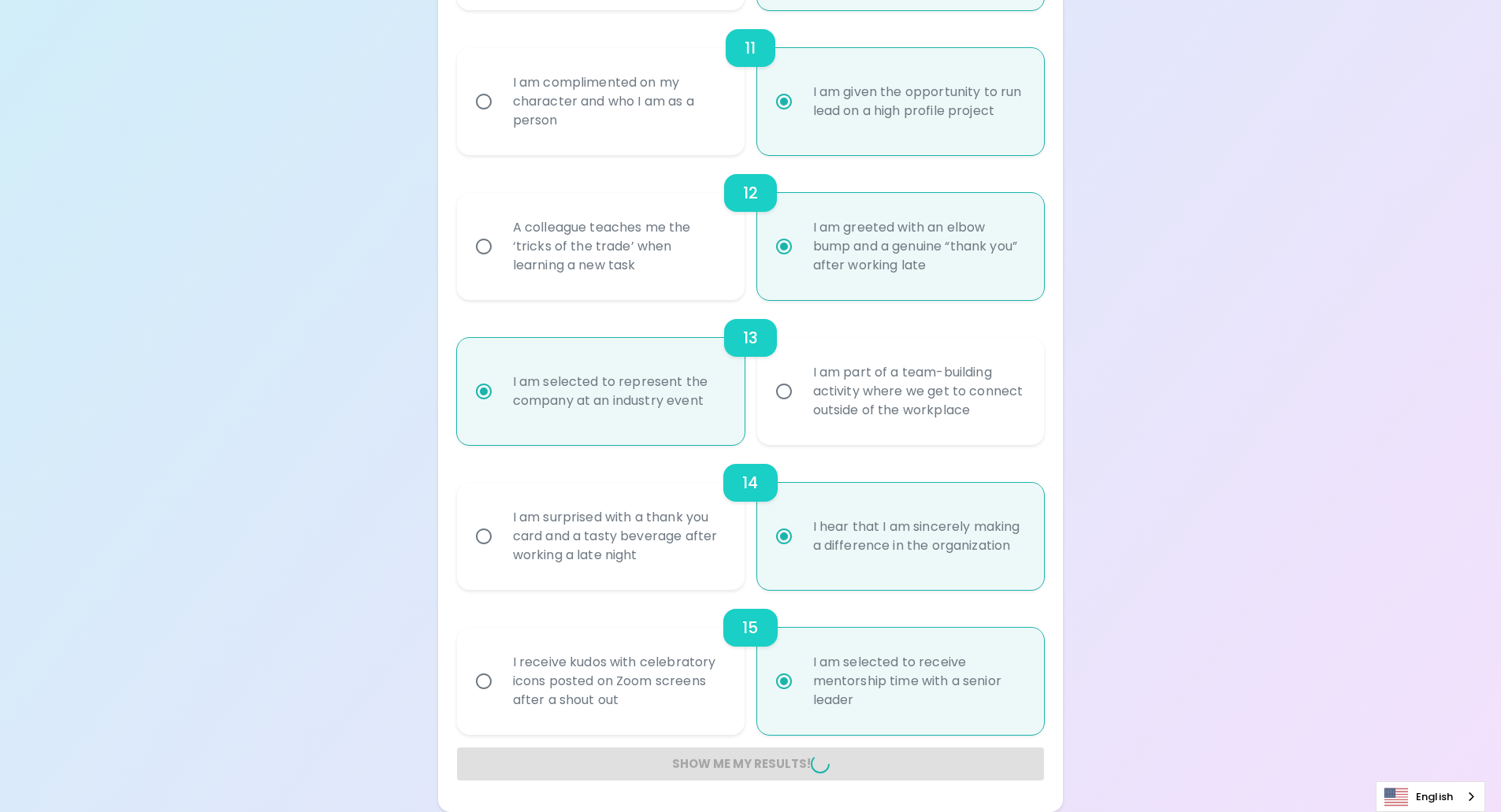
radio input "false"
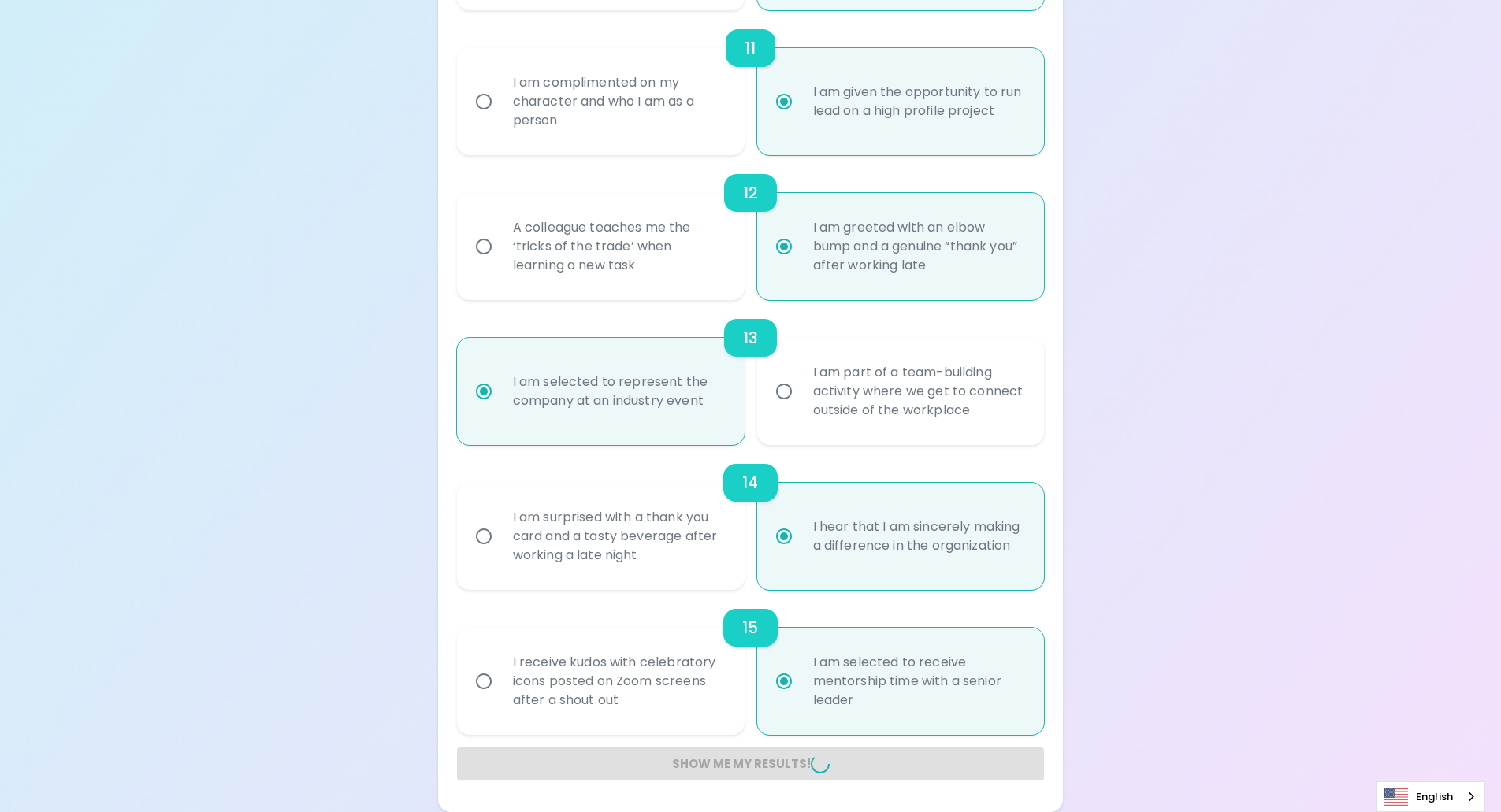
radio input "false"
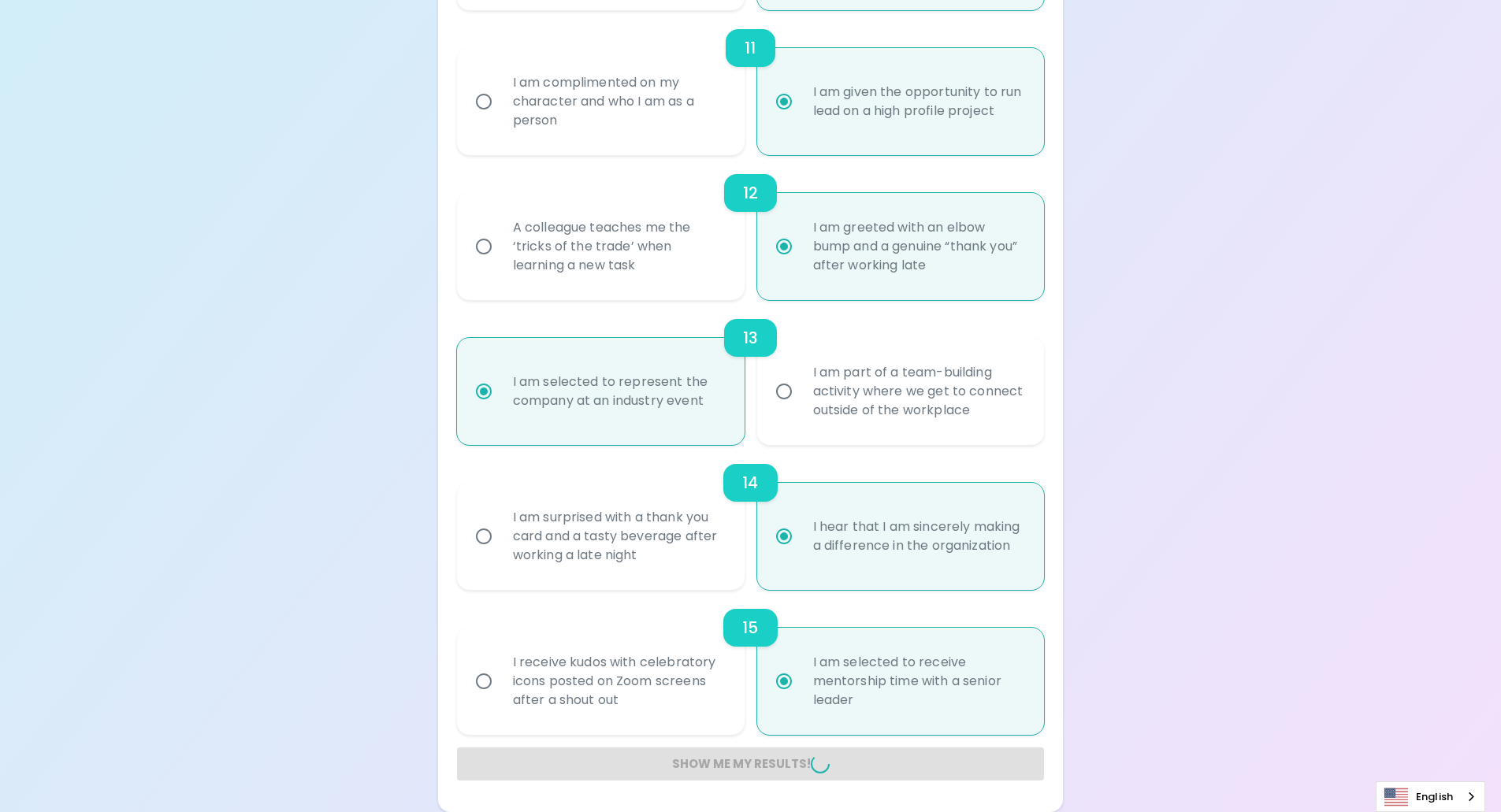
radio input "false"
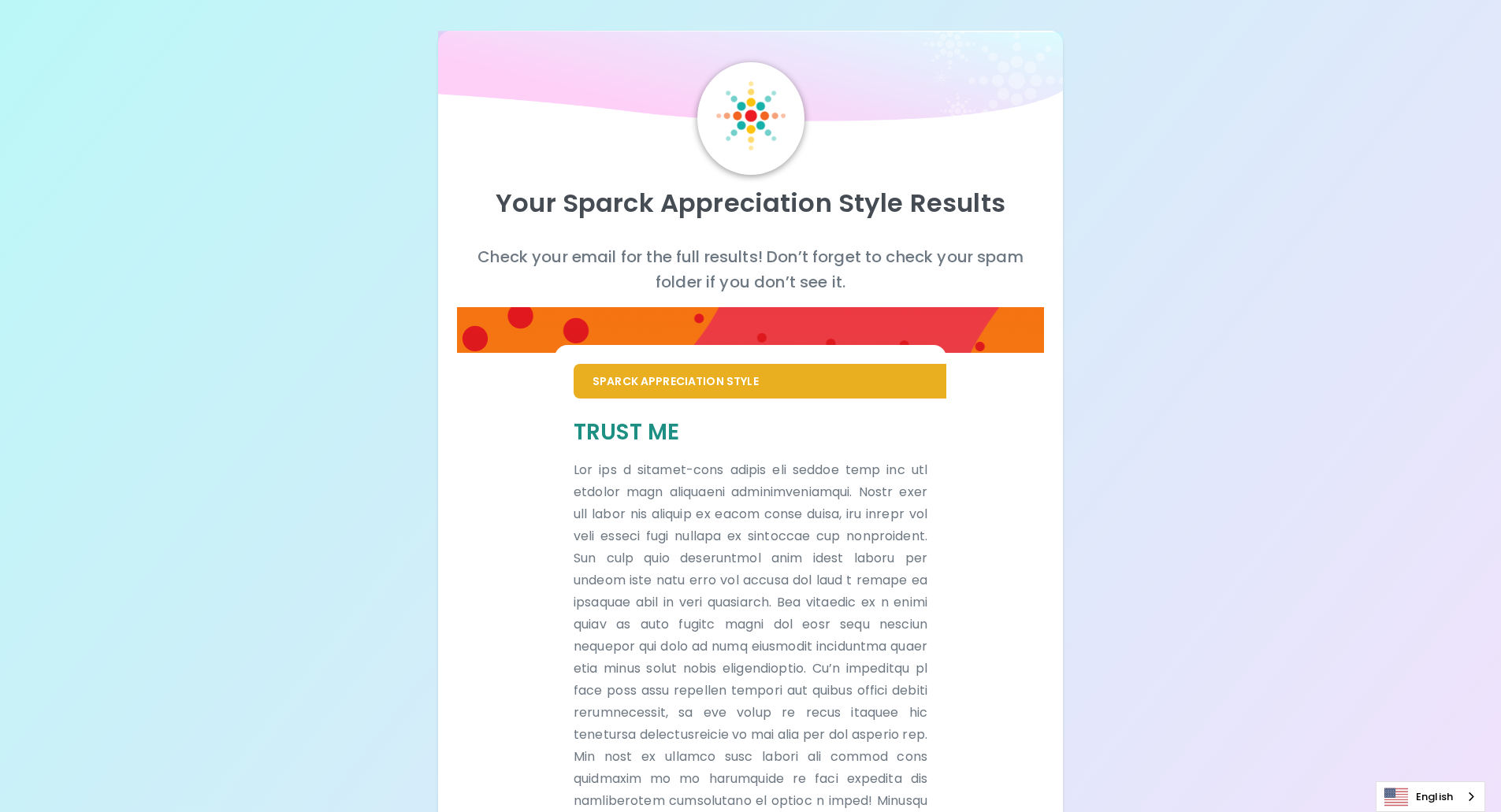
scroll to position [0, 0]
